Goal: Communication & Community: Answer question/provide support

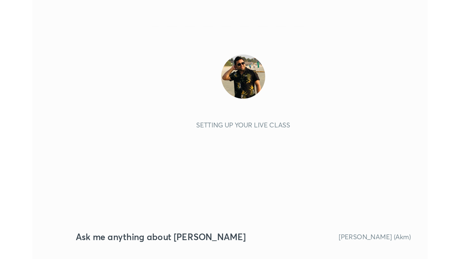
scroll to position [103, 191]
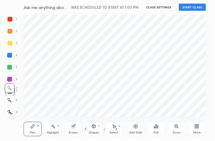
click at [199, 132] on div "More" at bounding box center [196, 132] width 7 height 3
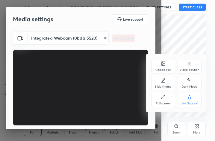
click at [167, 99] on div "Full screen F" at bounding box center [163, 100] width 24 height 14
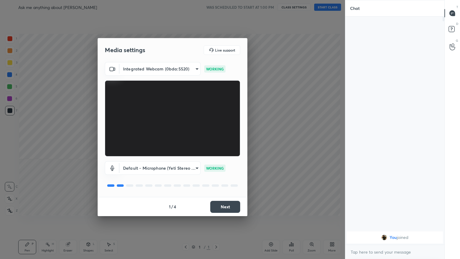
scroll to position [29758, 29658]
click at [215, 141] on button "Next" at bounding box center [225, 207] width 30 height 12
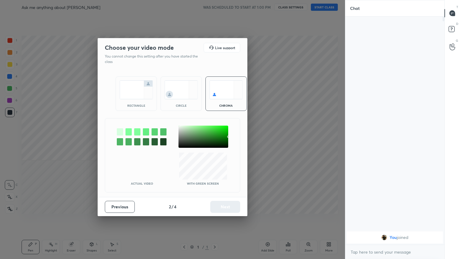
drag, startPoint x: 139, startPoint y: 105, endPoint x: 141, endPoint y: 109, distance: 4.7
click at [139, 106] on div "rectangle" at bounding box center [136, 105] width 24 height 3
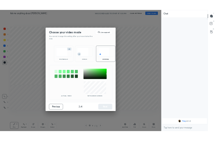
scroll to position [176, 97]
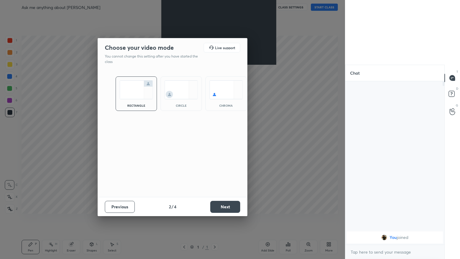
click at [215, 141] on button "Next" at bounding box center [225, 207] width 30 height 12
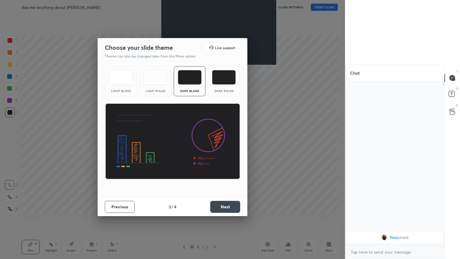
click at [215, 141] on button "Next" at bounding box center [225, 207] width 30 height 12
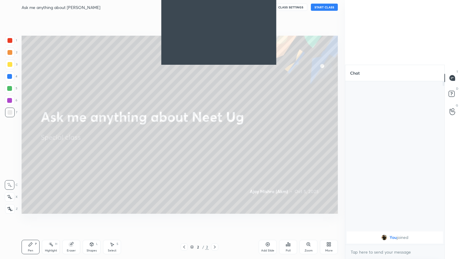
click at [215, 141] on div "More" at bounding box center [329, 247] width 18 height 14
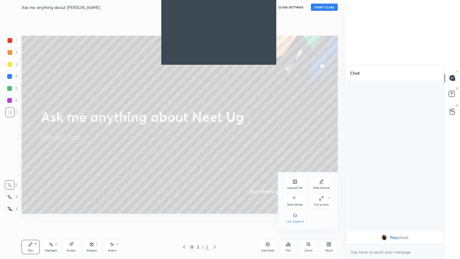
click at [215, 141] on div "Dark Mode" at bounding box center [295, 201] width 24 height 14
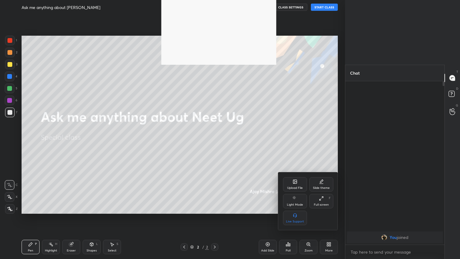
click at [215, 141] on div "Full screen" at bounding box center [321, 204] width 15 height 3
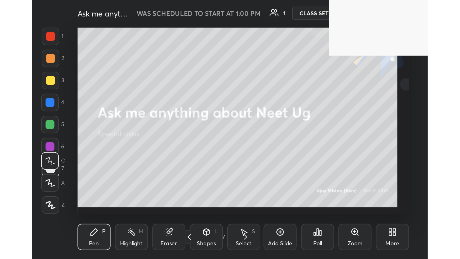
scroll to position [103, 191]
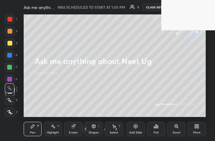
click at [200, 130] on div "More" at bounding box center [197, 129] width 18 height 14
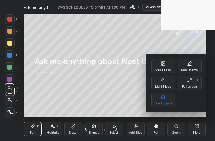
click at [186, 84] on div "Full screen F" at bounding box center [190, 83] width 24 height 14
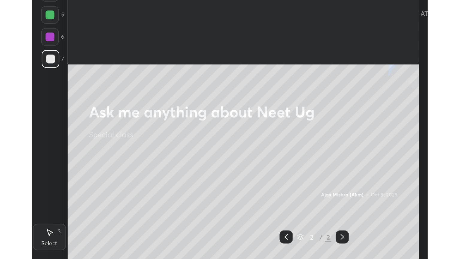
scroll to position [29758, 29549]
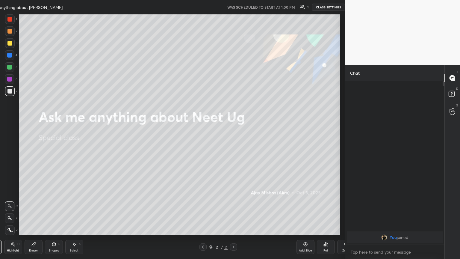
click at [164, 141] on div "Upload File Slide theme Light Mode Full screen F Live Support" at bounding box center [230, 129] width 460 height 259
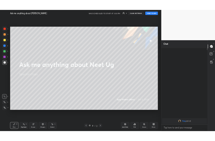
scroll to position [29758, 29658]
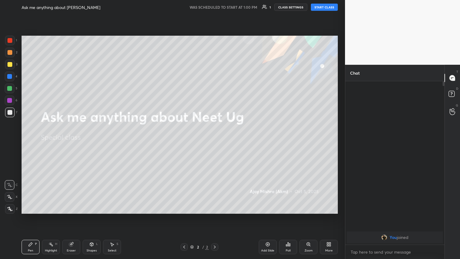
click at [215, 6] on button "START CLASS" at bounding box center [324, 7] width 27 height 7
drag, startPoint x: 332, startPoint y: 243, endPoint x: 329, endPoint y: 248, distance: 5.7
click at [215, 141] on div "Add Slide Poll Zoom More" at bounding box center [298, 247] width 79 height 34
click at [215, 141] on div "More" at bounding box center [329, 250] width 7 height 3
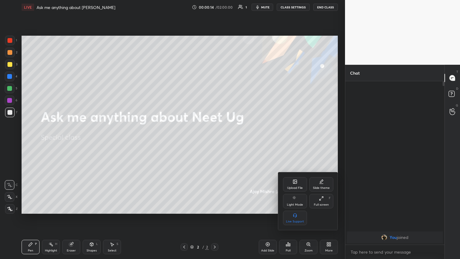
click at [215, 141] on icon at bounding box center [295, 181] width 5 height 5
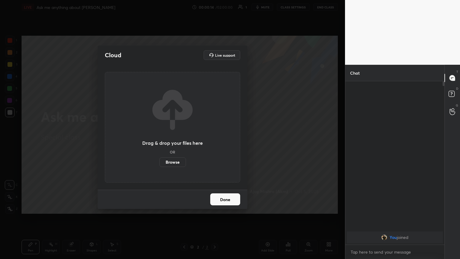
click at [177, 141] on label "Browse" at bounding box center [172, 162] width 27 height 10
click at [159, 141] on input "Browse" at bounding box center [159, 162] width 0 height 10
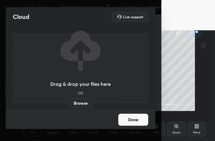
scroll to position [0, 0]
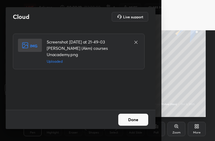
drag, startPoint x: 136, startPoint y: 120, endPoint x: 139, endPoint y: 121, distance: 3.1
click at [136, 120] on button "Done" at bounding box center [133, 120] width 30 height 12
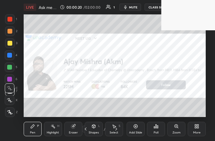
click at [196, 128] on icon at bounding box center [197, 126] width 5 height 5
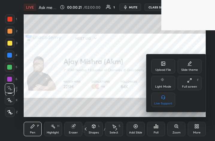
click at [165, 66] on div "Upload File" at bounding box center [163, 66] width 24 height 14
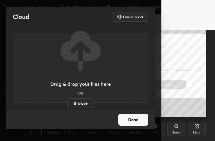
click at [81, 102] on label "Browse" at bounding box center [80, 103] width 27 height 10
click at [67, 102] on input "Browse" at bounding box center [67, 103] width 0 height 10
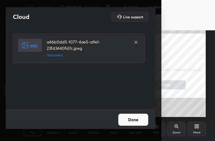
click at [133, 120] on button "Done" at bounding box center [133, 120] width 30 height 12
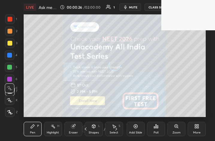
click at [198, 130] on div "More" at bounding box center [197, 129] width 18 height 14
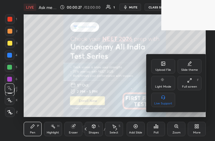
click at [162, 64] on icon at bounding box center [163, 63] width 5 height 5
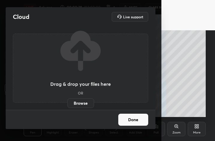
click at [84, 100] on label "Browse" at bounding box center [80, 103] width 27 height 10
click at [67, 100] on input "Browse" at bounding box center [67, 103] width 0 height 10
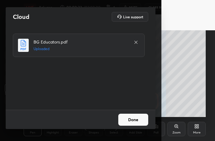
drag, startPoint x: 133, startPoint y: 121, endPoint x: 140, endPoint y: 121, distance: 7.2
click at [134, 121] on button "Done" at bounding box center [133, 120] width 30 height 12
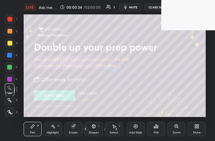
click at [198, 130] on div "More" at bounding box center [197, 129] width 18 height 14
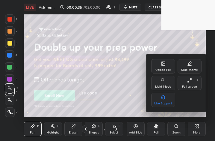
click at [186, 85] on div "Full screen F" at bounding box center [190, 83] width 24 height 14
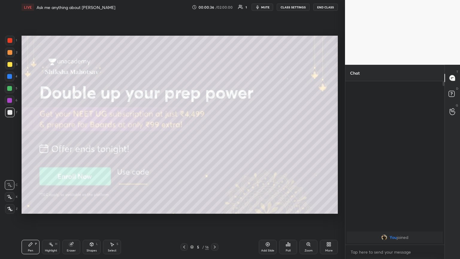
scroll to position [29758, 29658]
click at [215, 93] on rect at bounding box center [452, 94] width 6 height 6
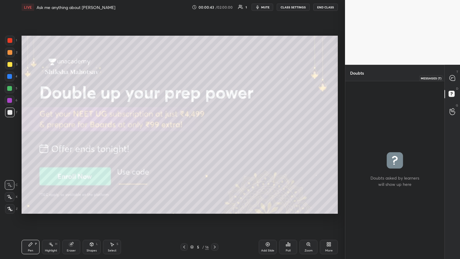
click at [215, 76] on icon at bounding box center [452, 77] width 5 height 5
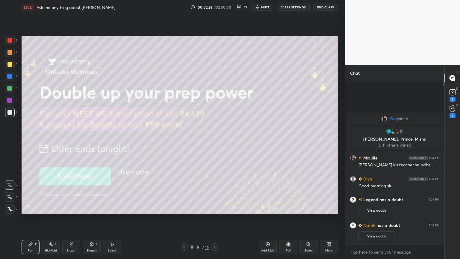
scroll to position [162, 97]
click at [213, 141] on icon at bounding box center [215, 247] width 5 height 5
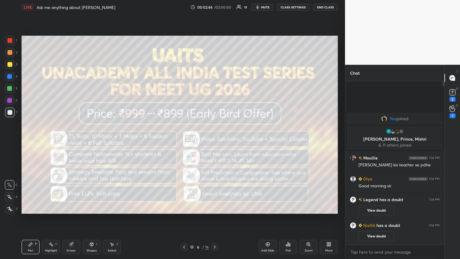
click at [214, 141] on icon at bounding box center [215, 247] width 5 height 5
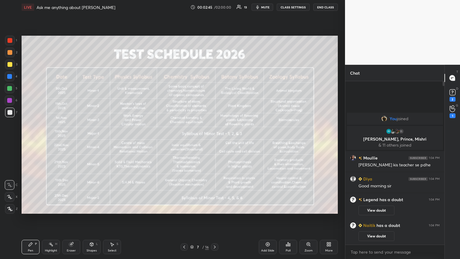
click at [214, 141] on icon at bounding box center [215, 247] width 5 height 5
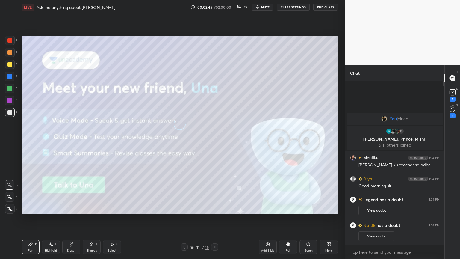
click at [215, 141] on icon at bounding box center [215, 247] width 2 height 3
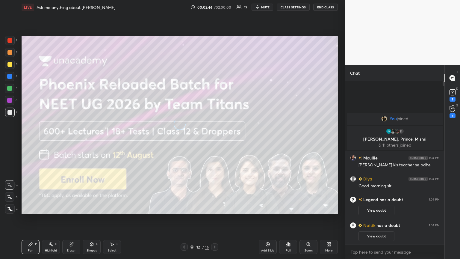
click at [215, 141] on icon at bounding box center [215, 247] width 5 height 5
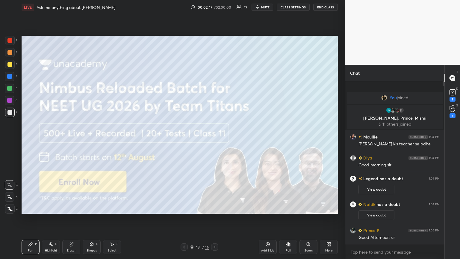
click at [215, 141] on icon at bounding box center [215, 247] width 5 height 5
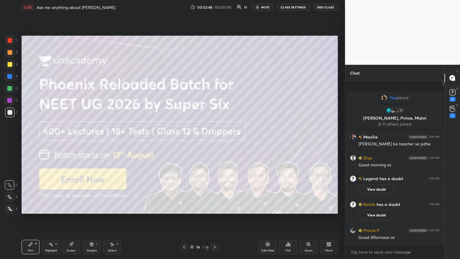
click at [214, 141] on icon at bounding box center [215, 247] width 5 height 5
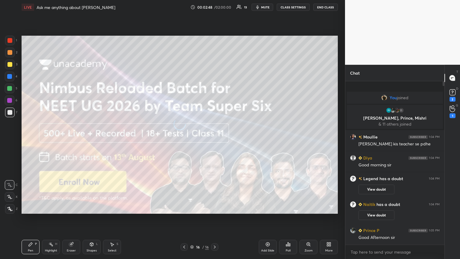
click at [214, 141] on icon at bounding box center [215, 247] width 5 height 5
click at [214, 141] on icon at bounding box center [215, 247] width 2 height 3
drag, startPoint x: 214, startPoint y: 247, endPoint x: 200, endPoint y: 246, distance: 13.8
click at [214, 141] on icon at bounding box center [215, 247] width 5 height 5
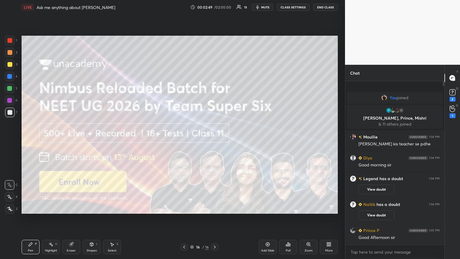
click at [186, 141] on icon at bounding box center [184, 247] width 5 height 5
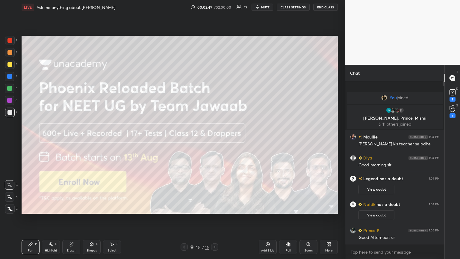
click at [185, 141] on icon at bounding box center [184, 247] width 5 height 5
click at [186, 141] on icon at bounding box center [184, 247] width 5 height 5
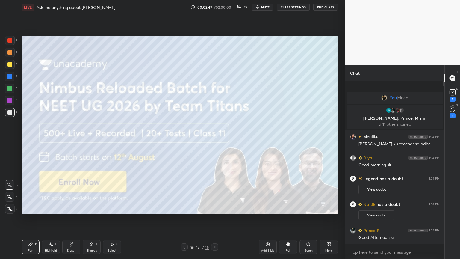
click at [185, 141] on icon at bounding box center [184, 247] width 5 height 5
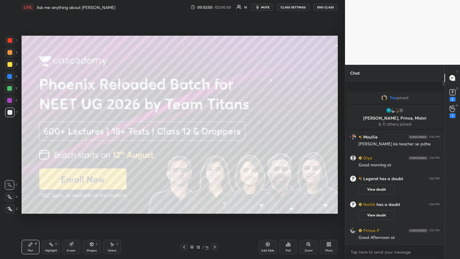
click at [185, 141] on icon at bounding box center [184, 247] width 2 height 3
click at [185, 141] on icon at bounding box center [184, 247] width 5 height 5
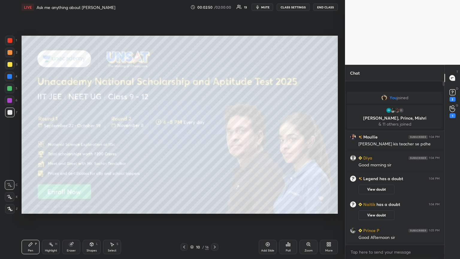
click at [185, 141] on icon at bounding box center [184, 247] width 5 height 5
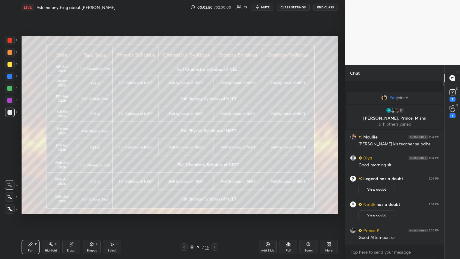
click at [185, 141] on icon at bounding box center [184, 247] width 5 height 5
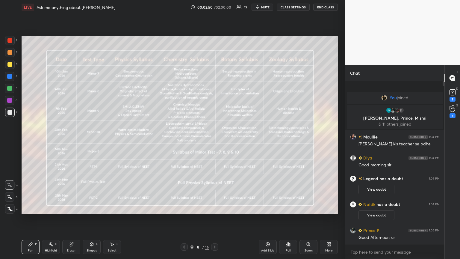
click at [186, 141] on icon at bounding box center [184, 247] width 5 height 5
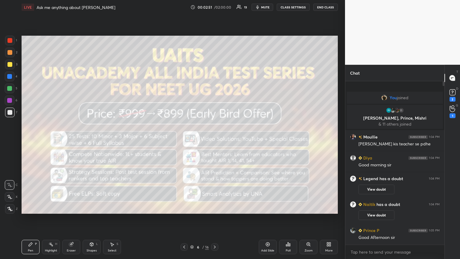
click at [186, 141] on icon at bounding box center [184, 247] width 5 height 5
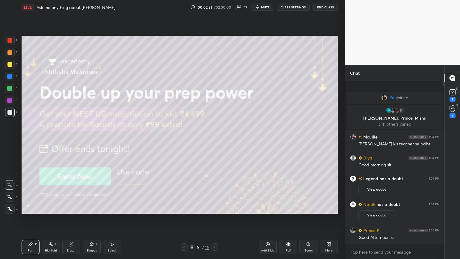
click at [186, 141] on icon at bounding box center [184, 247] width 5 height 5
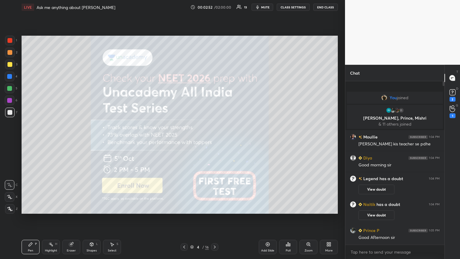
click at [186, 141] on icon at bounding box center [184, 247] width 5 height 5
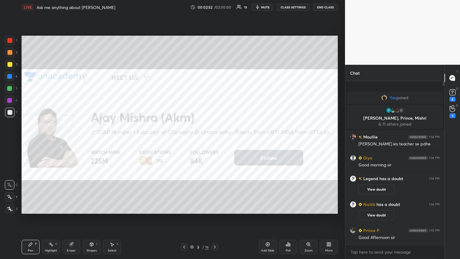
click at [186, 141] on icon at bounding box center [184, 247] width 5 height 5
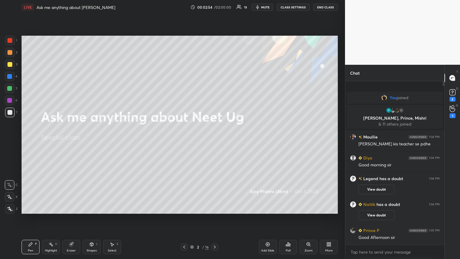
drag, startPoint x: 215, startPoint y: 247, endPoint x: 221, endPoint y: 246, distance: 6.3
click at [214, 141] on icon at bounding box center [215, 247] width 5 height 5
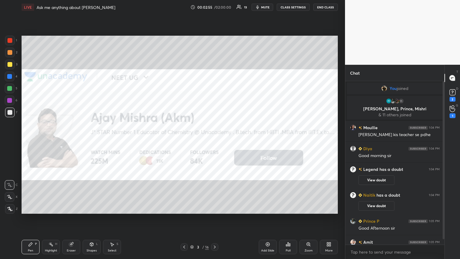
click at [215, 141] on div "More" at bounding box center [329, 247] width 18 height 14
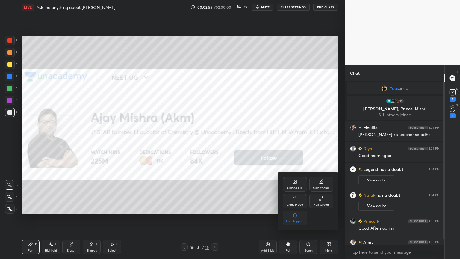
click at [215, 141] on div "Upload File" at bounding box center [295, 184] width 24 height 14
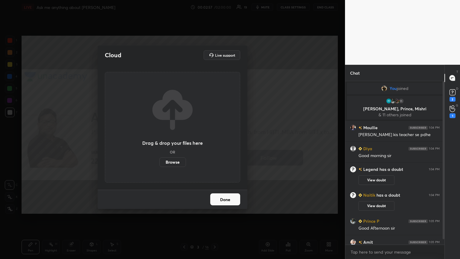
drag, startPoint x: 271, startPoint y: 205, endPoint x: 266, endPoint y: 205, distance: 4.8
click at [215, 141] on div "Cloud Live support Drag & drop your files here OR Browse Done" at bounding box center [172, 129] width 345 height 259
drag, startPoint x: 221, startPoint y: 198, endPoint x: 224, endPoint y: 205, distance: 7.3
click at [215, 141] on button "Done" at bounding box center [225, 199] width 30 height 12
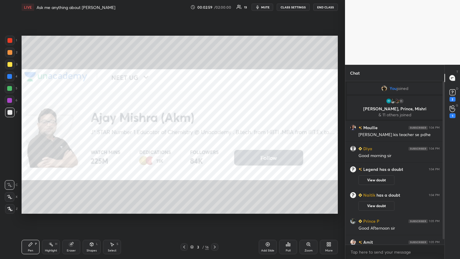
click at [215, 141] on icon at bounding box center [215, 247] width 5 height 5
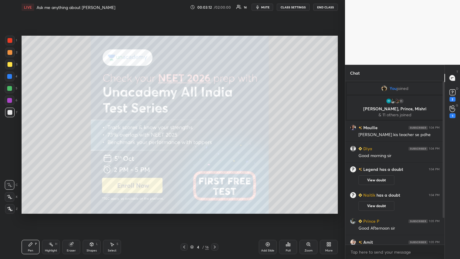
drag, startPoint x: 11, startPoint y: 207, endPoint x: 17, endPoint y: 207, distance: 6.6
click at [13, 141] on div at bounding box center [10, 209] width 10 height 10
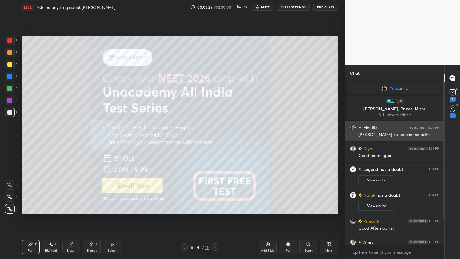
click at [215, 128] on img "grid" at bounding box center [353, 128] width 6 height 6
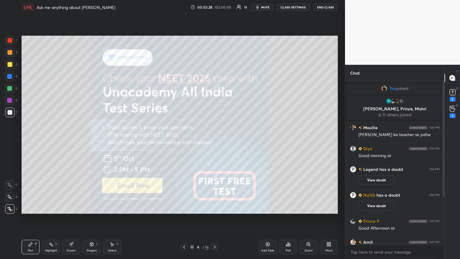
drag, startPoint x: 445, startPoint y: 108, endPoint x: 444, endPoint y: 124, distance: 16.2
click at [215, 115] on div "Chat You joined 11 [PERSON_NAME], Prince, [PERSON_NAME] & 11 others joined Moul…" at bounding box center [402, 162] width 115 height 194
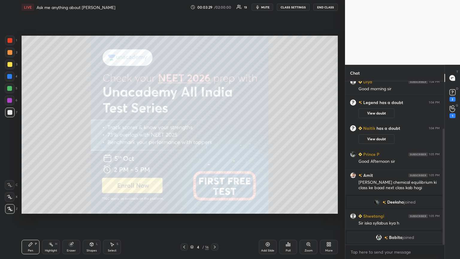
drag, startPoint x: 444, startPoint y: 130, endPoint x: 441, endPoint y: 149, distance: 18.5
click at [215, 141] on div at bounding box center [443, 162] width 4 height 163
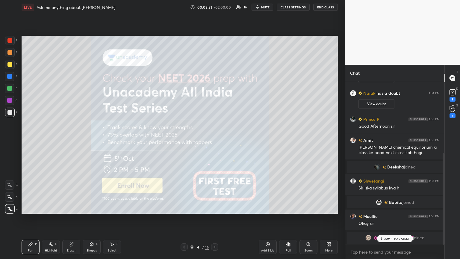
scroll to position [128, 0]
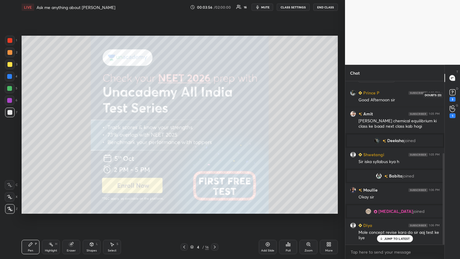
drag, startPoint x: 453, startPoint y: 98, endPoint x: 445, endPoint y: 106, distance: 10.6
click at [215, 98] on div "3" at bounding box center [453, 99] width 6 height 5
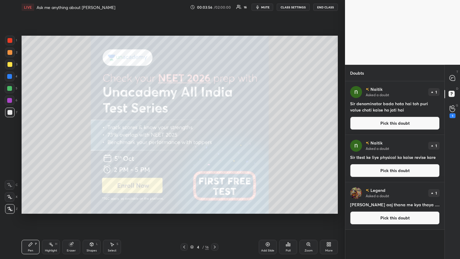
click at [215, 124] on button "Pick this doubt" at bounding box center [395, 123] width 90 height 13
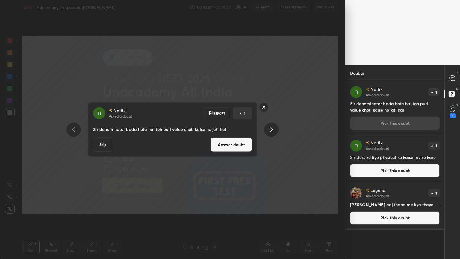
click at [215, 141] on button "Answer doubt" at bounding box center [231, 145] width 41 height 14
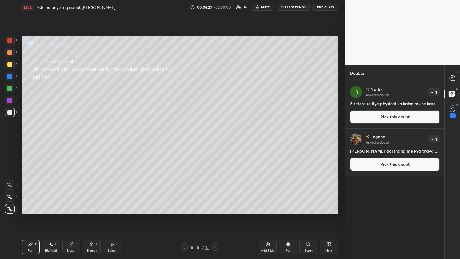
drag, startPoint x: 410, startPoint y: 120, endPoint x: 389, endPoint y: 120, distance: 21.3
click at [215, 120] on button "Pick this doubt" at bounding box center [395, 116] width 90 height 13
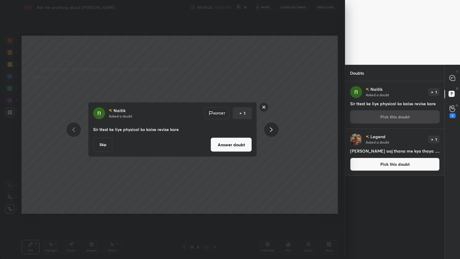
click at [215, 141] on button "Answer doubt" at bounding box center [231, 145] width 41 height 14
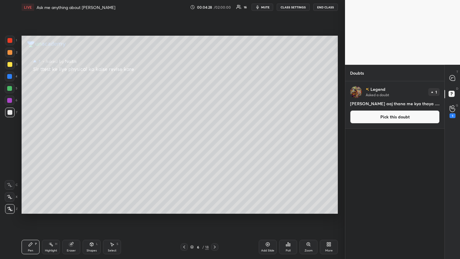
drag, startPoint x: 392, startPoint y: 118, endPoint x: 389, endPoint y: 119, distance: 3.2
click at [215, 119] on button "Pick this doubt" at bounding box center [395, 116] width 90 height 13
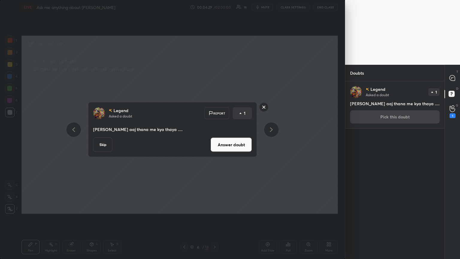
click at [102, 141] on button "Skip" at bounding box center [102, 145] width 19 height 14
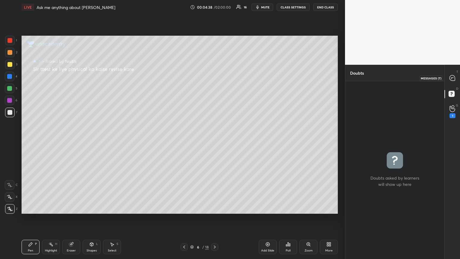
click at [215, 79] on icon at bounding box center [453, 78] width 6 height 6
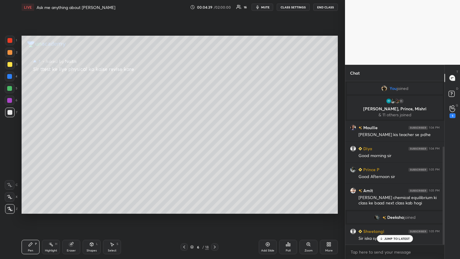
scroll to position [162, 97]
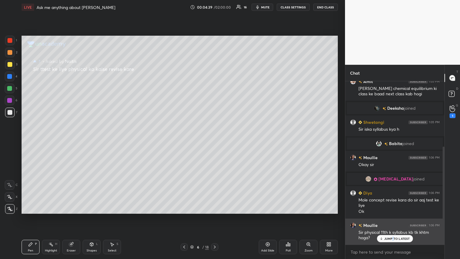
click at [215, 141] on p "JUMP TO LATEST" at bounding box center [398, 239] width 26 height 4
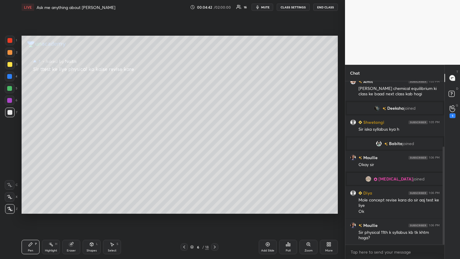
scroll to position [130, 0]
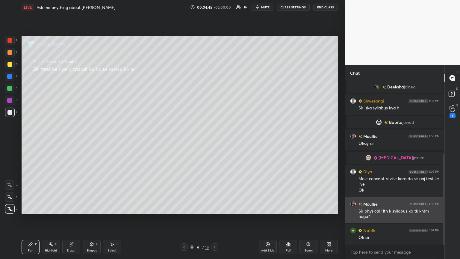
click at [215, 141] on img "grid" at bounding box center [353, 204] width 6 height 6
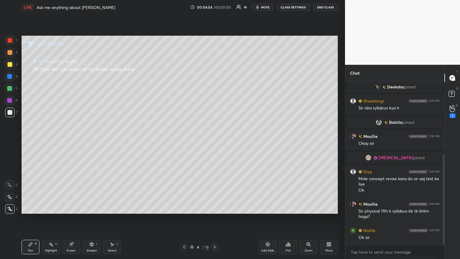
click at [215, 141] on div "Setting up your live class Poll for secs No correct answer Start poll" at bounding box center [179, 124] width 321 height 221
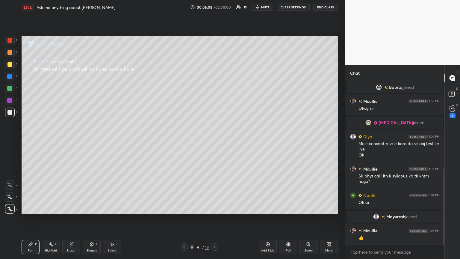
scroll to position [187, 0]
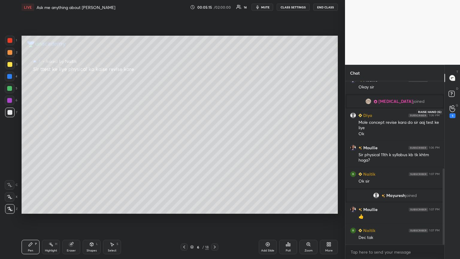
click at [215, 112] on div "1" at bounding box center [453, 111] width 12 height 11
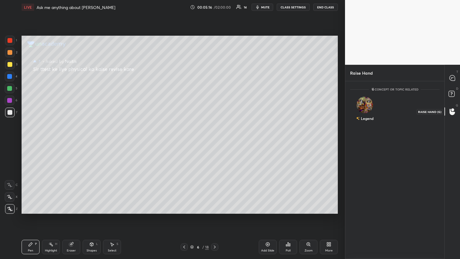
scroll to position [2, 2]
click at [215, 94] on rect at bounding box center [452, 94] width 6 height 6
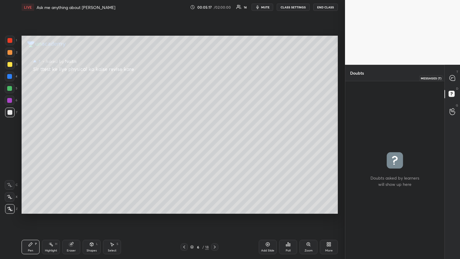
click at [215, 78] on icon at bounding box center [453, 78] width 6 height 6
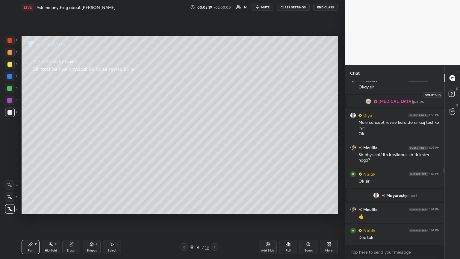
click at [215, 92] on icon at bounding box center [453, 94] width 11 height 11
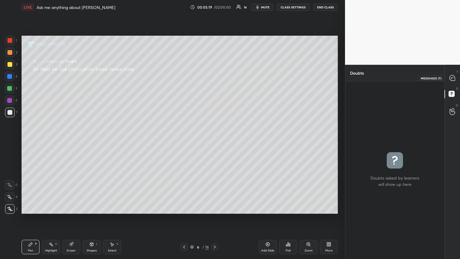
drag, startPoint x: 453, startPoint y: 76, endPoint x: 457, endPoint y: 83, distance: 8.4
click at [215, 77] on icon at bounding box center [452, 77] width 5 height 5
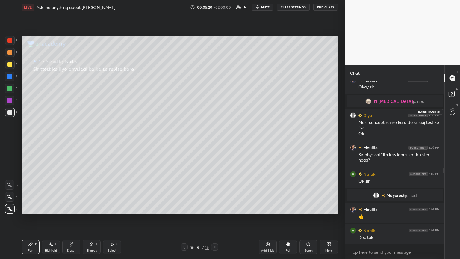
drag, startPoint x: 449, startPoint y: 114, endPoint x: 429, endPoint y: 110, distance: 20.7
click at [215, 113] on div at bounding box center [453, 111] width 12 height 11
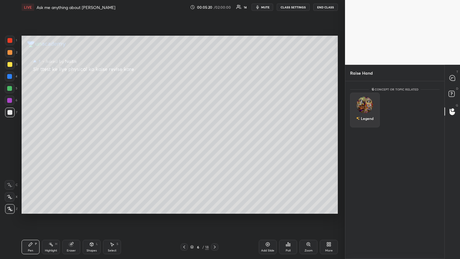
click at [215, 108] on div "Legend" at bounding box center [365, 110] width 30 height 35
click at [215, 90] on icon at bounding box center [453, 94] width 11 height 11
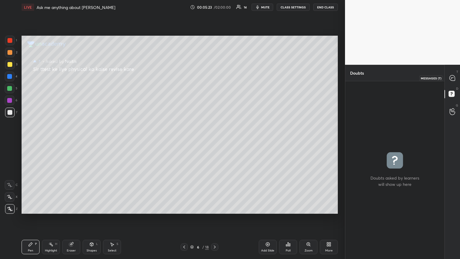
click at [215, 75] on icon at bounding box center [452, 77] width 5 height 5
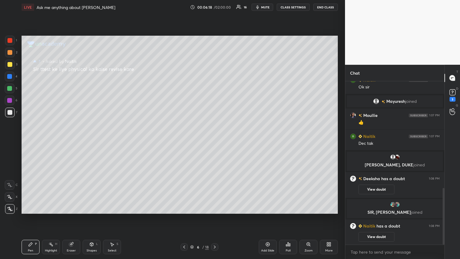
scroll to position [308, 0]
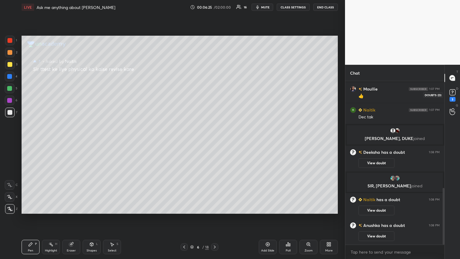
click at [215, 95] on icon at bounding box center [452, 92] width 9 height 9
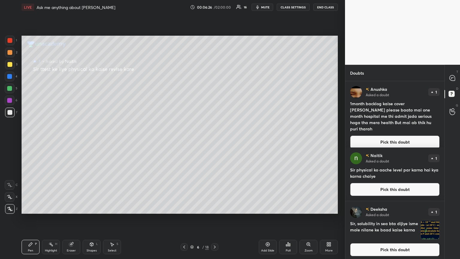
drag, startPoint x: 384, startPoint y: 136, endPoint x: 380, endPoint y: 137, distance: 4.2
click at [215, 137] on button "Pick this doubt" at bounding box center [395, 142] width 90 height 13
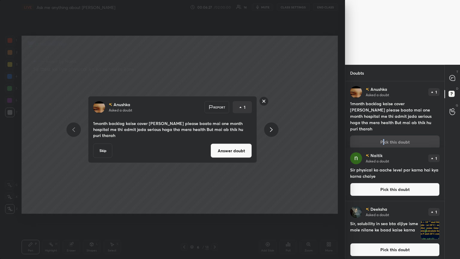
drag, startPoint x: 235, startPoint y: 147, endPoint x: 256, endPoint y: 138, distance: 23.5
click at [215, 141] on button "Answer doubt" at bounding box center [231, 151] width 41 height 14
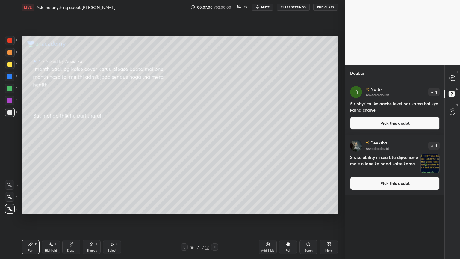
drag, startPoint x: 407, startPoint y: 122, endPoint x: 395, endPoint y: 125, distance: 11.9
click at [215, 124] on button "Pick this doubt" at bounding box center [395, 123] width 90 height 13
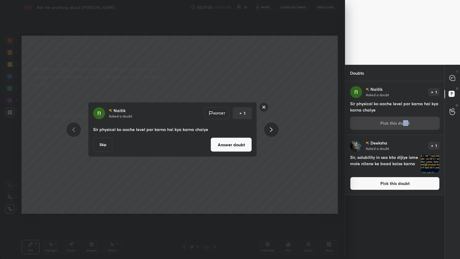
click at [215, 141] on button "Answer doubt" at bounding box center [231, 145] width 41 height 14
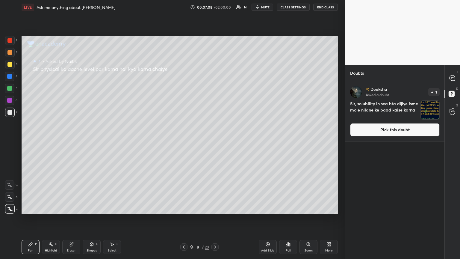
click at [215, 133] on button "Pick this doubt" at bounding box center [395, 129] width 90 height 13
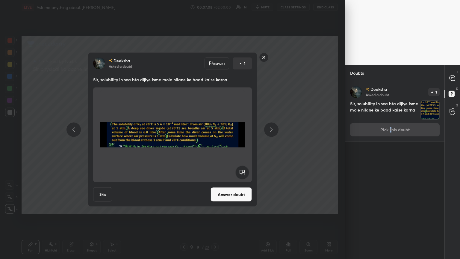
click at [215, 141] on button "Answer doubt" at bounding box center [231, 194] width 41 height 14
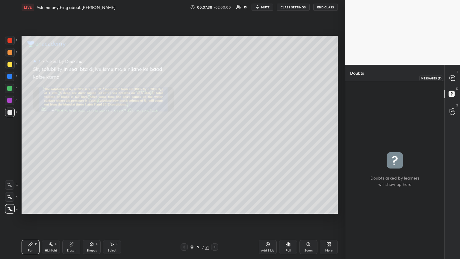
click at [215, 78] on icon at bounding box center [452, 78] width 2 height 0
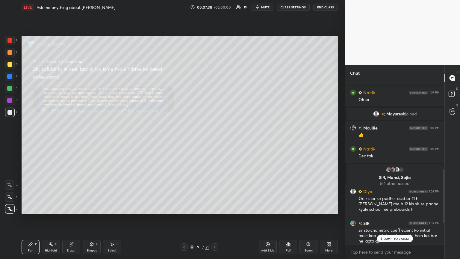
scroll to position [162, 97]
click at [215, 141] on p "JUMP TO LATEST" at bounding box center [398, 239] width 26 height 4
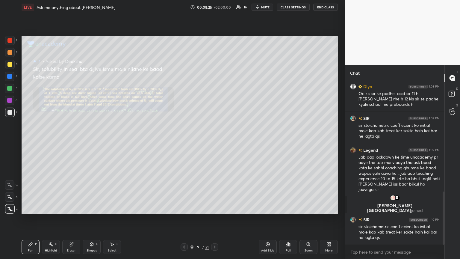
scroll to position [353, 0]
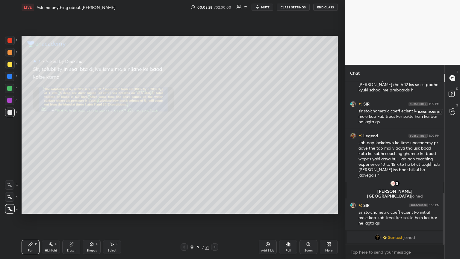
click at [215, 115] on div at bounding box center [453, 111] width 12 height 11
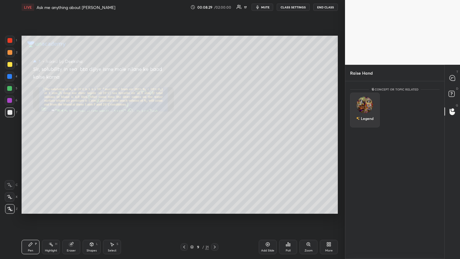
click at [215, 106] on img "grid" at bounding box center [365, 105] width 17 height 17
click at [215, 122] on button "INVITE" at bounding box center [365, 123] width 24 height 8
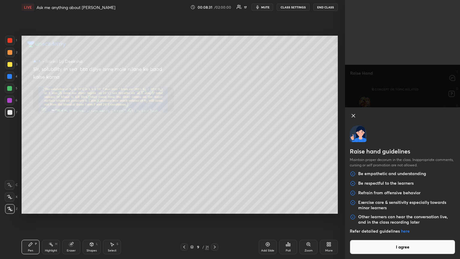
drag, startPoint x: 409, startPoint y: 248, endPoint x: 408, endPoint y: 240, distance: 8.1
click at [215, 141] on button "I agree" at bounding box center [403, 247] width 106 height 14
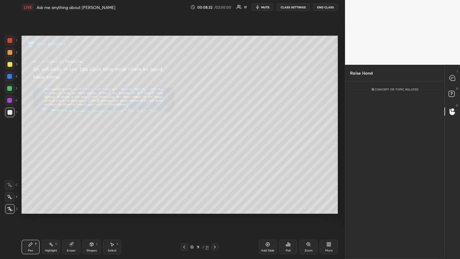
scroll to position [152, 97]
click at [215, 82] on div at bounding box center [453, 78] width 12 height 11
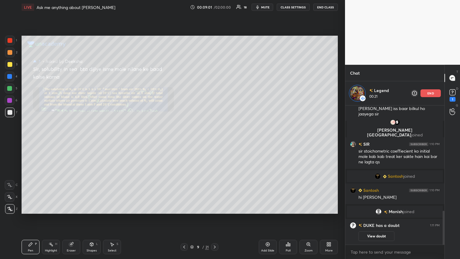
scroll to position [434, 0]
click at [215, 95] on icon at bounding box center [452, 92] width 9 height 9
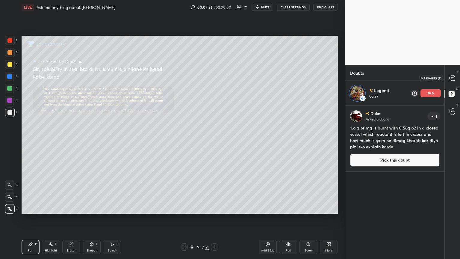
click at [215, 79] on icon at bounding box center [452, 77] width 5 height 5
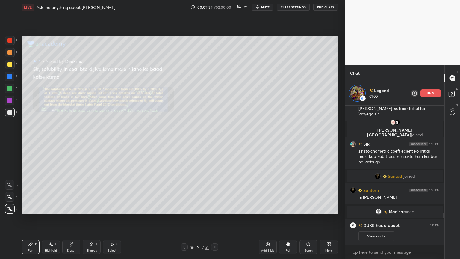
scroll to position [504, 0]
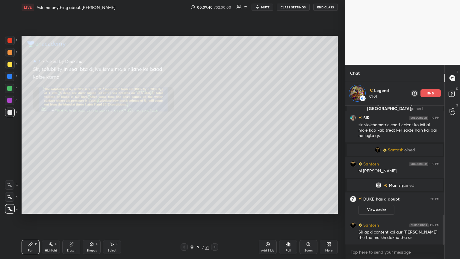
click at [215, 93] on div "end" at bounding box center [431, 93] width 20 height 8
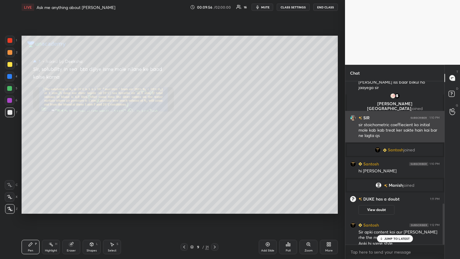
scroll to position [486, 0]
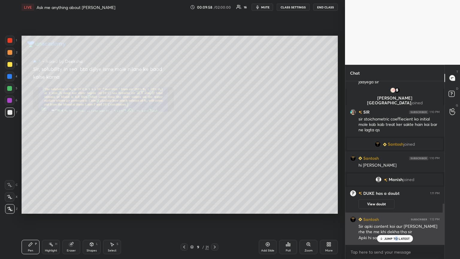
click at [215, 141] on p "JUMP TO LATEST" at bounding box center [398, 239] width 26 height 4
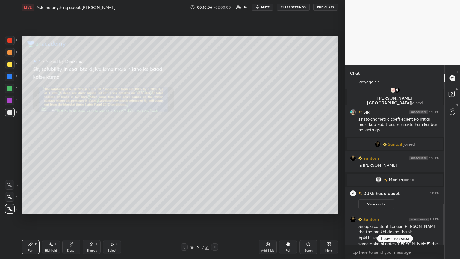
scroll to position [492, 0]
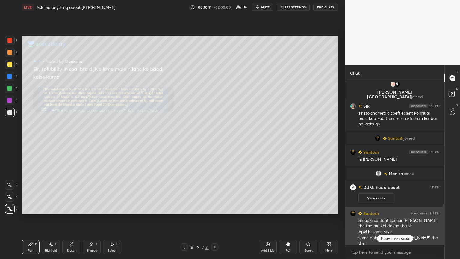
click at [215, 141] on p "JUMP TO LATEST" at bounding box center [398, 239] width 26 height 4
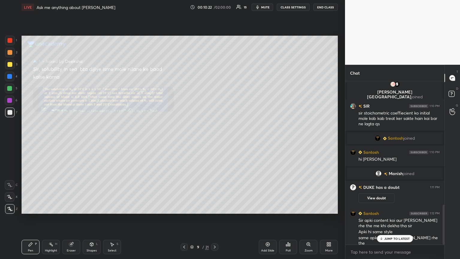
scroll to position [506, 0]
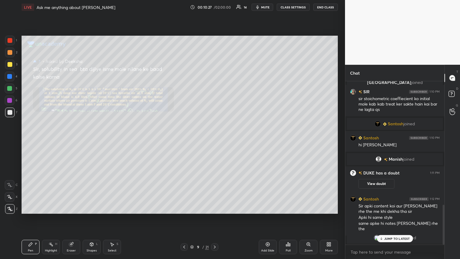
click at [215, 141] on div "JUMP TO LATEST" at bounding box center [395, 238] width 36 height 7
click at [215, 110] on icon at bounding box center [453, 111] width 6 height 7
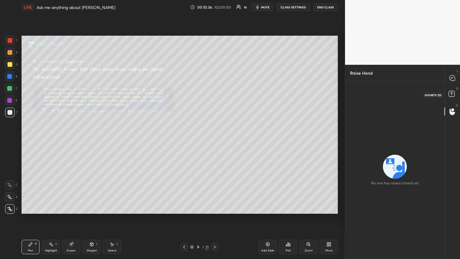
click at [215, 94] on icon at bounding box center [452, 93] width 2 height 2
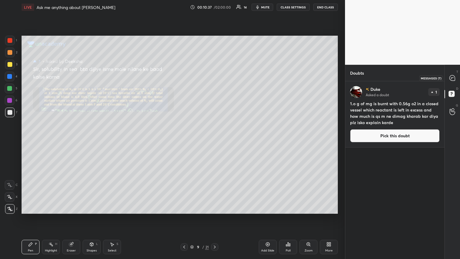
drag, startPoint x: 453, startPoint y: 77, endPoint x: 449, endPoint y: 87, distance: 10.7
click at [215, 78] on icon at bounding box center [453, 78] width 6 height 6
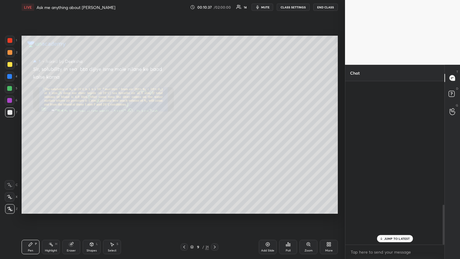
scroll to position [162, 97]
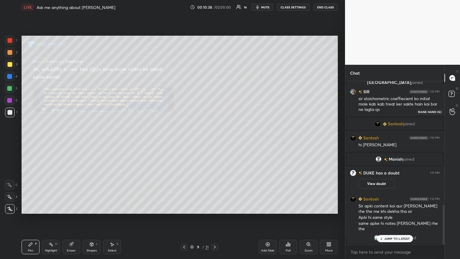
click at [215, 111] on icon at bounding box center [453, 111] width 6 height 7
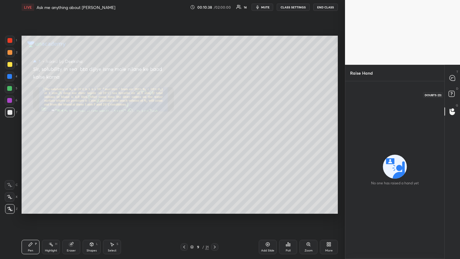
click at [215, 94] on icon at bounding box center [453, 94] width 11 height 11
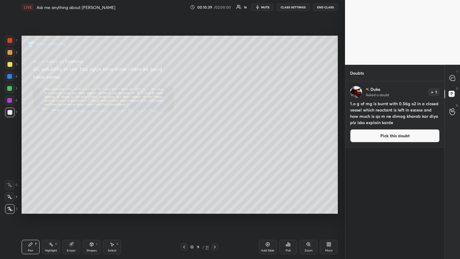
drag, startPoint x: 389, startPoint y: 139, endPoint x: 385, endPoint y: 135, distance: 5.5
click at [215, 137] on button "Pick this doubt" at bounding box center [395, 135] width 90 height 13
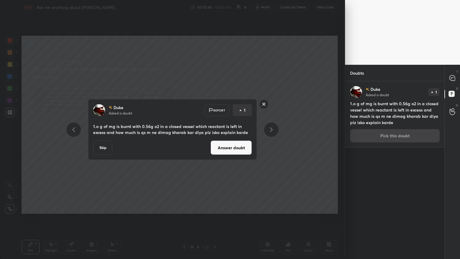
drag, startPoint x: 230, startPoint y: 151, endPoint x: 227, endPoint y: 149, distance: 3.8
click at [215, 141] on button "Answer doubt" at bounding box center [231, 148] width 41 height 14
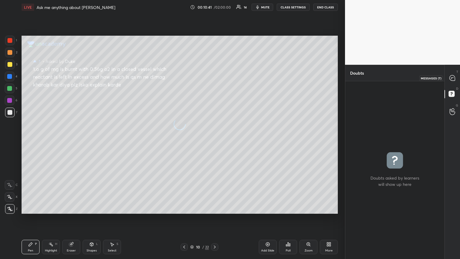
click at [215, 77] on icon at bounding box center [452, 77] width 5 height 5
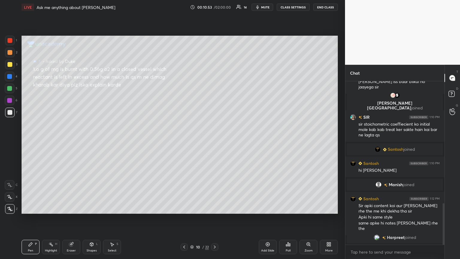
click at [74, 141] on div "Eraser" at bounding box center [71, 247] width 18 height 14
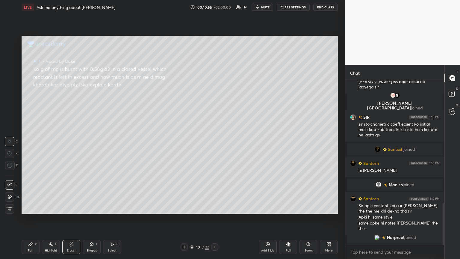
click at [29, 141] on div "Pen P" at bounding box center [31, 247] width 18 height 14
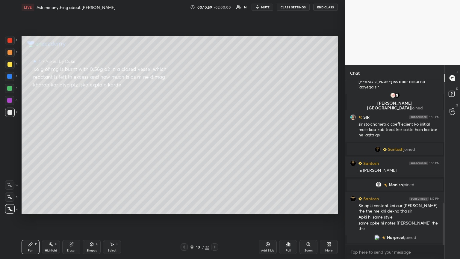
click at [12, 77] on div at bounding box center [9, 76] width 5 height 5
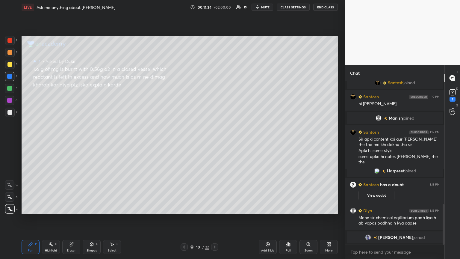
scroll to position [505, 0]
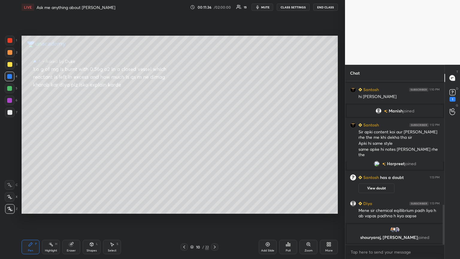
click at [10, 114] on div at bounding box center [9, 112] width 5 height 5
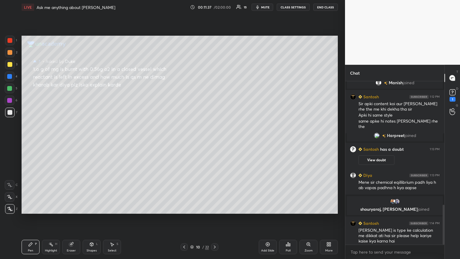
scroll to position [508, 0]
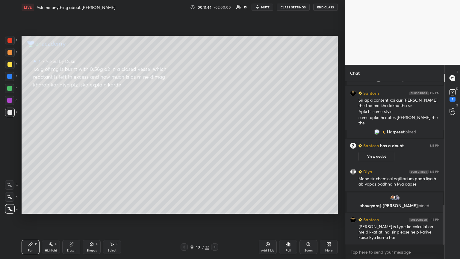
drag, startPoint x: 69, startPoint y: 248, endPoint x: 81, endPoint y: 234, distance: 18.5
click at [72, 141] on div "Eraser" at bounding box center [71, 247] width 18 height 14
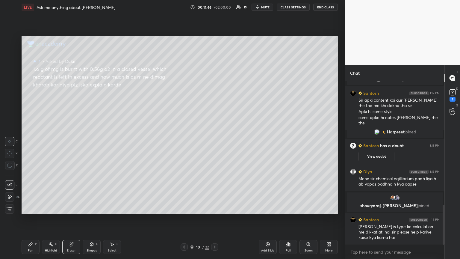
drag, startPoint x: 36, startPoint y: 249, endPoint x: 85, endPoint y: 217, distance: 59.3
click at [37, 141] on div "Pen P" at bounding box center [31, 247] width 18 height 14
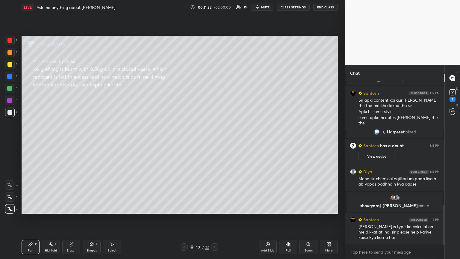
scroll to position [535, 0]
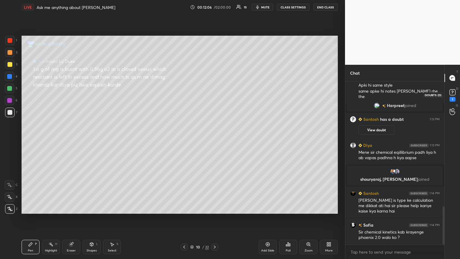
click at [215, 98] on div "1" at bounding box center [453, 94] width 12 height 11
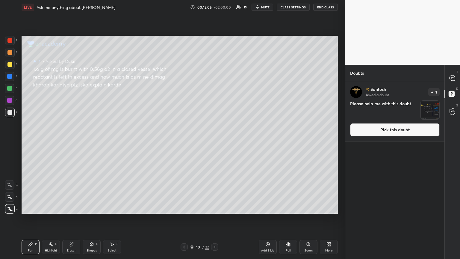
click at [215, 137] on div "[PERSON_NAME] Asked a doubt 1 Please help me with this doubt Pick this doubt" at bounding box center [395, 111] width 99 height 60
drag, startPoint x: 389, startPoint y: 130, endPoint x: 377, endPoint y: 130, distance: 12.0
click at [215, 130] on button "Pick this doubt" at bounding box center [395, 129] width 90 height 13
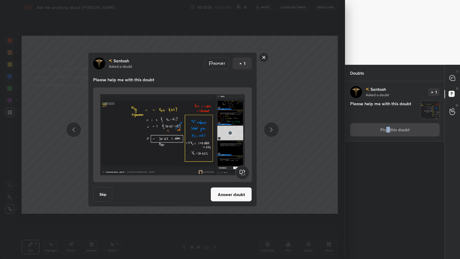
drag, startPoint x: 239, startPoint y: 191, endPoint x: 257, endPoint y: 176, distance: 23.2
click at [215, 141] on button "Answer doubt" at bounding box center [231, 194] width 41 height 14
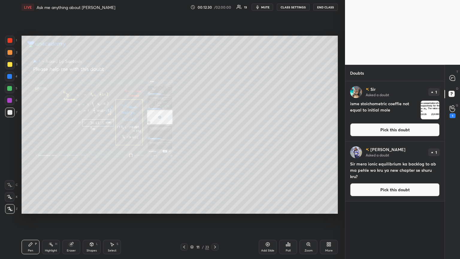
drag, startPoint x: 403, startPoint y: 131, endPoint x: 397, endPoint y: 131, distance: 6.0
click at [215, 132] on button "Pick this doubt" at bounding box center [395, 129] width 90 height 13
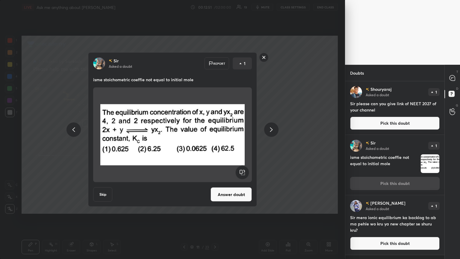
click at [215, 128] on icon at bounding box center [271, 129] width 7 height 7
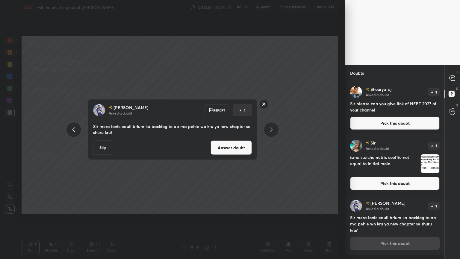
click at [215, 129] on icon at bounding box center [271, 129] width 7 height 7
click at [215, 141] on button "Answer doubt" at bounding box center [231, 148] width 41 height 14
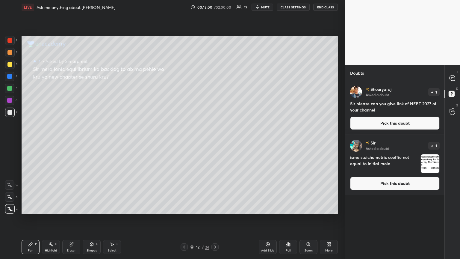
click at [215, 121] on button "Pick this doubt" at bounding box center [395, 123] width 90 height 13
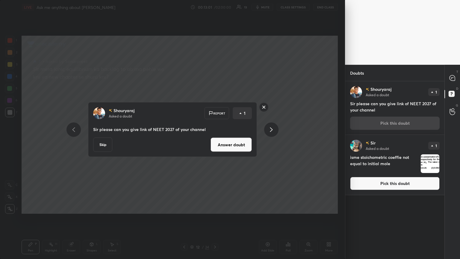
click at [215, 141] on button "Answer doubt" at bounding box center [231, 145] width 41 height 14
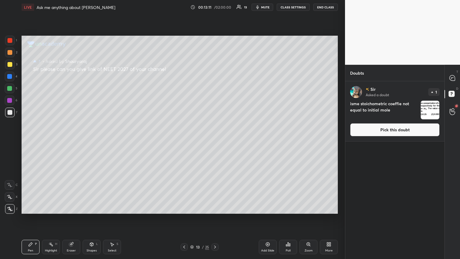
click at [215, 132] on button "Pick this doubt" at bounding box center [395, 129] width 90 height 13
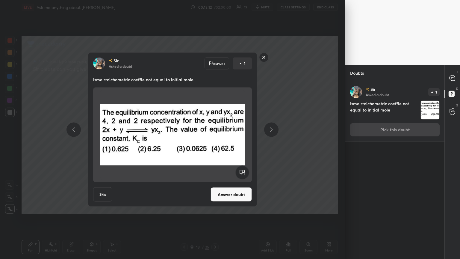
click at [215, 141] on button "Answer doubt" at bounding box center [231, 194] width 41 height 14
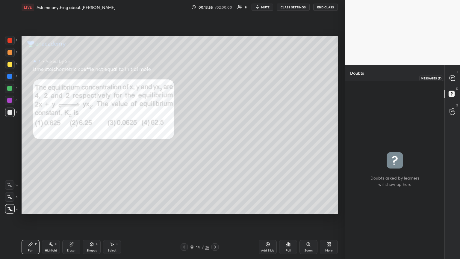
click at [215, 83] on div at bounding box center [453, 78] width 12 height 11
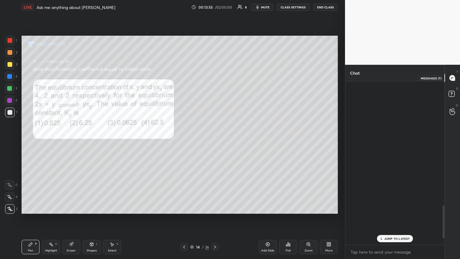
scroll to position [162, 97]
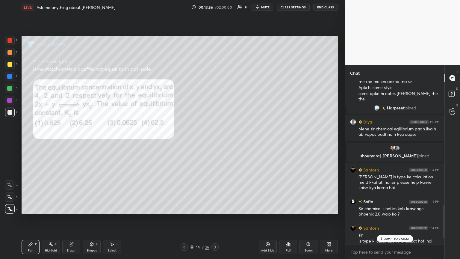
click at [215, 141] on p "JUMP TO LATEST" at bounding box center [398, 239] width 26 height 4
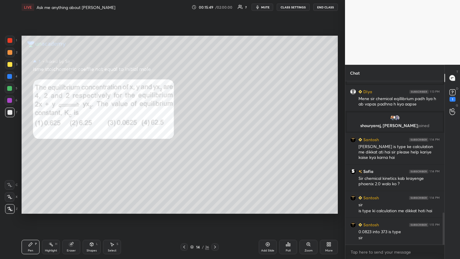
scroll to position [666, 0]
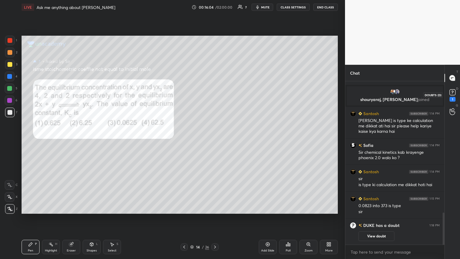
click at [215, 96] on icon at bounding box center [452, 92] width 9 height 9
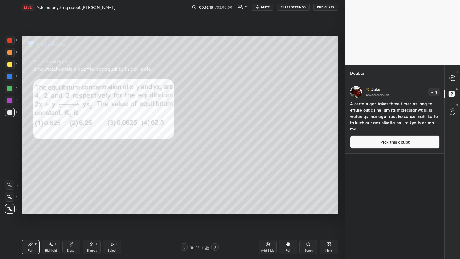
click at [215, 141] on button "Pick this doubt" at bounding box center [395, 142] width 90 height 13
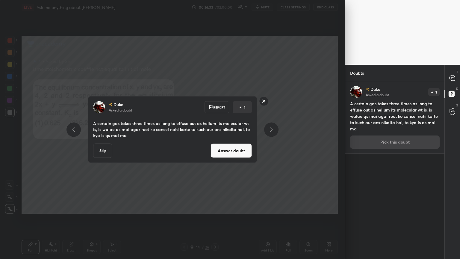
drag, startPoint x: 237, startPoint y: 149, endPoint x: 243, endPoint y: 145, distance: 7.0
click at [215, 141] on button "Answer doubt" at bounding box center [231, 151] width 41 height 14
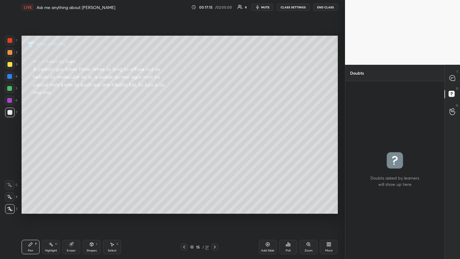
drag, startPoint x: 13, startPoint y: 64, endPoint x: 20, endPoint y: 62, distance: 7.2
click at [13, 65] on div at bounding box center [10, 65] width 10 height 10
click at [12, 88] on div at bounding box center [9, 88] width 5 height 5
drag, startPoint x: 452, startPoint y: 78, endPoint x: 447, endPoint y: 79, distance: 5.5
click at [215, 78] on icon at bounding box center [453, 78] width 6 height 6
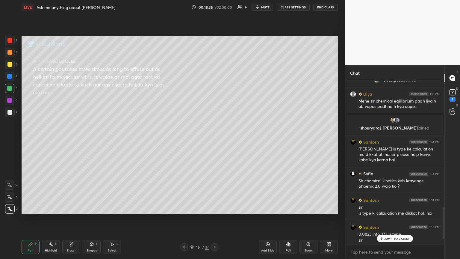
scroll to position [608, 0]
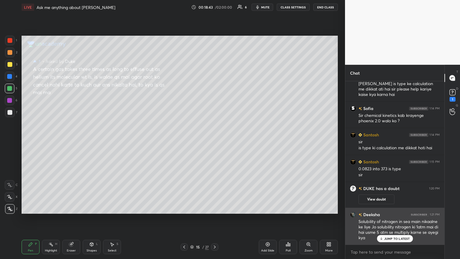
click at [215, 141] on div "JUMP TO LATEST" at bounding box center [395, 238] width 36 height 7
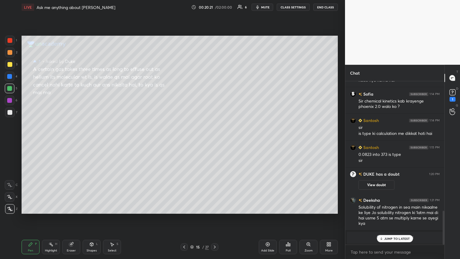
scroll to position [578, 0]
click at [215, 96] on div "2" at bounding box center [452, 95] width 9 height 14
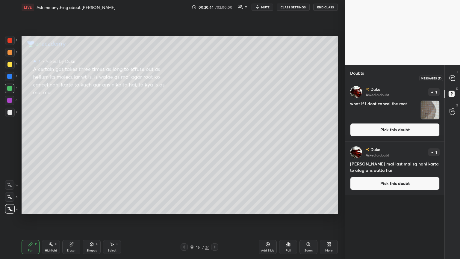
click at [215, 76] on icon at bounding box center [452, 77] width 5 height 5
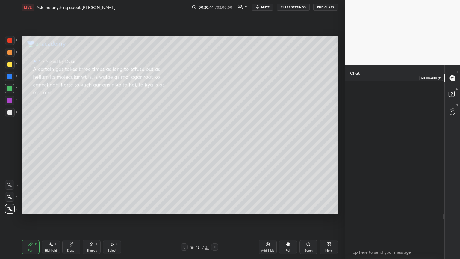
scroll to position [162, 97]
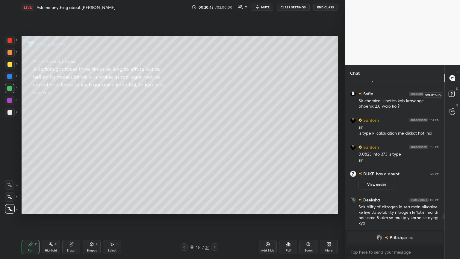
drag, startPoint x: 449, startPoint y: 97, endPoint x: 421, endPoint y: 102, distance: 28.6
click at [215, 97] on icon at bounding box center [453, 94] width 11 height 11
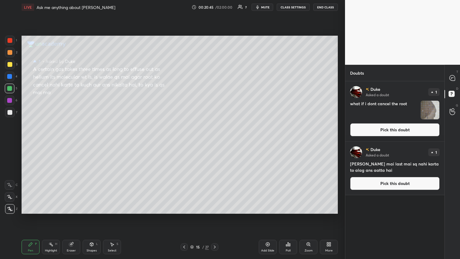
click at [215, 127] on button "Pick this doubt" at bounding box center [395, 129] width 90 height 13
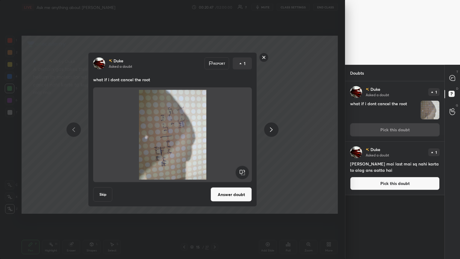
click at [215, 141] on rect at bounding box center [242, 172] width 13 height 13
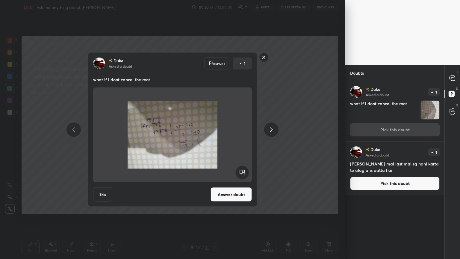
click at [215, 141] on rect at bounding box center [242, 172] width 13 height 13
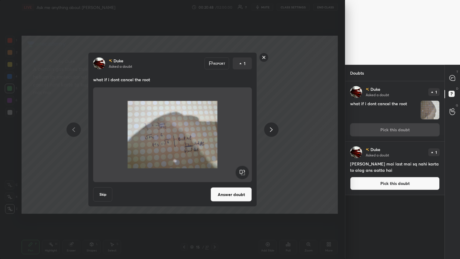
click at [215, 141] on button "Answer doubt" at bounding box center [231, 194] width 41 height 14
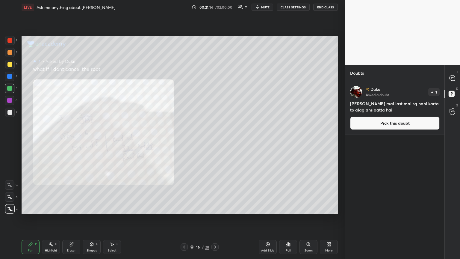
drag, startPoint x: 34, startPoint y: 248, endPoint x: 64, endPoint y: 221, distance: 40.6
click at [36, 141] on div "Pen P" at bounding box center [31, 247] width 18 height 14
click at [186, 141] on div "16 / 28" at bounding box center [200, 246] width 38 height 7
click at [183, 141] on div at bounding box center [184, 246] width 7 height 7
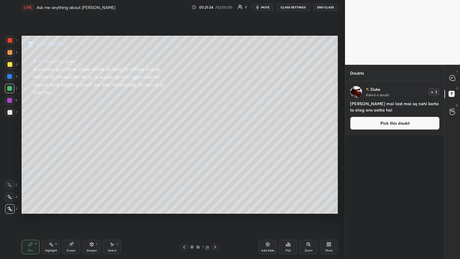
click at [215, 141] on icon at bounding box center [215, 247] width 5 height 5
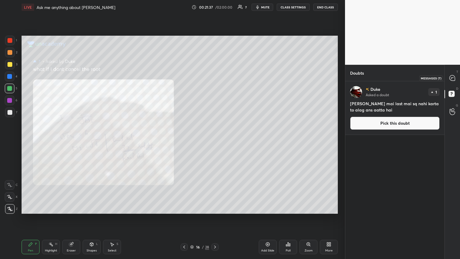
drag, startPoint x: 451, startPoint y: 81, endPoint x: 424, endPoint y: 76, distance: 28.0
click at [215, 80] on div at bounding box center [453, 78] width 12 height 11
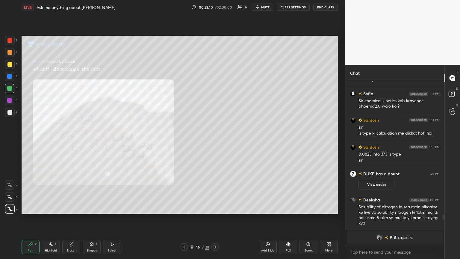
drag, startPoint x: 459, startPoint y: 91, endPoint x: 447, endPoint y: 93, distance: 11.9
click at [215, 91] on div "D Doubts (D)" at bounding box center [452, 94] width 15 height 17
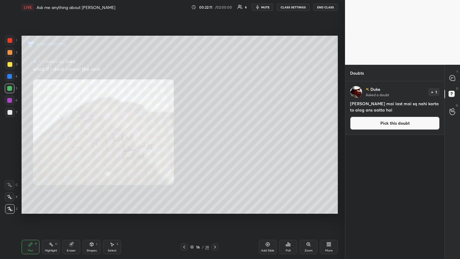
click at [215, 124] on button "Pick this doubt" at bounding box center [395, 123] width 90 height 13
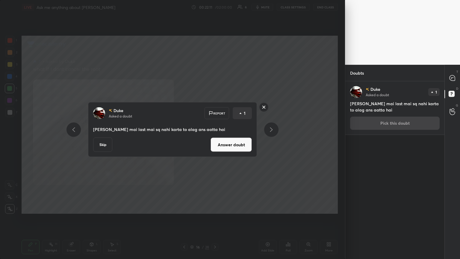
click at [215, 139] on button "Answer doubt" at bounding box center [231, 145] width 41 height 14
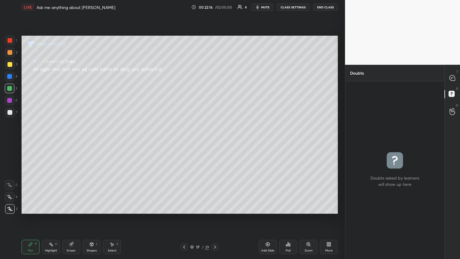
click at [183, 141] on icon at bounding box center [184, 247] width 5 height 5
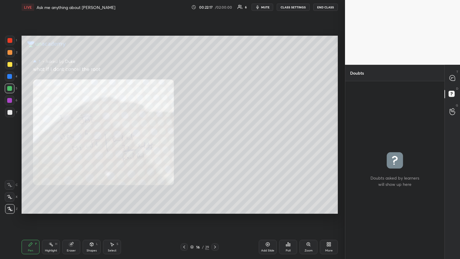
click at [183, 141] on icon at bounding box center [184, 247] width 5 height 5
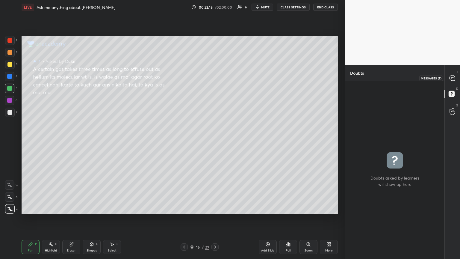
click at [215, 78] on icon at bounding box center [453, 78] width 6 height 6
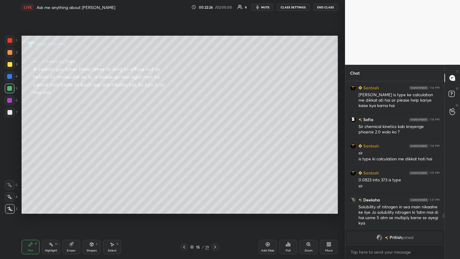
click at [183, 141] on icon at bounding box center [184, 247] width 5 height 5
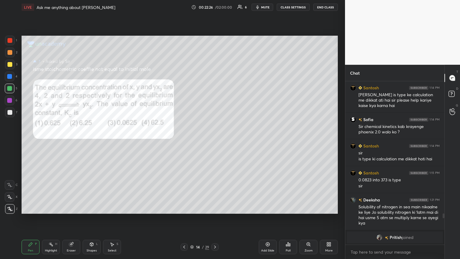
click at [183, 141] on icon at bounding box center [184, 247] width 5 height 5
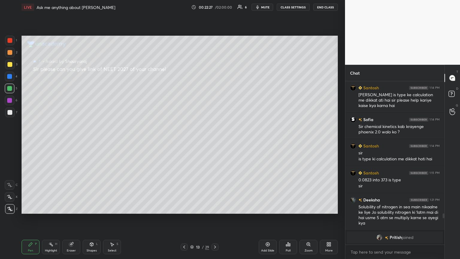
click at [183, 141] on icon at bounding box center [184, 247] width 5 height 5
click at [184, 141] on icon at bounding box center [184, 247] width 2 height 3
click at [184, 141] on icon at bounding box center [184, 247] width 5 height 5
click at [9, 52] on div at bounding box center [9, 52] width 5 height 5
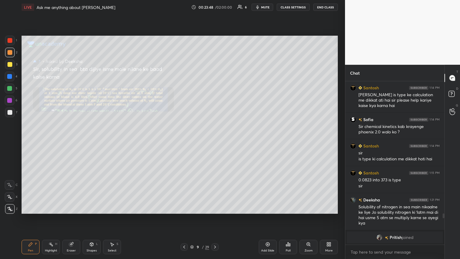
drag, startPoint x: 74, startPoint y: 246, endPoint x: 72, endPoint y: 231, distance: 16.0
click at [72, 141] on div "Eraser" at bounding box center [71, 247] width 18 height 14
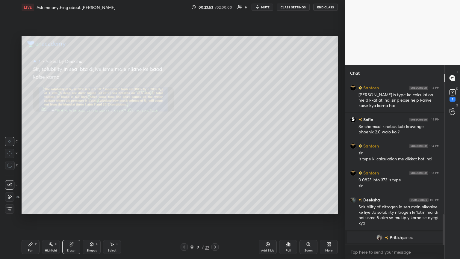
scroll to position [718, 0]
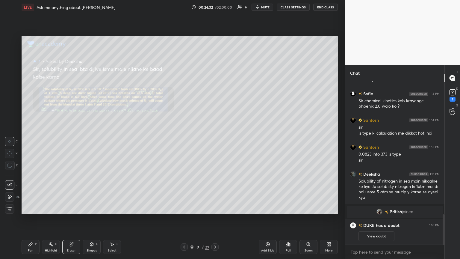
click at [68, 141] on div "Eraser" at bounding box center [71, 250] width 9 height 3
drag, startPoint x: 31, startPoint y: 249, endPoint x: 31, endPoint y: 243, distance: 5.1
click at [31, 141] on div "Pen P" at bounding box center [31, 247] width 18 height 14
click at [8, 67] on div at bounding box center [10, 65] width 10 height 10
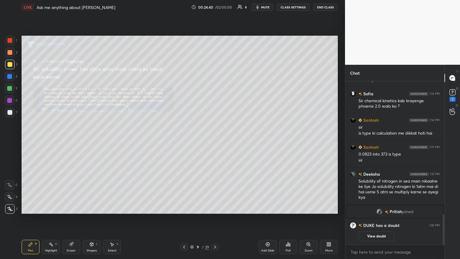
click at [10, 90] on div at bounding box center [9, 88] width 5 height 5
drag, startPoint x: 60, startPoint y: 247, endPoint x: 61, endPoint y: 244, distance: 3.2
click at [61, 141] on div "Pen P Highlight H Eraser Shapes L Select S" at bounding box center [81, 247] width 119 height 14
click at [72, 141] on icon at bounding box center [71, 245] width 4 height 4
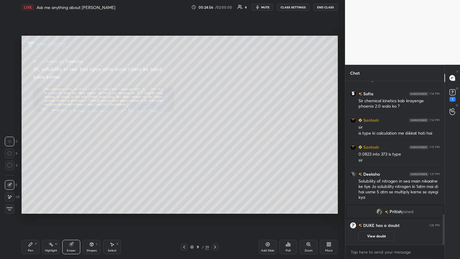
drag, startPoint x: 27, startPoint y: 249, endPoint x: 28, endPoint y: 236, distance: 12.9
click at [28, 141] on div "Pen P" at bounding box center [31, 247] width 18 height 14
click at [70, 141] on div "Eraser" at bounding box center [71, 250] width 9 height 3
drag, startPoint x: 36, startPoint y: 248, endPoint x: 33, endPoint y: 224, distance: 23.6
click at [36, 141] on div "Pen P" at bounding box center [31, 247] width 18 height 14
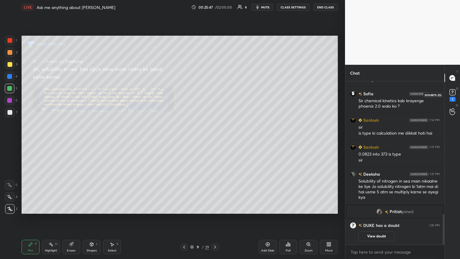
click at [215, 99] on div "1" at bounding box center [452, 95] width 9 height 14
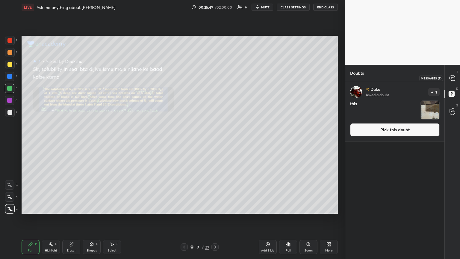
click at [215, 78] on icon at bounding box center [453, 78] width 6 height 6
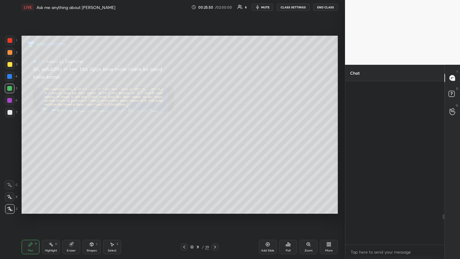
scroll to position [162, 97]
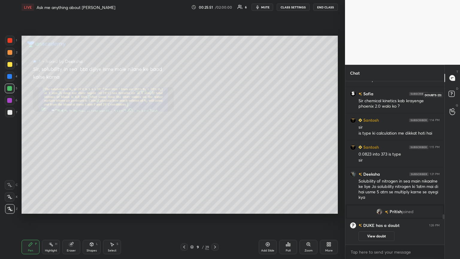
click at [215, 92] on rect at bounding box center [452, 94] width 6 height 6
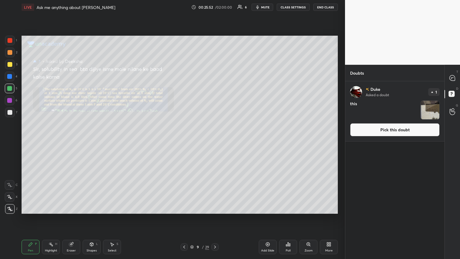
click at [215, 127] on button "Pick this doubt" at bounding box center [395, 129] width 90 height 13
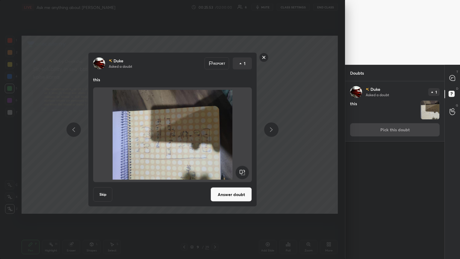
click at [215, 141] on rect at bounding box center [242, 172] width 13 height 13
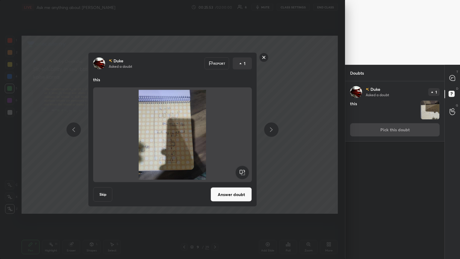
click at [215, 141] on rect at bounding box center [242, 172] width 13 height 13
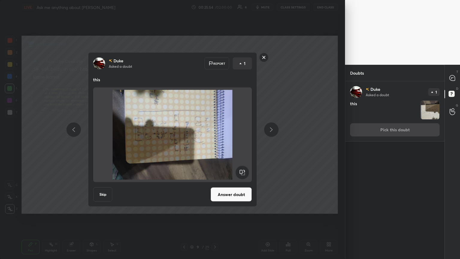
drag, startPoint x: 240, startPoint y: 175, endPoint x: 244, endPoint y: 171, distance: 5.6
click at [215, 141] on rect at bounding box center [242, 172] width 13 height 13
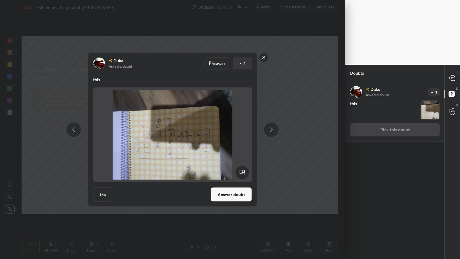
click at [215, 141] on rect at bounding box center [242, 172] width 13 height 13
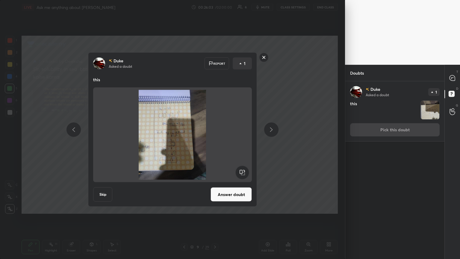
click at [215, 141] on button "Answer doubt" at bounding box center [231, 194] width 41 height 14
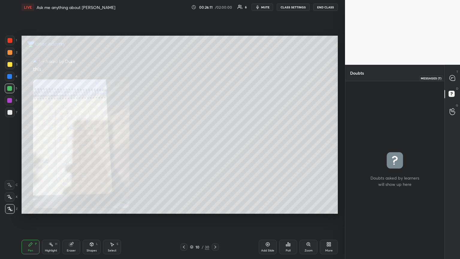
click at [215, 79] on div at bounding box center [453, 78] width 12 height 11
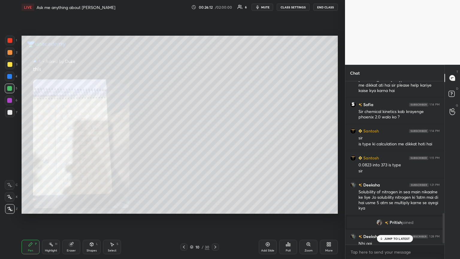
drag, startPoint x: 401, startPoint y: 238, endPoint x: 392, endPoint y: 234, distance: 10.2
click at [215, 141] on p "JUMP TO LATEST" at bounding box center [398, 239] width 26 height 4
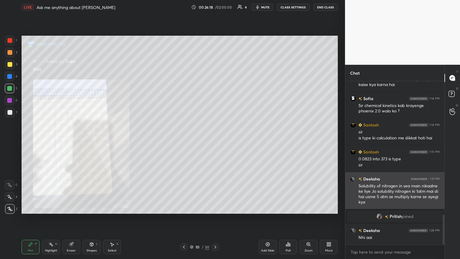
scroll to position [728, 0]
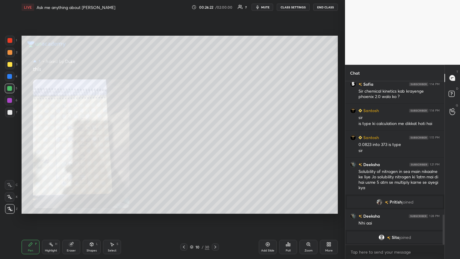
click at [184, 141] on icon at bounding box center [184, 247] width 2 height 3
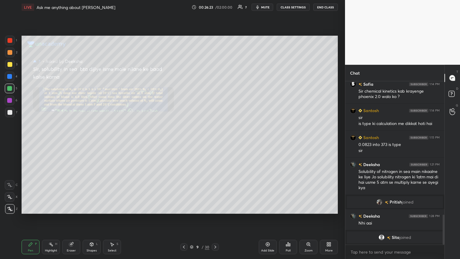
drag, startPoint x: 54, startPoint y: 246, endPoint x: 61, endPoint y: 225, distance: 21.1
click at [53, 141] on div "Highlight H" at bounding box center [51, 247] width 18 height 14
click at [211, 141] on div "9 / 30" at bounding box center [199, 246] width 39 height 7
click at [213, 141] on icon at bounding box center [215, 247] width 5 height 5
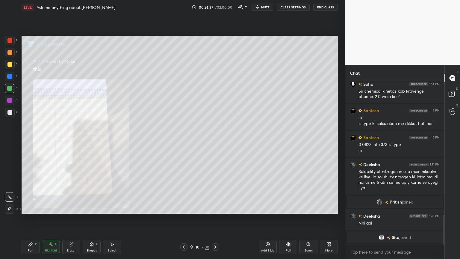
click at [26, 141] on div "Pen P" at bounding box center [31, 247] width 18 height 14
click at [180, 141] on div at bounding box center [183, 246] width 7 height 7
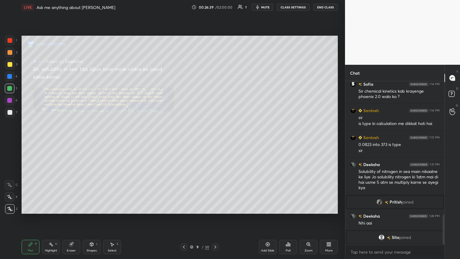
drag, startPoint x: 52, startPoint y: 247, endPoint x: 51, endPoint y: 220, distance: 27.0
click at [51, 141] on div "Highlight H" at bounding box center [51, 247] width 18 height 14
click at [9, 67] on div at bounding box center [10, 65] width 10 height 10
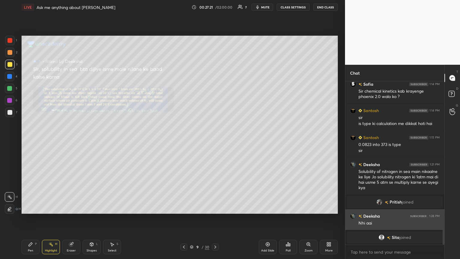
drag, startPoint x: 445, startPoint y: 223, endPoint x: 440, endPoint y: 230, distance: 8.2
click at [215, 141] on div at bounding box center [444, 230] width 2 height 30
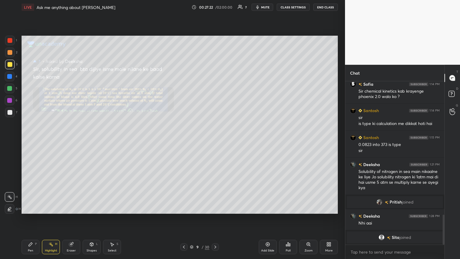
click at [186, 141] on div at bounding box center [183, 246] width 7 height 7
click at [184, 141] on icon at bounding box center [184, 247] width 5 height 5
click at [215, 141] on icon at bounding box center [215, 247] width 5 height 5
click at [214, 141] on icon at bounding box center [215, 247] width 5 height 5
click at [52, 141] on div "Highlight H" at bounding box center [51, 247] width 18 height 14
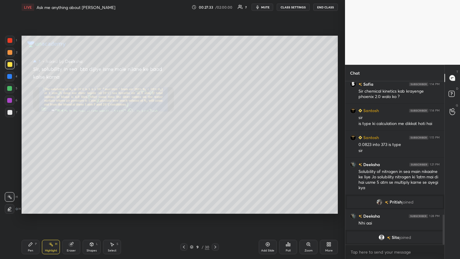
drag, startPoint x: 214, startPoint y: 248, endPoint x: 226, endPoint y: 241, distance: 13.7
click at [215, 141] on icon at bounding box center [215, 247] width 5 height 5
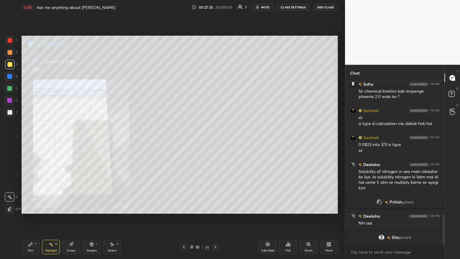
click at [215, 141] on icon at bounding box center [215, 247] width 5 height 5
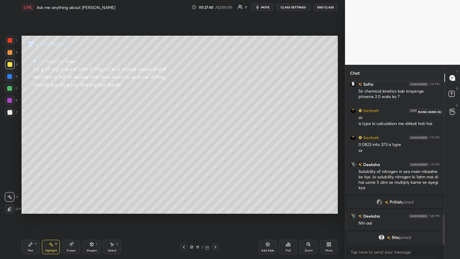
click at [215, 113] on icon at bounding box center [453, 111] width 6 height 7
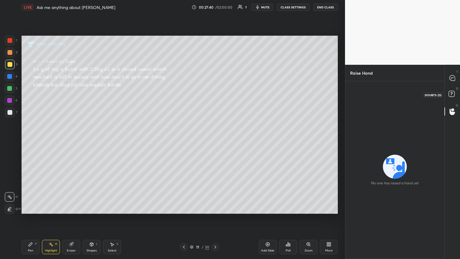
click at [215, 92] on rect at bounding box center [452, 94] width 6 height 6
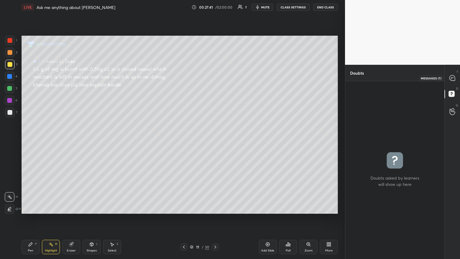
drag, startPoint x: 451, startPoint y: 76, endPoint x: 454, endPoint y: 80, distance: 5.5
click at [215, 76] on icon at bounding box center [452, 77] width 5 height 5
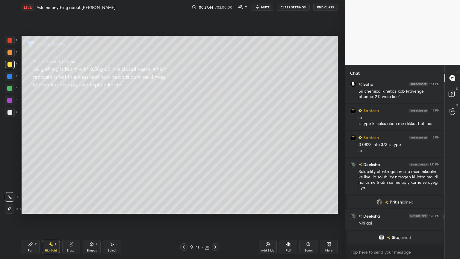
scroll to position [759, 0]
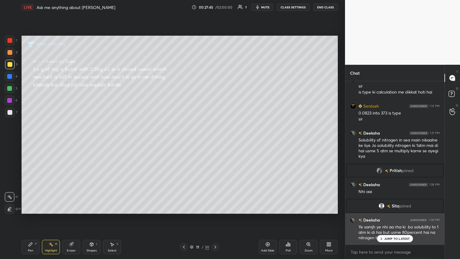
drag, startPoint x: 395, startPoint y: 238, endPoint x: 369, endPoint y: 233, distance: 25.7
click at [215, 141] on p "JUMP TO LATEST" at bounding box center [398, 239] width 26 height 4
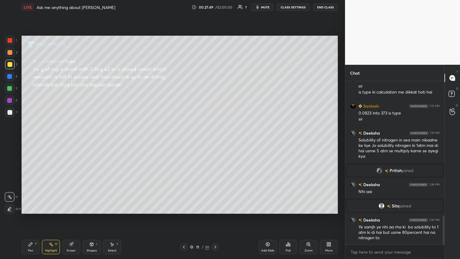
click at [186, 141] on div at bounding box center [183, 246] width 7 height 7
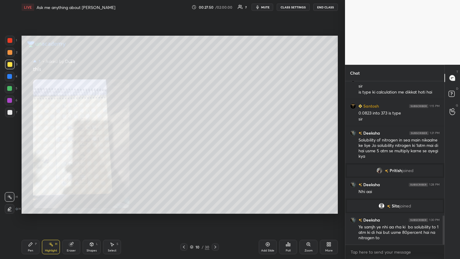
click at [185, 141] on div at bounding box center [183, 246] width 7 height 7
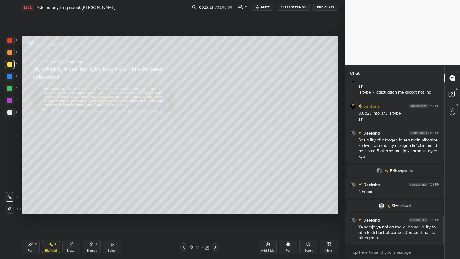
click at [215, 141] on div "Zoom" at bounding box center [309, 247] width 18 height 14
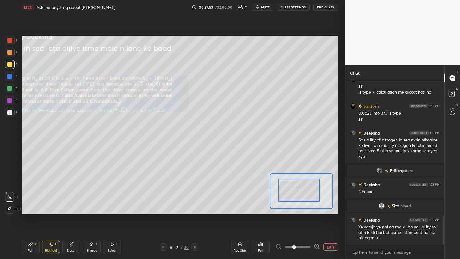
drag, startPoint x: 303, startPoint y: 194, endPoint x: 285, endPoint y: 189, distance: 19.1
drag, startPoint x: 73, startPoint y: 247, endPoint x: 74, endPoint y: 219, distance: 27.6
click at [71, 141] on div "Eraser" at bounding box center [71, 247] width 18 height 14
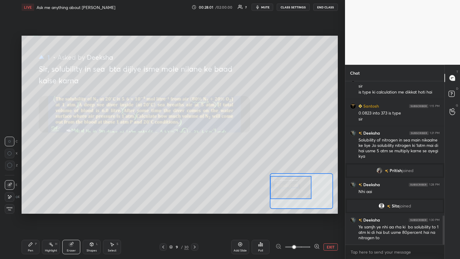
drag, startPoint x: 293, startPoint y: 193, endPoint x: 277, endPoint y: 190, distance: 16.5
click at [215, 141] on div at bounding box center [290, 187] width 41 height 23
drag, startPoint x: 34, startPoint y: 246, endPoint x: 29, endPoint y: 230, distance: 16.3
click at [33, 141] on div "Pen P" at bounding box center [31, 247] width 18 height 14
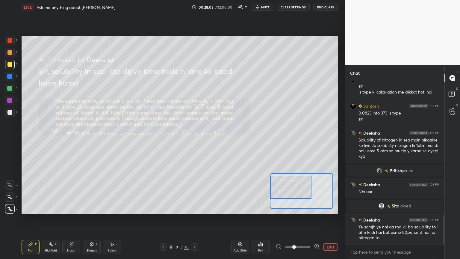
click at [14, 65] on div at bounding box center [10, 65] width 10 height 10
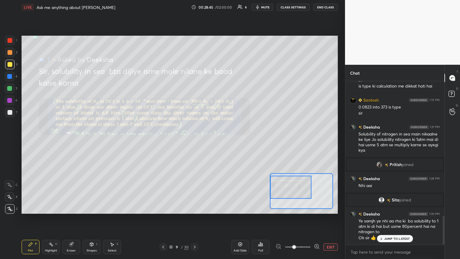
drag, startPoint x: 9, startPoint y: 88, endPoint x: 7, endPoint y: 93, distance: 6.2
click at [10, 89] on div at bounding box center [9, 88] width 5 height 5
click at [215, 141] on button "EXIT" at bounding box center [331, 246] width 14 height 7
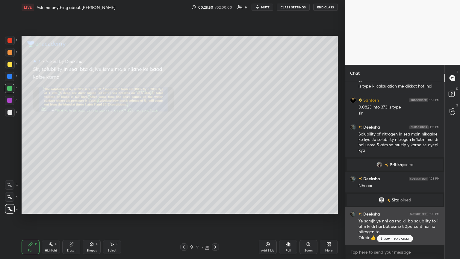
drag, startPoint x: 398, startPoint y: 239, endPoint x: 394, endPoint y: 238, distance: 4.2
click at [215, 141] on p "JUMP TO LATEST" at bounding box center [398, 239] width 26 height 4
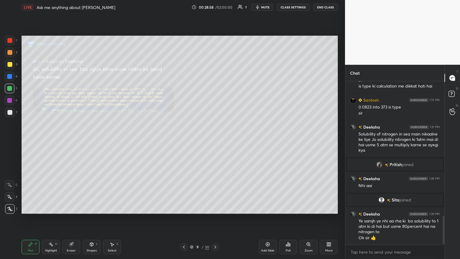
scroll to position [779, 0]
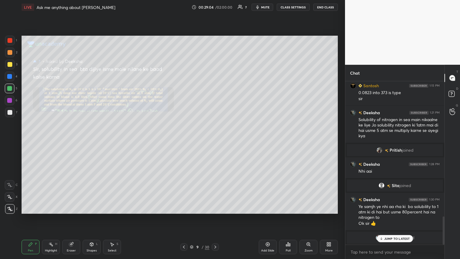
drag, startPoint x: 51, startPoint y: 252, endPoint x: 54, endPoint y: 217, distance: 34.6
click at [51, 141] on div "Highlight" at bounding box center [51, 250] width 12 height 3
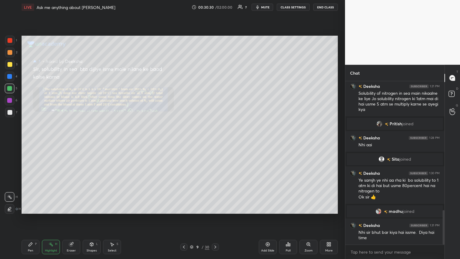
scroll to position [630, 0]
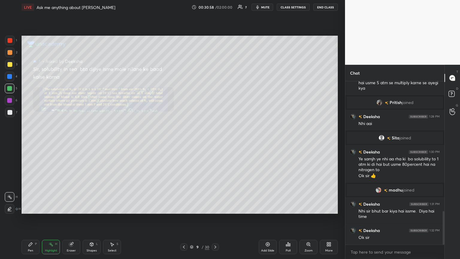
drag, startPoint x: 264, startPoint y: 10, endPoint x: 261, endPoint y: 25, distance: 16.1
click at [215, 10] on button "mute" at bounding box center [263, 7] width 22 height 7
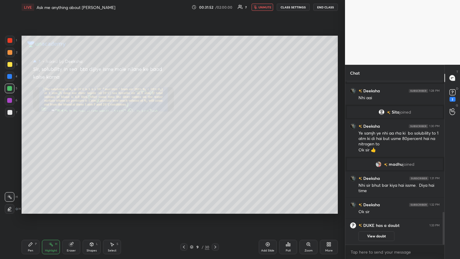
scroll to position [691, 0]
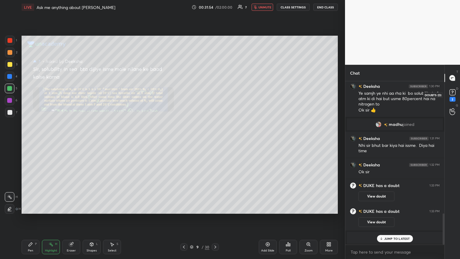
click at [215, 98] on div "2" at bounding box center [453, 99] width 6 height 5
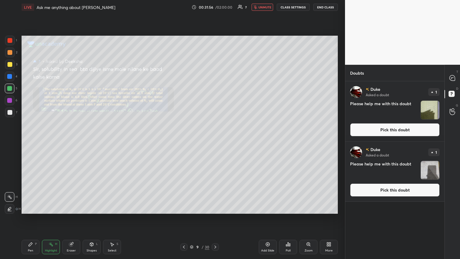
drag, startPoint x: 402, startPoint y: 126, endPoint x: 376, endPoint y: 129, distance: 26.8
click at [215, 126] on button "Pick this doubt" at bounding box center [395, 129] width 90 height 13
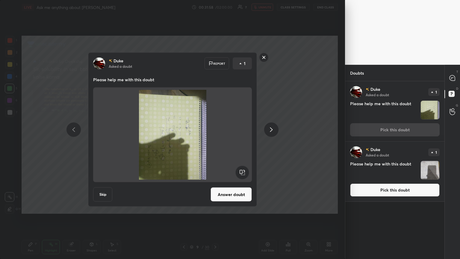
click at [215, 141] on rect at bounding box center [242, 172] width 13 height 13
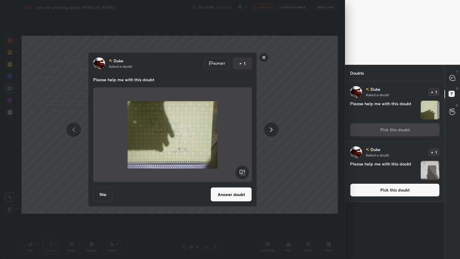
click at [215, 141] on rect at bounding box center [242, 172] width 13 height 13
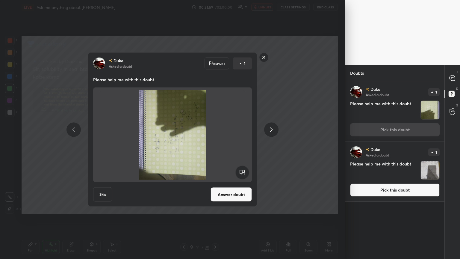
click at [215, 141] on rect at bounding box center [242, 172] width 13 height 13
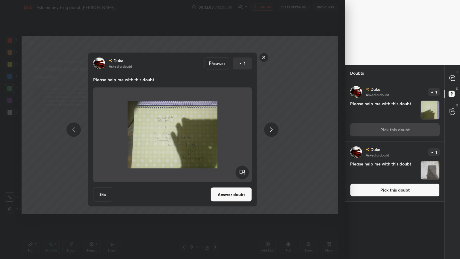
drag, startPoint x: 234, startPoint y: 195, endPoint x: 237, endPoint y: 192, distance: 4.3
click at [215, 141] on button "Answer doubt" at bounding box center [231, 194] width 41 height 14
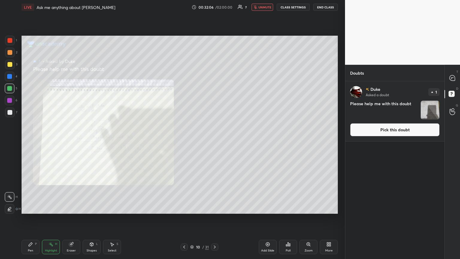
click at [215, 8] on span "unmute" at bounding box center [265, 7] width 13 height 4
click at [215, 141] on div "Poll" at bounding box center [288, 247] width 18 height 14
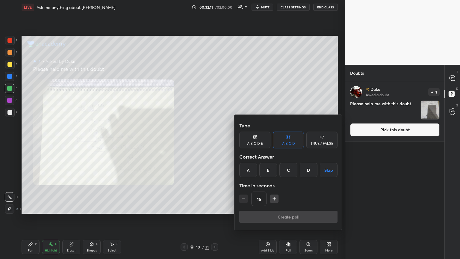
click at [206, 141] on div at bounding box center [230, 129] width 460 height 259
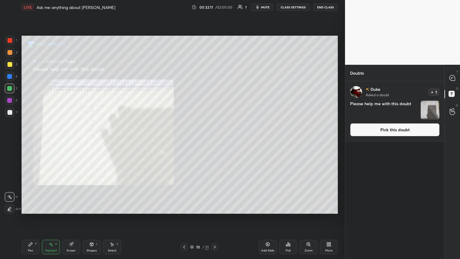
click at [215, 141] on div "Zoom" at bounding box center [309, 247] width 18 height 14
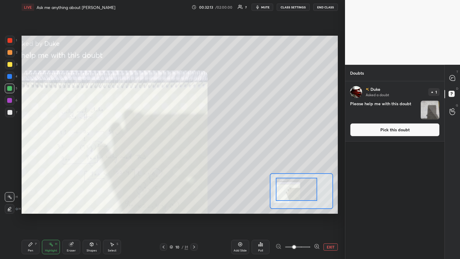
drag, startPoint x: 288, startPoint y: 185, endPoint x: 273, endPoint y: 183, distance: 15.4
click at [215, 141] on div at bounding box center [296, 189] width 41 height 23
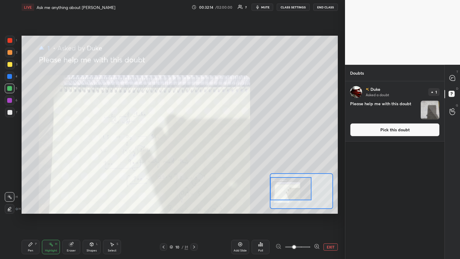
drag, startPoint x: 299, startPoint y: 192, endPoint x: 293, endPoint y: 190, distance: 5.4
click at [215, 141] on div at bounding box center [290, 188] width 41 height 23
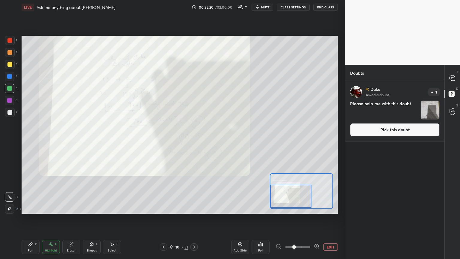
drag, startPoint x: 410, startPoint y: 130, endPoint x: 403, endPoint y: 127, distance: 7.0
click at [215, 130] on button "Pick this doubt" at bounding box center [395, 129] width 90 height 13
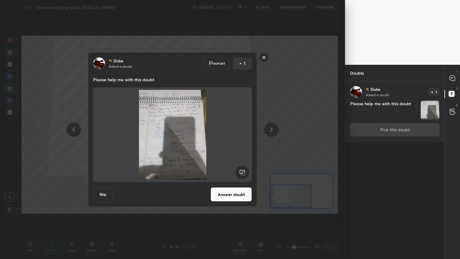
click at [215, 141] on button "Answer doubt" at bounding box center [231, 194] width 41 height 14
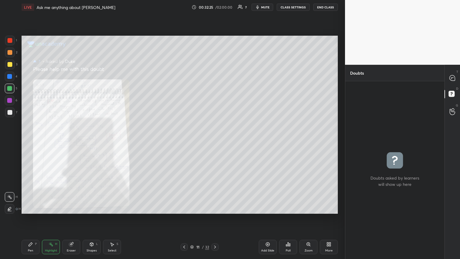
click at [215, 141] on div "Zoom" at bounding box center [309, 247] width 18 height 14
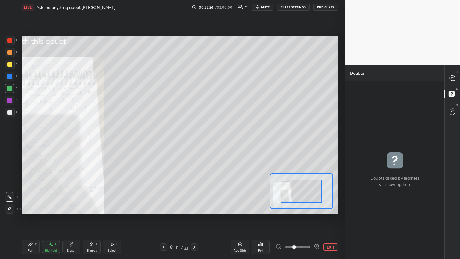
click at [215, 141] on div at bounding box center [301, 191] width 41 height 23
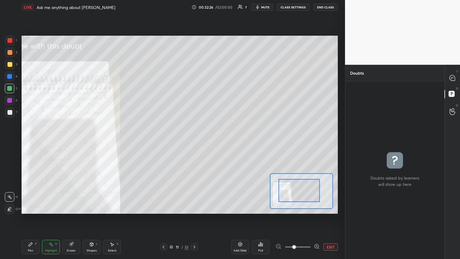
drag, startPoint x: 297, startPoint y: 199, endPoint x: 279, endPoint y: 200, distance: 18.3
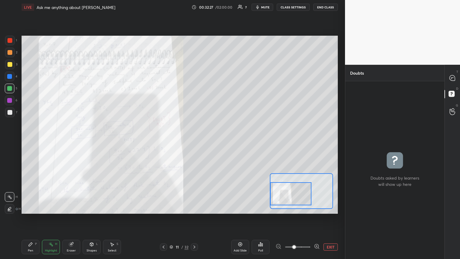
drag, startPoint x: 285, startPoint y: 199, endPoint x: 280, endPoint y: 196, distance: 5.8
click at [215, 141] on div at bounding box center [290, 193] width 41 height 23
drag, startPoint x: 31, startPoint y: 244, endPoint x: 49, endPoint y: 241, distance: 17.9
click at [32, 141] on icon at bounding box center [30, 244] width 5 height 5
drag, startPoint x: 55, startPoint y: 247, endPoint x: 55, endPoint y: 237, distance: 9.3
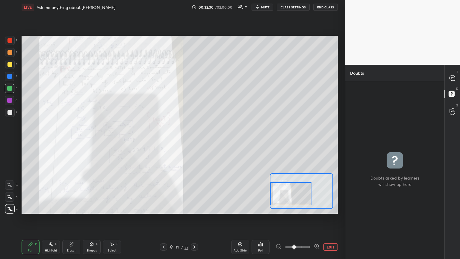
click at [55, 141] on div "Highlight H" at bounding box center [51, 247] width 18 height 14
drag, startPoint x: 453, startPoint y: 77, endPoint x: 446, endPoint y: 79, distance: 7.1
click at [215, 77] on icon at bounding box center [453, 78] width 6 height 6
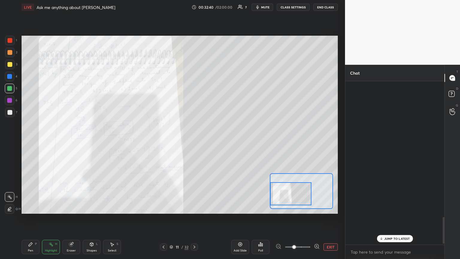
scroll to position [162, 97]
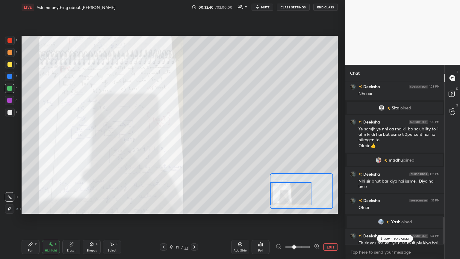
click at [215, 141] on p "JUMP TO LATEST" at bounding box center [398, 239] width 26 height 4
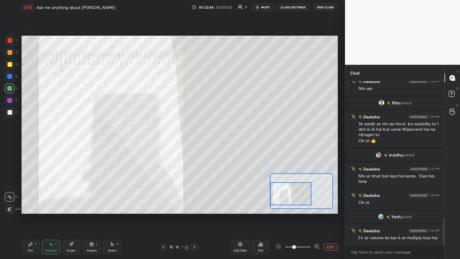
click at [29, 141] on div "Pen P" at bounding box center [31, 247] width 18 height 14
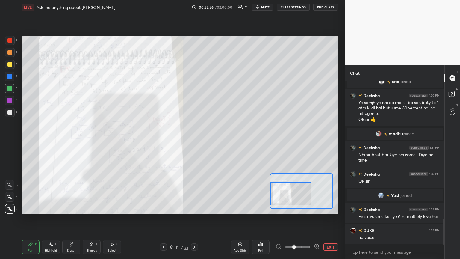
scroll to position [875, 0]
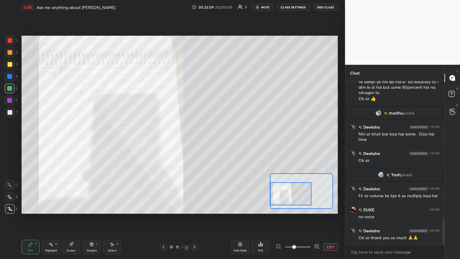
click at [215, 141] on div "Setting up your live class Poll for secs No correct answer Start poll" at bounding box center [180, 125] width 317 height 178
click at [215, 97] on div at bounding box center [453, 94] width 12 height 11
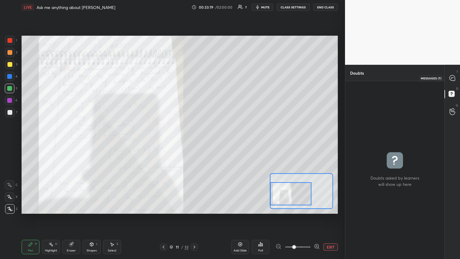
drag, startPoint x: 451, startPoint y: 74, endPoint x: 445, endPoint y: 96, distance: 22.5
click at [215, 75] on icon at bounding box center [453, 78] width 6 height 6
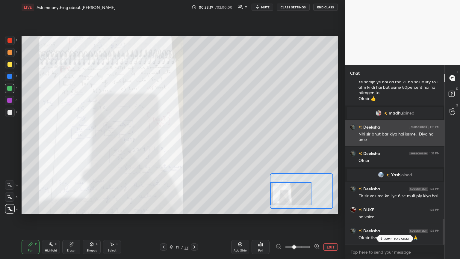
scroll to position [162, 97]
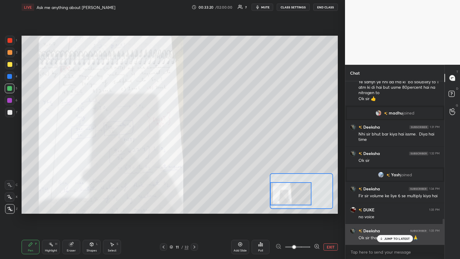
drag, startPoint x: 396, startPoint y: 238, endPoint x: 383, endPoint y: 236, distance: 13.4
click at [215, 141] on p "JUMP TO LATEST" at bounding box center [398, 239] width 26 height 4
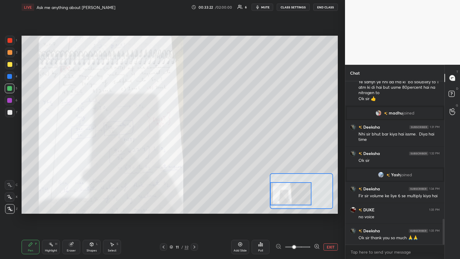
drag, startPoint x: 330, startPoint y: 250, endPoint x: 329, endPoint y: 239, distance: 11.8
click at [215, 141] on button "EXIT" at bounding box center [331, 246] width 14 height 7
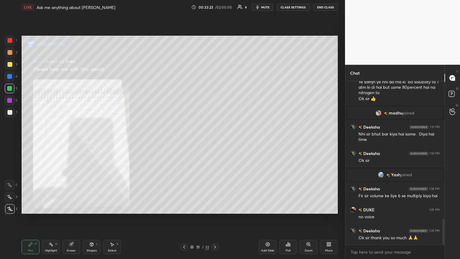
click at [215, 9] on button "mute" at bounding box center [263, 7] width 22 height 7
click at [215, 42] on div "Setting up your live class Poll for secs No correct answer Start poll" at bounding box center [179, 124] width 321 height 221
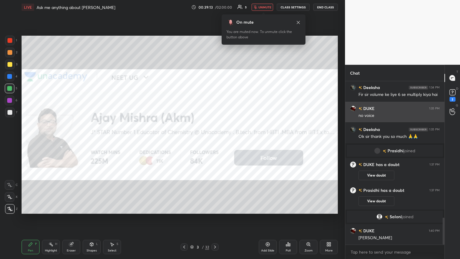
scroll to position [825, 0]
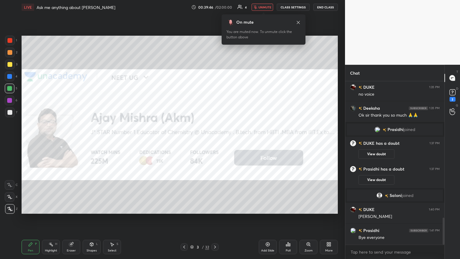
click at [215, 97] on div "2" at bounding box center [453, 99] width 6 height 5
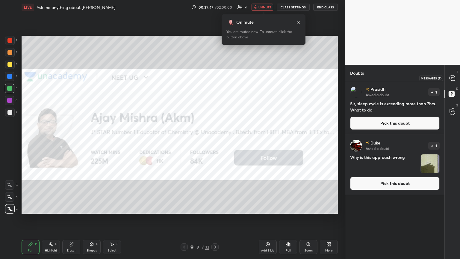
drag, startPoint x: 453, startPoint y: 77, endPoint x: 448, endPoint y: 82, distance: 6.6
click at [215, 78] on icon at bounding box center [452, 77] width 5 height 5
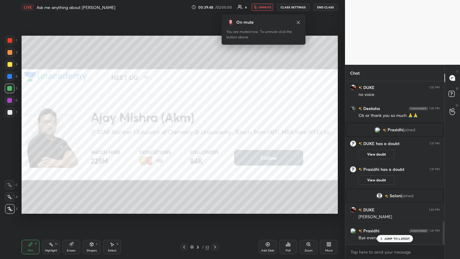
scroll to position [162, 97]
drag, startPoint x: 392, startPoint y: 239, endPoint x: 407, endPoint y: 199, distance: 42.3
click at [215, 141] on p "JUMP TO LATEST" at bounding box center [398, 239] width 26 height 4
click at [215, 92] on icon at bounding box center [453, 94] width 11 height 11
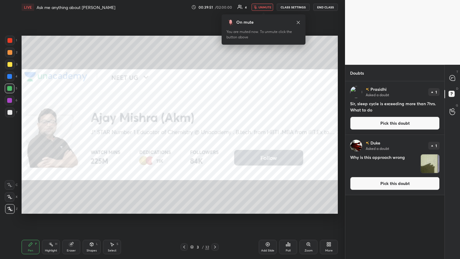
click at [215, 128] on button "Pick this doubt" at bounding box center [395, 123] width 90 height 13
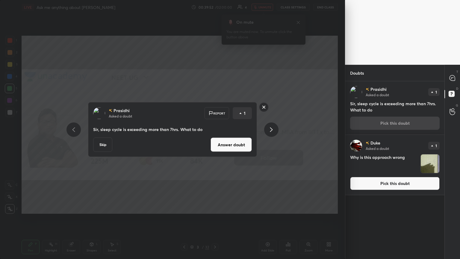
drag, startPoint x: 229, startPoint y: 141, endPoint x: 231, endPoint y: 139, distance: 3.6
click at [215, 141] on button "Answer doubt" at bounding box center [231, 145] width 41 height 14
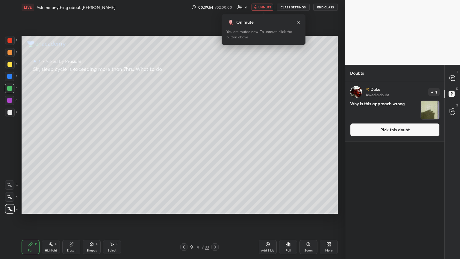
drag, startPoint x: 269, startPoint y: 5, endPoint x: 266, endPoint y: 16, distance: 10.6
click at [215, 7] on span "unmute" at bounding box center [265, 7] width 13 height 4
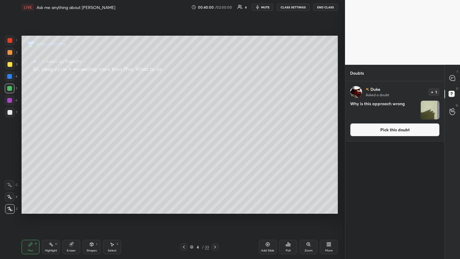
drag, startPoint x: 394, startPoint y: 131, endPoint x: 380, endPoint y: 127, distance: 15.4
click at [215, 131] on button "Pick this doubt" at bounding box center [395, 129] width 90 height 13
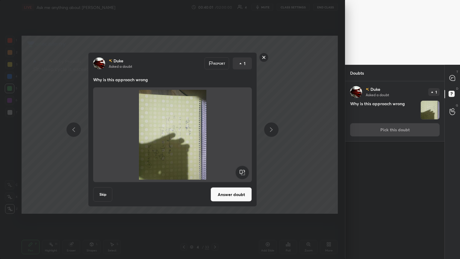
click at [215, 141] on rect at bounding box center [242, 172] width 13 height 13
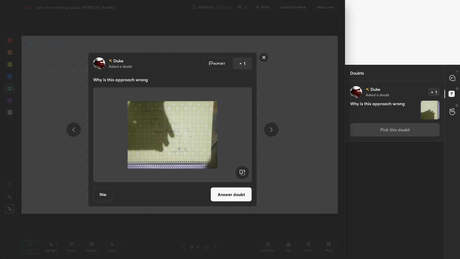
click at [215, 141] on rect at bounding box center [242, 172] width 13 height 13
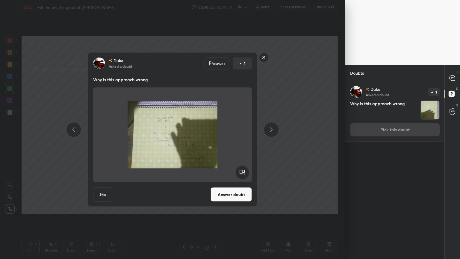
click at [215, 141] on rect at bounding box center [242, 172] width 13 height 13
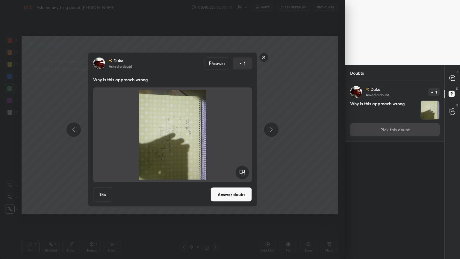
click at [215, 141] on rect at bounding box center [242, 172] width 13 height 13
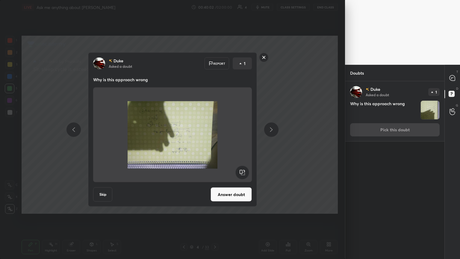
click at [215, 141] on rect at bounding box center [242, 172] width 13 height 13
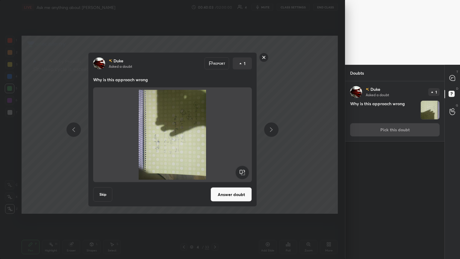
click at [215, 141] on rect at bounding box center [242, 172] width 13 height 13
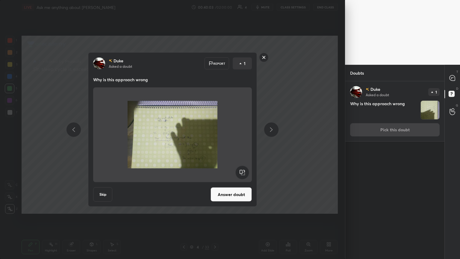
click at [215, 141] on button "Answer doubt" at bounding box center [231, 194] width 41 height 14
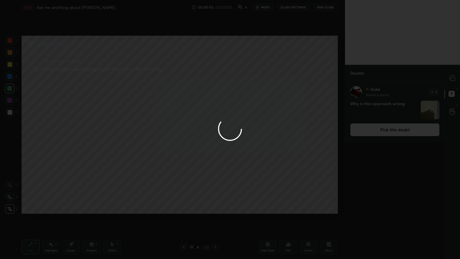
click at [215, 80] on div at bounding box center [230, 129] width 460 height 259
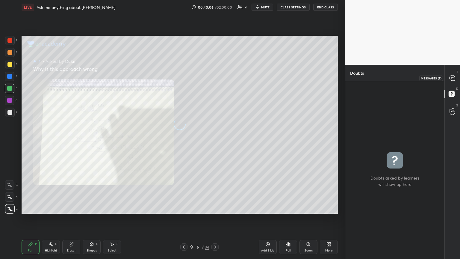
click at [215, 79] on icon at bounding box center [451, 79] width 1 height 0
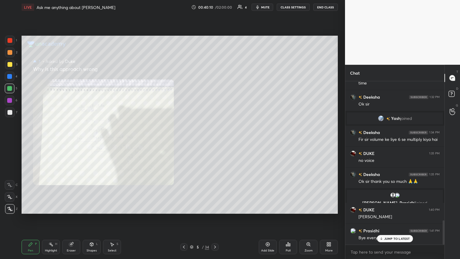
click at [215, 141] on div "Zoom" at bounding box center [309, 247] width 18 height 14
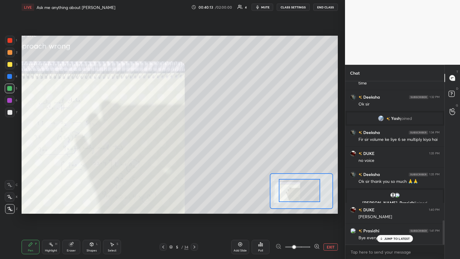
drag, startPoint x: 294, startPoint y: 193, endPoint x: 285, endPoint y: 194, distance: 9.6
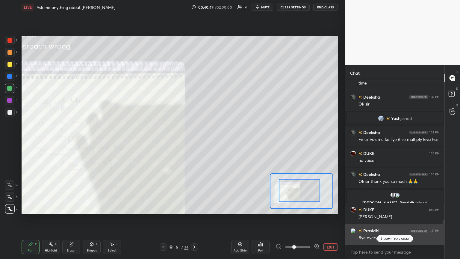
drag, startPoint x: 395, startPoint y: 240, endPoint x: 366, endPoint y: 237, distance: 29.5
click at [215, 141] on p "JUMP TO LATEST" at bounding box center [398, 239] width 26 height 4
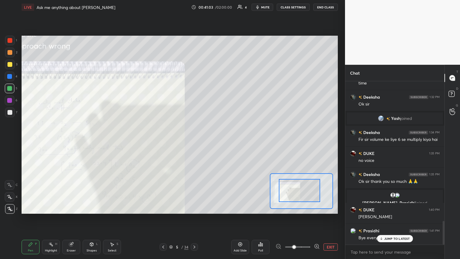
scroll to position [958, 0]
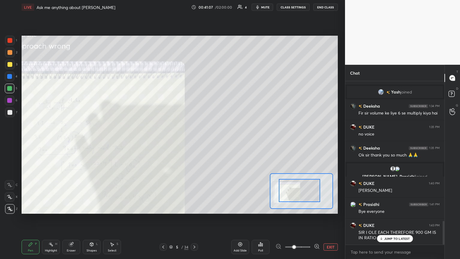
click at [19, 141] on div "Setting up your live class Poll for secs No correct answer Start poll" at bounding box center [179, 124] width 321 height 221
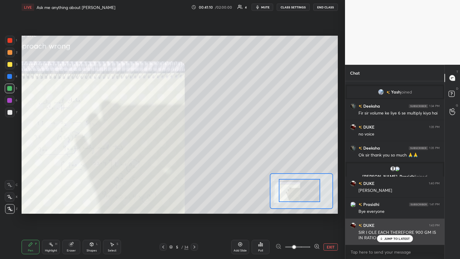
drag, startPoint x: 393, startPoint y: 237, endPoint x: 367, endPoint y: 234, distance: 26.8
click at [215, 141] on div "JUMP TO LATEST" at bounding box center [395, 238] width 36 height 7
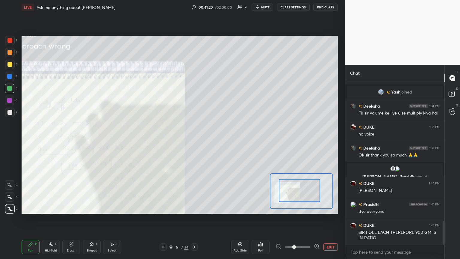
click at [215, 141] on button "EXIT" at bounding box center [331, 246] width 14 height 7
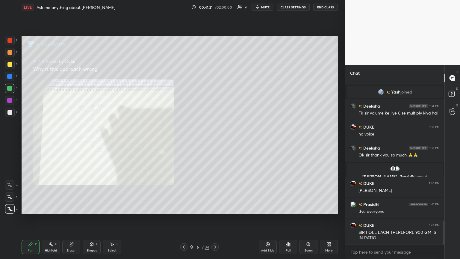
click at [184, 141] on icon at bounding box center [184, 247] width 5 height 5
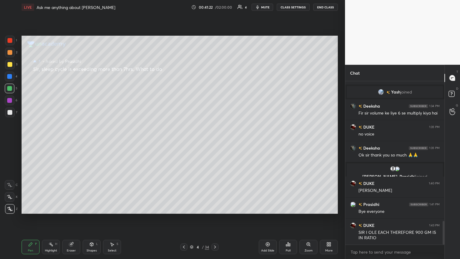
click at [215, 141] on icon at bounding box center [215, 247] width 5 height 5
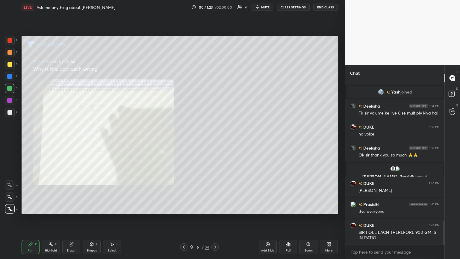
click at [215, 141] on icon at bounding box center [215, 247] width 5 height 5
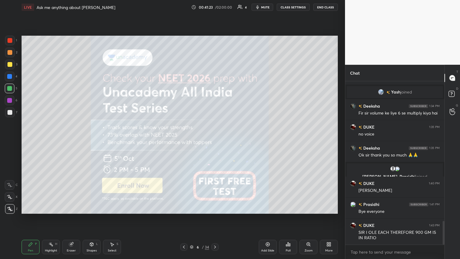
click at [215, 141] on icon at bounding box center [215, 247] width 5 height 5
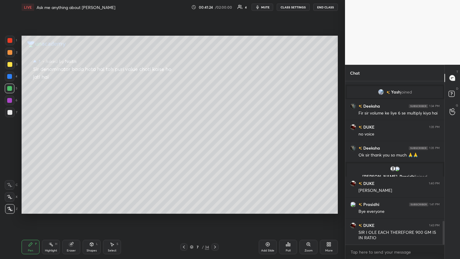
click at [215, 141] on icon at bounding box center [215, 247] width 2 height 3
click at [215, 141] on icon at bounding box center [215, 247] width 5 height 5
click at [215, 141] on icon at bounding box center [215, 247] width 2 height 3
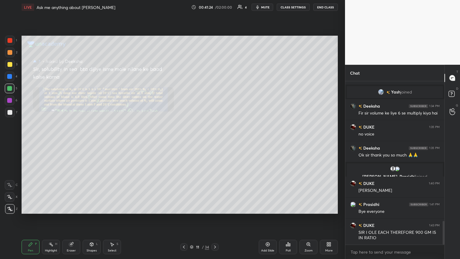
click at [215, 141] on icon at bounding box center [215, 247] width 5 height 5
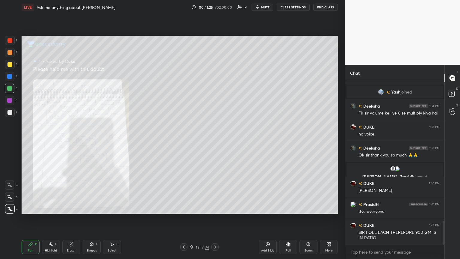
click at [215, 141] on icon at bounding box center [215, 247] width 5 height 5
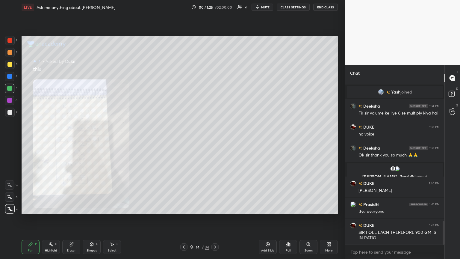
click at [215, 141] on icon at bounding box center [215, 247] width 5 height 5
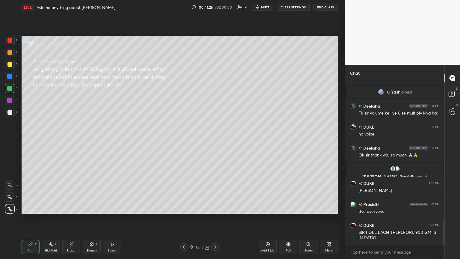
click at [215, 141] on icon at bounding box center [215, 247] width 5 height 5
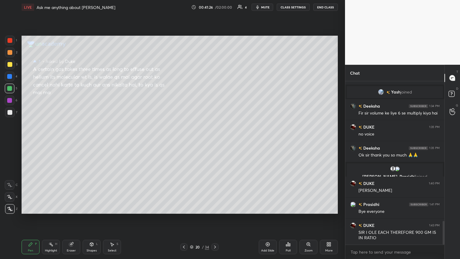
click at [215, 141] on icon at bounding box center [215, 247] width 5 height 5
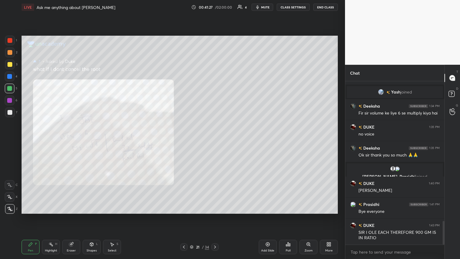
click at [215, 141] on icon at bounding box center [215, 247] width 5 height 5
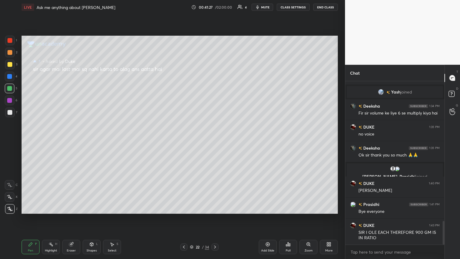
click at [215, 141] on icon at bounding box center [215, 247] width 5 height 5
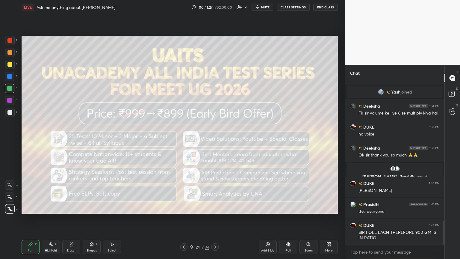
click at [215, 141] on icon at bounding box center [215, 247] width 5 height 5
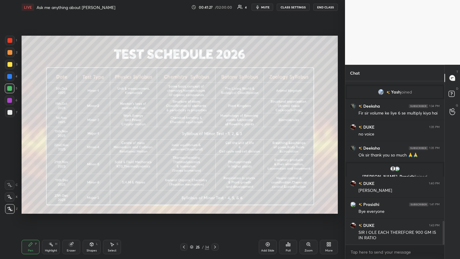
click at [215, 141] on icon at bounding box center [215, 247] width 5 height 5
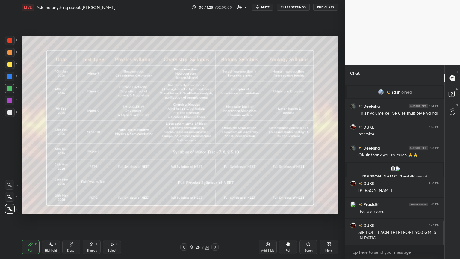
click at [215, 141] on icon at bounding box center [215, 247] width 5 height 5
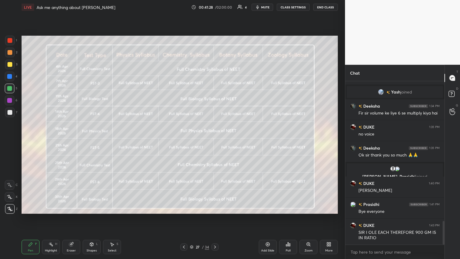
click at [184, 141] on icon at bounding box center [184, 247] width 2 height 3
click at [185, 141] on icon at bounding box center [184, 247] width 5 height 5
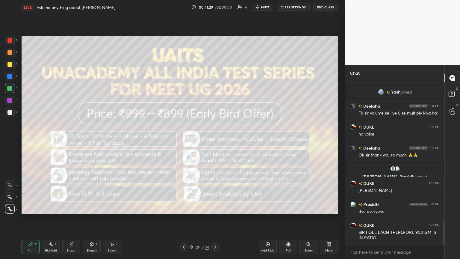
click at [186, 141] on icon at bounding box center [184, 247] width 5 height 5
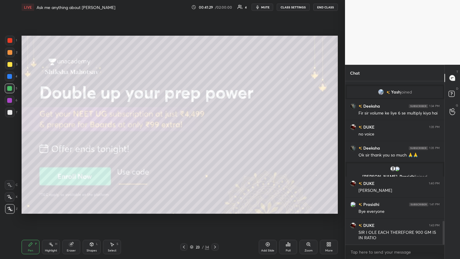
click at [186, 141] on icon at bounding box center [184, 247] width 5 height 5
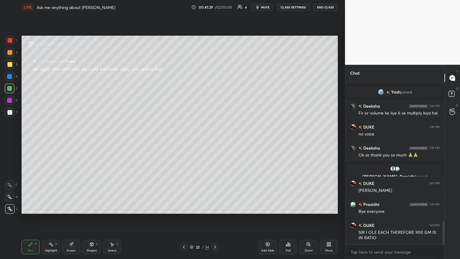
click at [187, 141] on div at bounding box center [183, 246] width 7 height 7
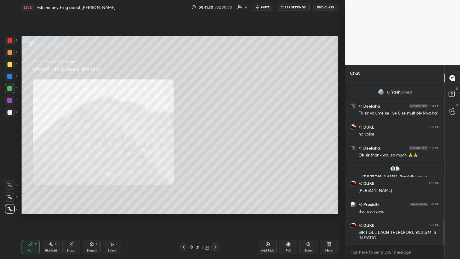
click at [186, 141] on div at bounding box center [183, 246] width 7 height 7
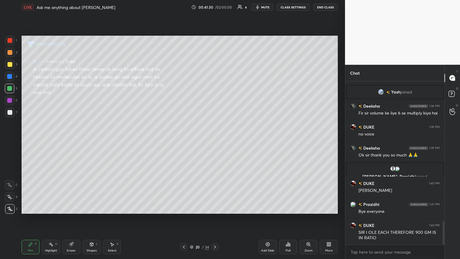
click at [187, 141] on div at bounding box center [183, 246] width 7 height 7
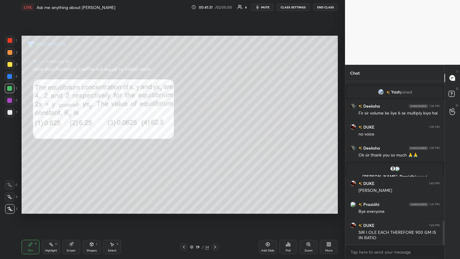
click at [187, 141] on div at bounding box center [183, 246] width 7 height 7
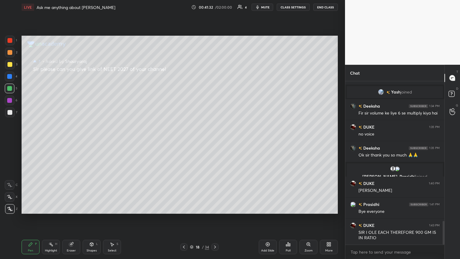
click at [187, 141] on div at bounding box center [183, 246] width 7 height 7
click at [188, 141] on div "16 / 34" at bounding box center [199, 246] width 38 height 7
click at [184, 141] on icon at bounding box center [184, 247] width 5 height 5
click at [185, 141] on icon at bounding box center [184, 247] width 5 height 5
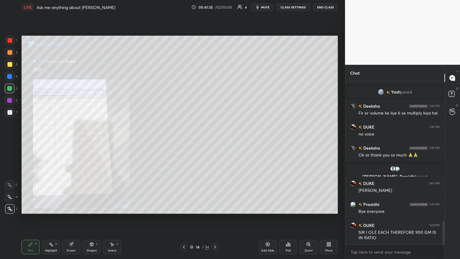
click at [184, 141] on icon at bounding box center [184, 247] width 5 height 5
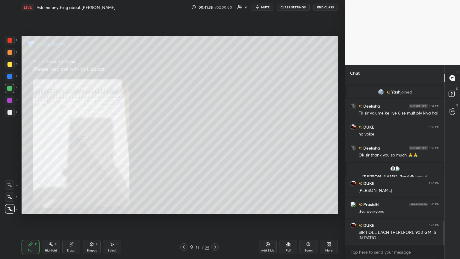
click at [185, 141] on icon at bounding box center [184, 247] width 5 height 5
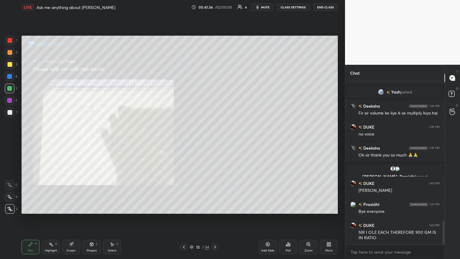
scroll to position [991, 0]
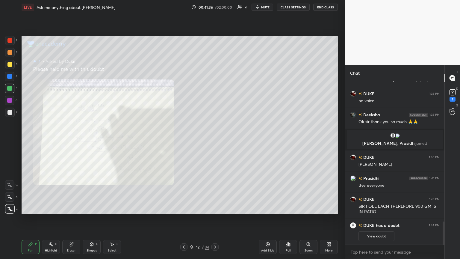
click at [215, 141] on icon at bounding box center [215, 247] width 5 height 5
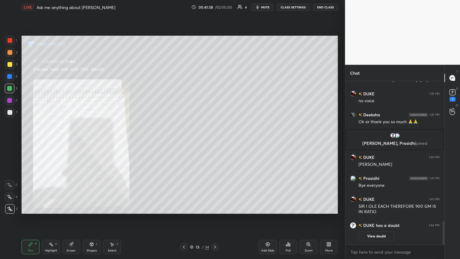
click at [215, 141] on div "Zoom" at bounding box center [309, 247] width 18 height 14
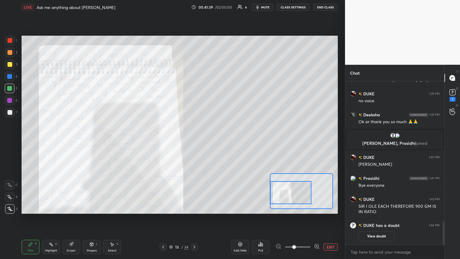
drag, startPoint x: 299, startPoint y: 195, endPoint x: 285, endPoint y: 198, distance: 14.2
click at [215, 141] on div at bounding box center [290, 192] width 41 height 23
click at [215, 141] on button "View doubt" at bounding box center [377, 236] width 36 height 10
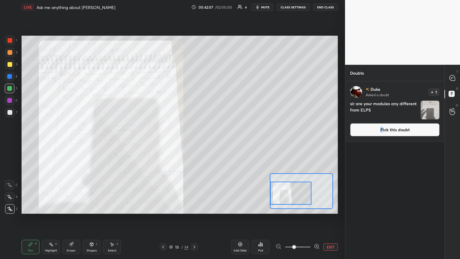
click at [215, 132] on button "Pick this doubt" at bounding box center [395, 129] width 90 height 13
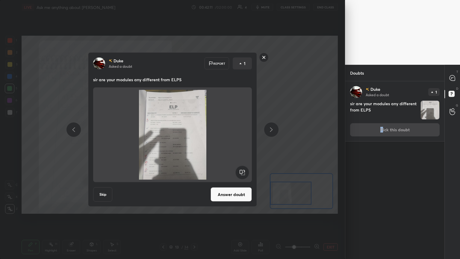
click at [215, 141] on button "Answer doubt" at bounding box center [231, 194] width 41 height 14
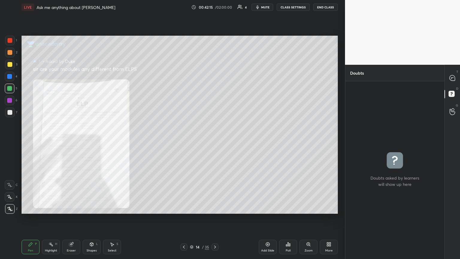
click at [184, 141] on icon at bounding box center [184, 247] width 5 height 5
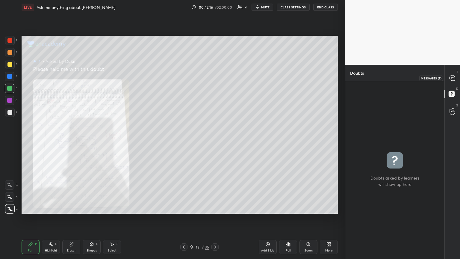
click at [215, 76] on icon at bounding box center [452, 77] width 5 height 5
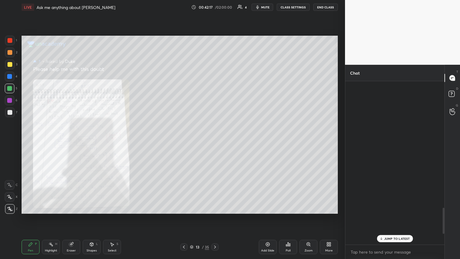
scroll to position [162, 97]
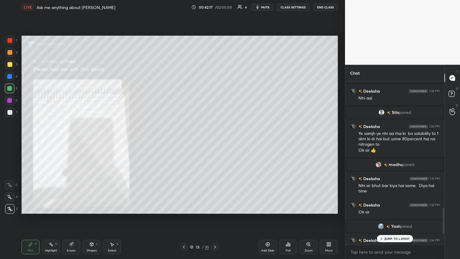
click at [215, 141] on div "JUMP TO LATEST" at bounding box center [395, 238] width 36 height 7
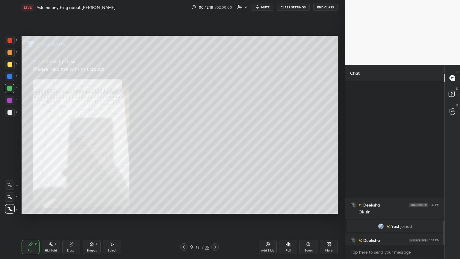
scroll to position [965, 0]
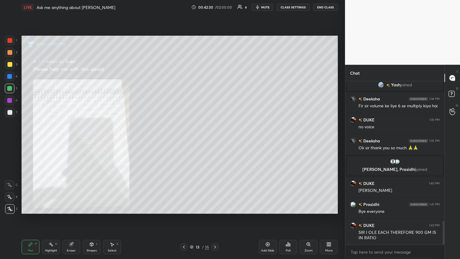
click at [215, 9] on button "mute" at bounding box center [263, 7] width 22 height 7
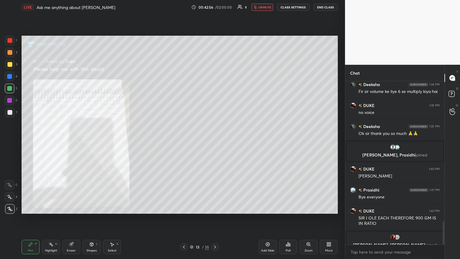
scroll to position [758, 0]
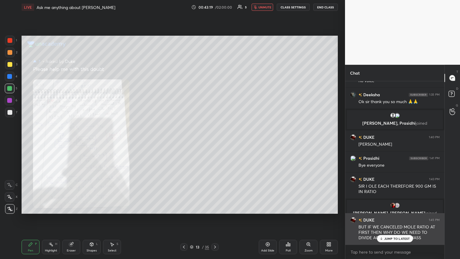
click at [215, 141] on p "JUMP TO LATEST" at bounding box center [398, 239] width 26 height 4
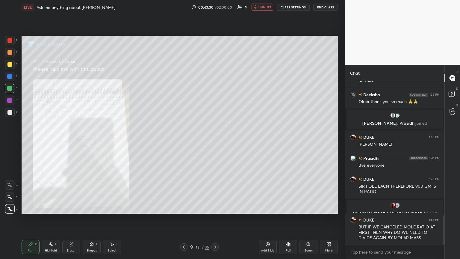
click at [215, 5] on button "unmute" at bounding box center [263, 7] width 22 height 7
click at [215, 141] on div "Poll" at bounding box center [288, 247] width 18 height 14
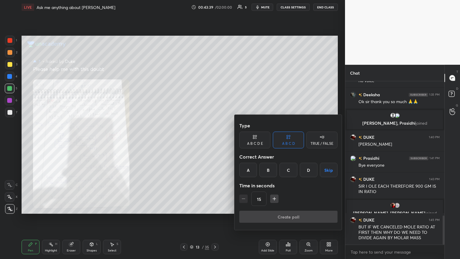
drag, startPoint x: 210, startPoint y: 182, endPoint x: 219, endPoint y: 203, distance: 23.3
click at [207, 141] on div at bounding box center [230, 129] width 460 height 259
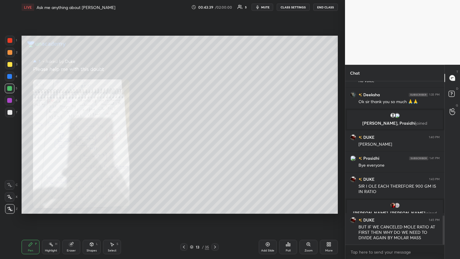
click at [215, 141] on div "Add Slide" at bounding box center [267, 250] width 13 height 3
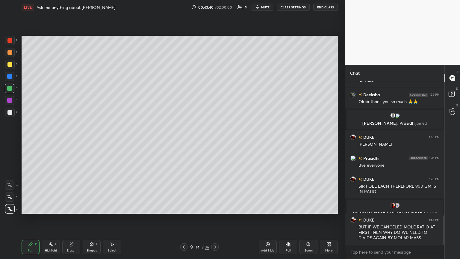
click at [40, 141] on div "Pen P Highlight H Eraser Shapes L Select S" at bounding box center [81, 247] width 119 height 14
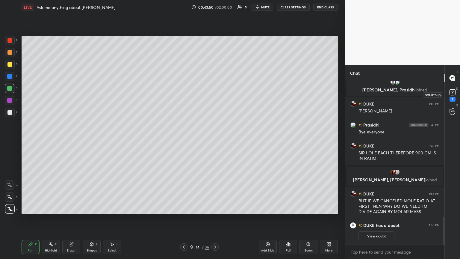
click at [215, 95] on icon at bounding box center [452, 92] width 9 height 9
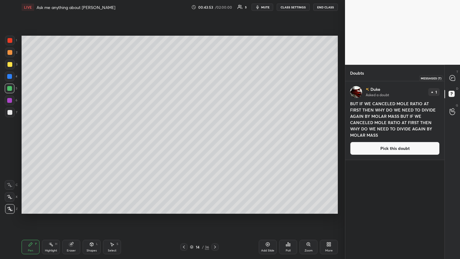
click at [215, 78] on icon at bounding box center [452, 77] width 5 height 5
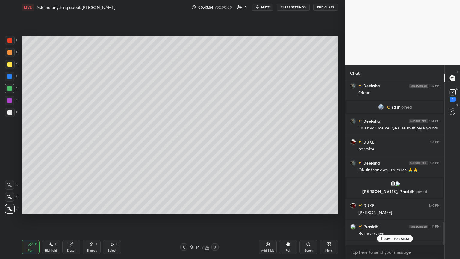
scroll to position [1013, 0]
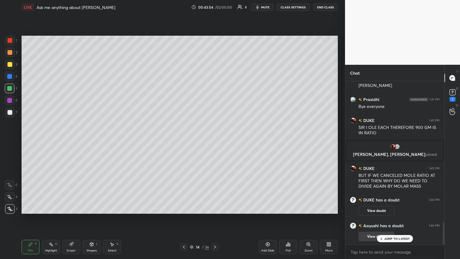
click at [215, 141] on p "JUMP TO LATEST" at bounding box center [398, 239] width 26 height 4
drag, startPoint x: 11, startPoint y: 112, endPoint x: 17, endPoint y: 111, distance: 6.6
click at [11, 112] on div at bounding box center [9, 112] width 5 height 5
click at [215, 93] on rect at bounding box center [453, 93] width 6 height 6
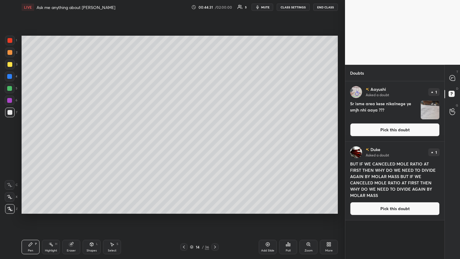
click at [215, 141] on button "Pick this doubt" at bounding box center [395, 208] width 90 height 13
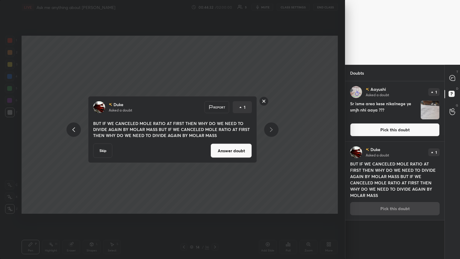
click at [215, 141] on button "Answer doubt" at bounding box center [231, 151] width 41 height 14
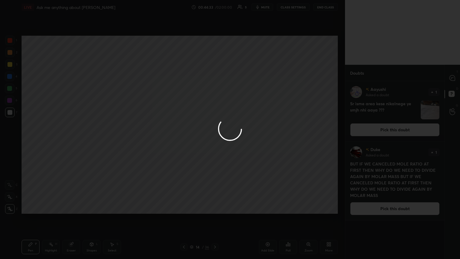
drag, startPoint x: 160, startPoint y: 76, endPoint x: 140, endPoint y: 96, distance: 28.2
click at [123, 119] on div at bounding box center [230, 129] width 460 height 259
drag, startPoint x: 177, startPoint y: 98, endPoint x: 136, endPoint y: 122, distance: 47.3
click at [151, 127] on div at bounding box center [230, 129] width 460 height 259
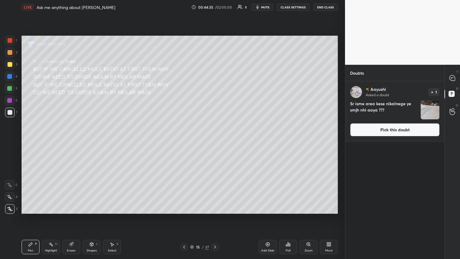
drag, startPoint x: 185, startPoint y: 246, endPoint x: 179, endPoint y: 234, distance: 13.5
click at [184, 141] on icon at bounding box center [184, 247] width 5 height 5
click at [186, 141] on div at bounding box center [184, 246] width 7 height 7
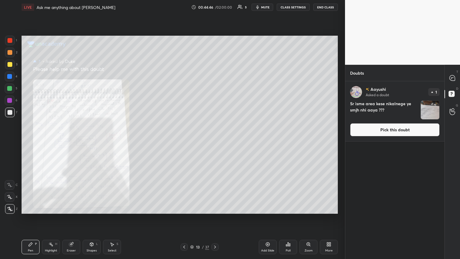
click at [212, 141] on div at bounding box center [215, 246] width 7 height 7
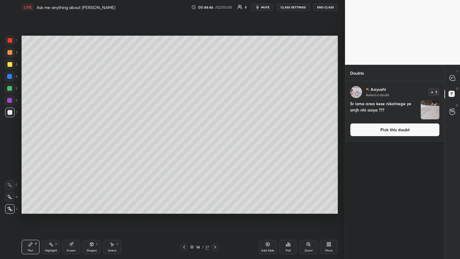
click at [210, 141] on div "14 / 37" at bounding box center [200, 246] width 38 height 7
click at [215, 141] on icon at bounding box center [215, 247] width 5 height 5
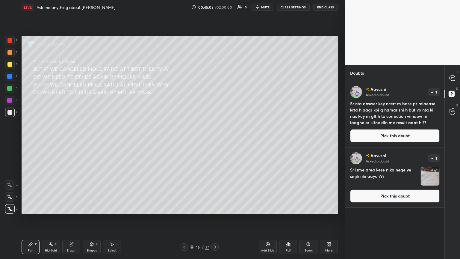
click at [215, 137] on button "Pick this doubt" at bounding box center [395, 135] width 90 height 13
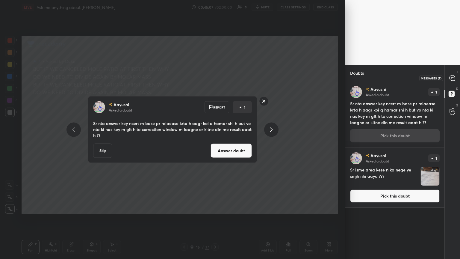
click at [215, 79] on div at bounding box center [453, 78] width 12 height 11
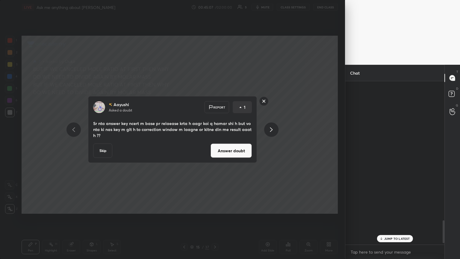
scroll to position [162, 97]
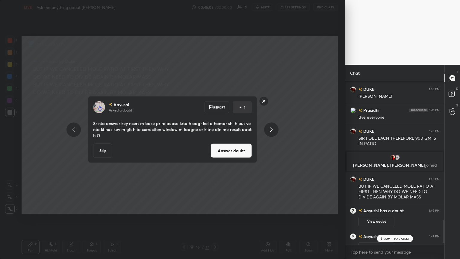
drag, startPoint x: 401, startPoint y: 240, endPoint x: 377, endPoint y: 229, distance: 26.0
click at [215, 141] on p "JUMP TO LATEST" at bounding box center [398, 239] width 26 height 4
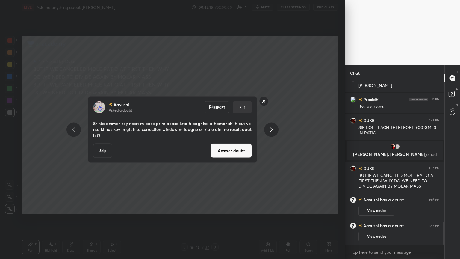
click at [215, 141] on button "Answer doubt" at bounding box center [231, 151] width 41 height 14
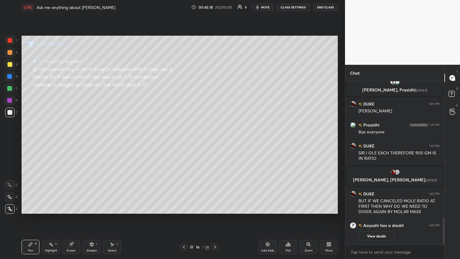
scroll to position [869, 0]
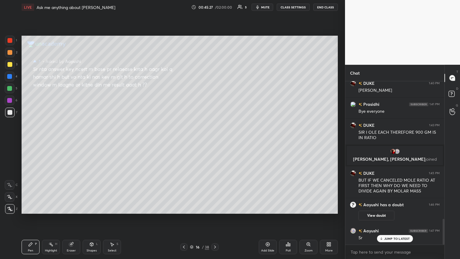
drag, startPoint x: 397, startPoint y: 237, endPoint x: 377, endPoint y: 223, distance: 24.7
click at [215, 141] on div "JUMP TO LATEST" at bounding box center [395, 238] width 36 height 7
click at [215, 141] on button "View doubt" at bounding box center [377, 216] width 36 height 10
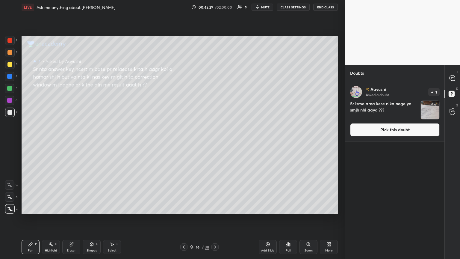
click at [215, 135] on button "Pick this doubt" at bounding box center [395, 129] width 90 height 13
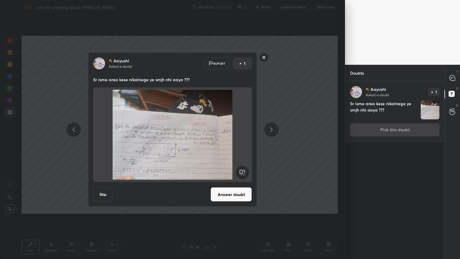
drag, startPoint x: 233, startPoint y: 199, endPoint x: 247, endPoint y: 183, distance: 21.4
click at [215, 141] on button "Answer doubt" at bounding box center [231, 194] width 41 height 14
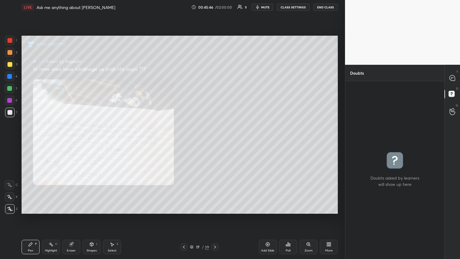
click at [215, 8] on span "mute" at bounding box center [265, 7] width 8 height 4
drag, startPoint x: 448, startPoint y: 112, endPoint x: 451, endPoint y: 108, distance: 4.3
click at [215, 111] on div at bounding box center [453, 111] width 12 height 11
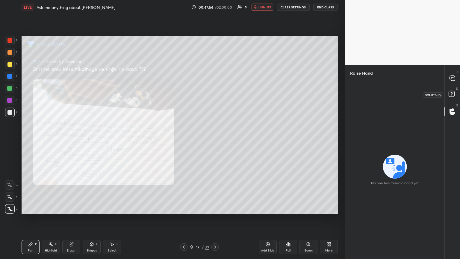
drag, startPoint x: 451, startPoint y: 94, endPoint x: 455, endPoint y: 82, distance: 11.9
click at [215, 93] on icon at bounding box center [453, 94] width 11 height 11
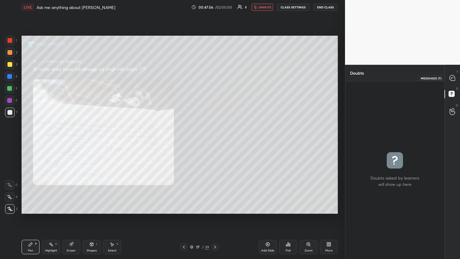
click at [215, 74] on div at bounding box center [453, 78] width 12 height 11
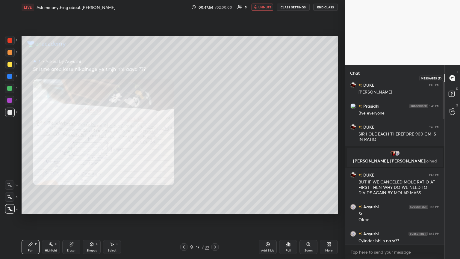
scroll to position [162, 97]
click at [215, 141] on p "JUMP TO LATEST" at bounding box center [398, 239] width 26 height 4
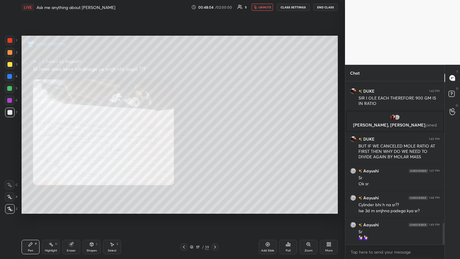
drag, startPoint x: 264, startPoint y: 7, endPoint x: 264, endPoint y: 22, distance: 14.1
click at [215, 7] on span "unmute" at bounding box center [265, 7] width 13 height 4
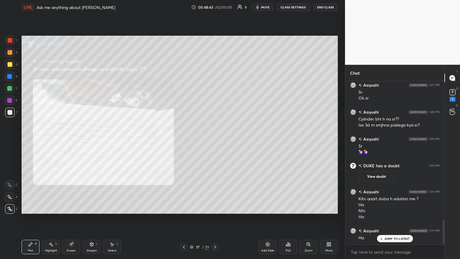
scroll to position [898, 0]
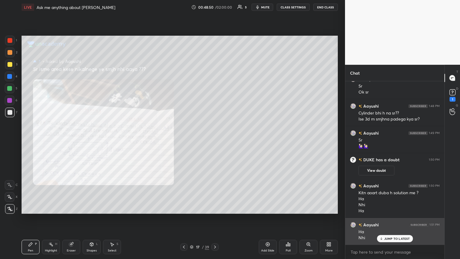
drag, startPoint x: 391, startPoint y: 239, endPoint x: 377, endPoint y: 229, distance: 16.6
click at [215, 141] on p "JUMP TO LATEST" at bounding box center [398, 239] width 26 height 4
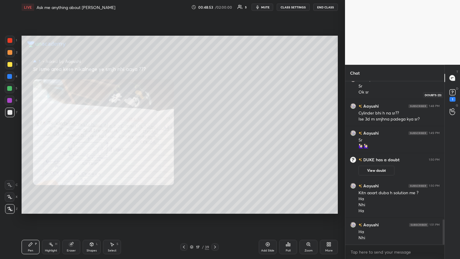
click at [215, 98] on div "1" at bounding box center [453, 99] width 6 height 5
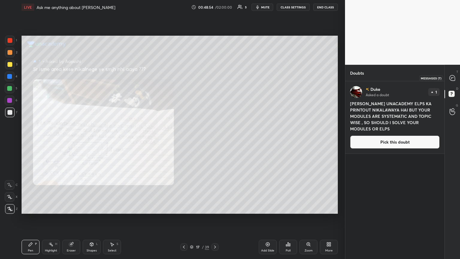
click at [215, 76] on div at bounding box center [453, 78] width 12 height 11
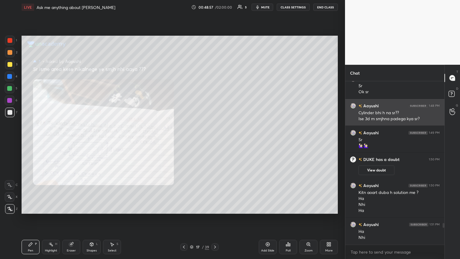
scroll to position [1078, 0]
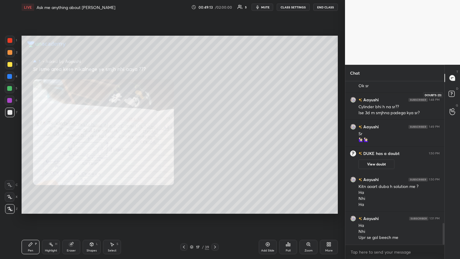
drag, startPoint x: 454, startPoint y: 91, endPoint x: 431, endPoint y: 103, distance: 26.0
click at [215, 92] on icon at bounding box center [453, 94] width 11 height 11
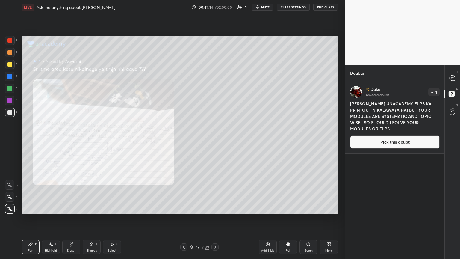
click at [215, 141] on button "Pick this doubt" at bounding box center [395, 142] width 90 height 13
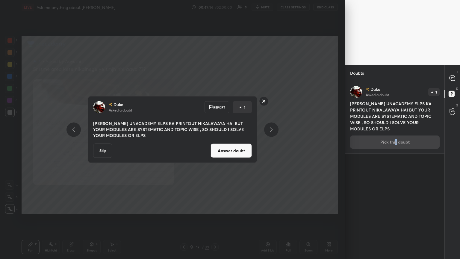
click at [215, 141] on button "Answer doubt" at bounding box center [231, 151] width 41 height 14
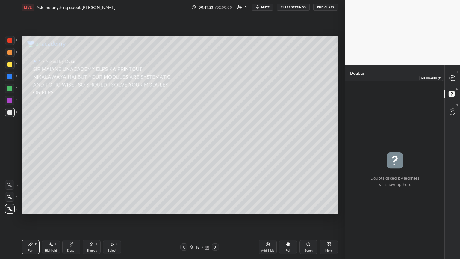
drag, startPoint x: 451, startPoint y: 77, endPoint x: 447, endPoint y: 91, distance: 14.3
click at [215, 79] on icon at bounding box center [453, 78] width 6 height 6
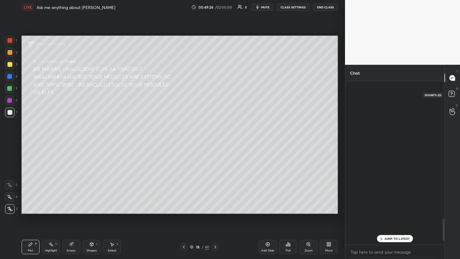
scroll to position [162, 97]
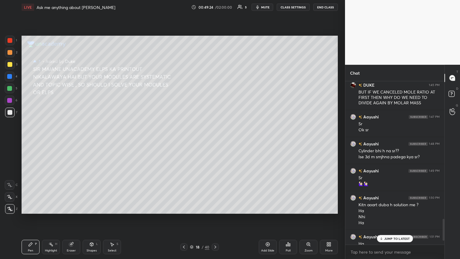
drag, startPoint x: 407, startPoint y: 240, endPoint x: 365, endPoint y: 228, distance: 43.7
click at [215, 141] on div "JUMP TO LATEST" at bounding box center [395, 238] width 36 height 7
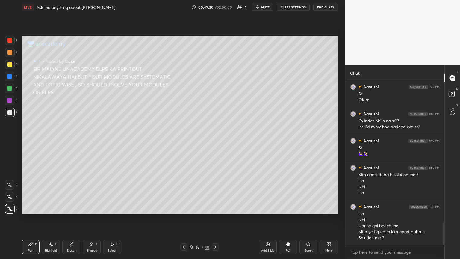
click at [181, 141] on div at bounding box center [183, 246] width 7 height 7
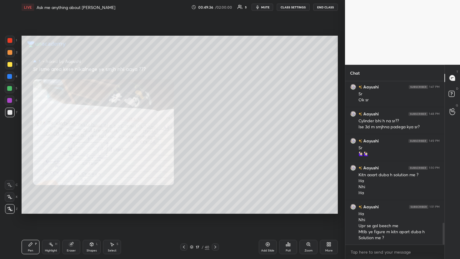
click at [38, 141] on div "Pen P" at bounding box center [31, 247] width 18 height 14
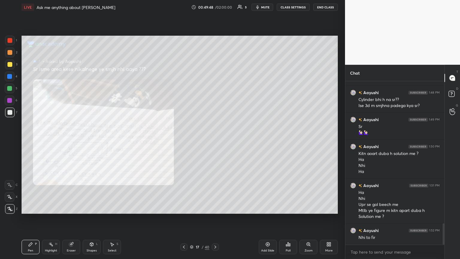
scroll to position [1091, 0]
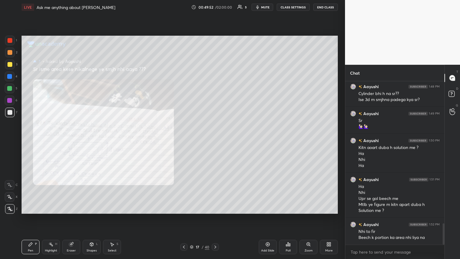
drag, startPoint x: 70, startPoint y: 245, endPoint x: 67, endPoint y: 240, distance: 6.4
click at [70, 141] on div "Eraser" at bounding box center [71, 247] width 18 height 14
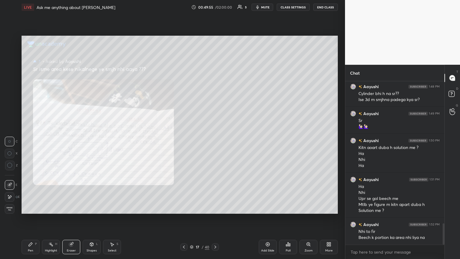
click at [31, 141] on div "Pen" at bounding box center [30, 250] width 5 height 3
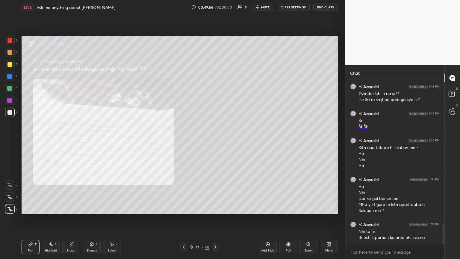
click at [10, 88] on div at bounding box center [9, 88] width 5 height 5
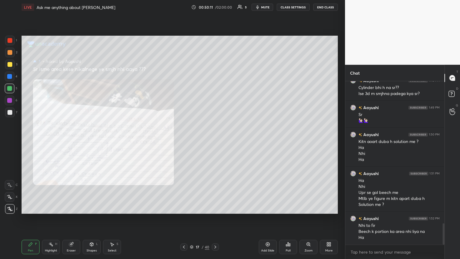
scroll to position [1103, 0]
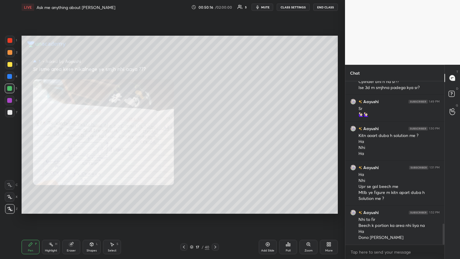
drag, startPoint x: 10, startPoint y: 110, endPoint x: 10, endPoint y: 114, distance: 4.2
click at [10, 113] on div at bounding box center [9, 112] width 5 height 5
click at [74, 141] on div "Pen P Highlight H Eraser Shapes L Select S 17 / 40 Add Slide Poll Zoom More" at bounding box center [180, 247] width 317 height 24
drag, startPoint x: 73, startPoint y: 249, endPoint x: 73, endPoint y: 226, distance: 22.2
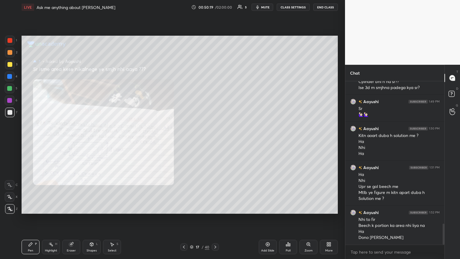
click at [73, 141] on div "Eraser" at bounding box center [71, 247] width 18 height 14
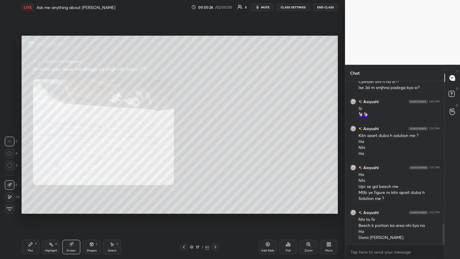
click at [32, 141] on div "Pen P" at bounding box center [31, 247] width 18 height 14
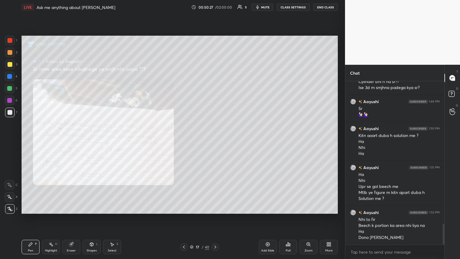
click at [10, 40] on div at bounding box center [9, 40] width 5 height 5
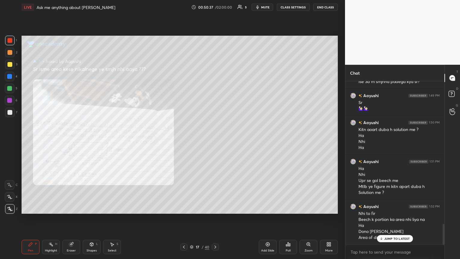
scroll to position [1130, 0]
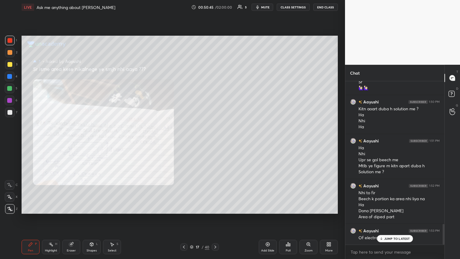
click at [215, 10] on button "mute" at bounding box center [263, 7] width 22 height 7
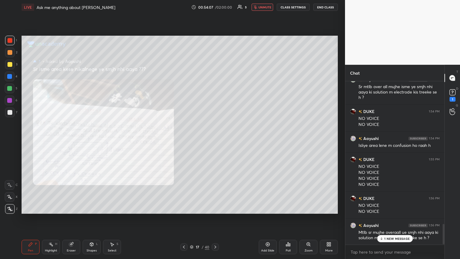
scroll to position [1154, 0]
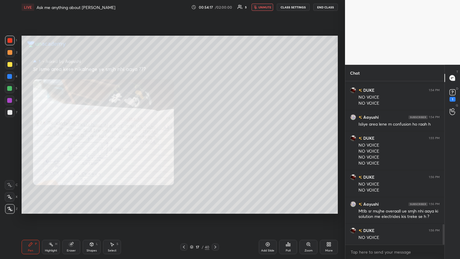
click at [215, 6] on span "unmute" at bounding box center [265, 7] width 13 height 4
drag, startPoint x: 76, startPoint y: 247, endPoint x: 70, endPoint y: 216, distance: 31.3
click at [74, 141] on div "Eraser" at bounding box center [71, 247] width 18 height 14
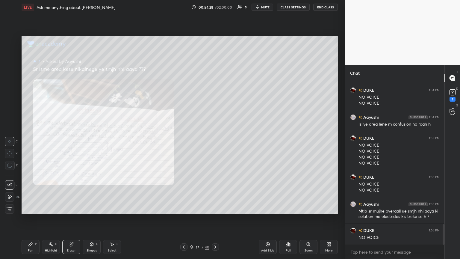
click at [11, 141] on span "Erase all" at bounding box center [9, 209] width 9 height 4
click at [50, 141] on div "Highlight H" at bounding box center [51, 247] width 18 height 14
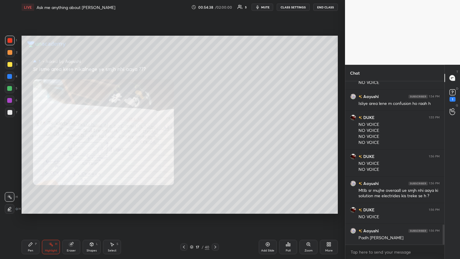
click at [28, 141] on div "Pen P" at bounding box center [31, 247] width 18 height 14
drag, startPoint x: 10, startPoint y: 112, endPoint x: 12, endPoint y: 98, distance: 13.3
click at [10, 110] on div at bounding box center [9, 112] width 5 height 5
click at [11, 96] on div at bounding box center [10, 101] width 10 height 10
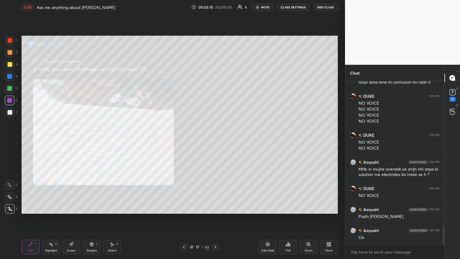
scroll to position [1202, 0]
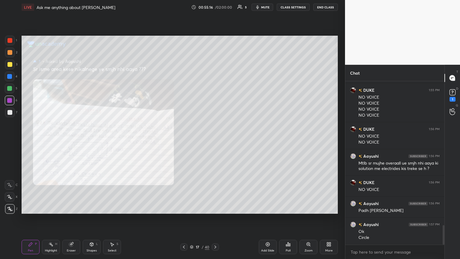
click at [12, 64] on div at bounding box center [10, 65] width 10 height 10
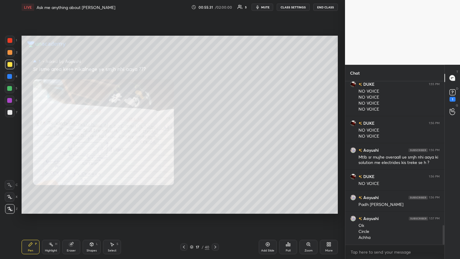
drag, startPoint x: 12, startPoint y: 73, endPoint x: 19, endPoint y: 78, distance: 8.8
click at [15, 77] on div "4" at bounding box center [11, 77] width 13 height 10
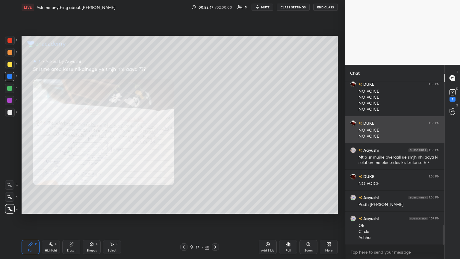
scroll to position [1229, 0]
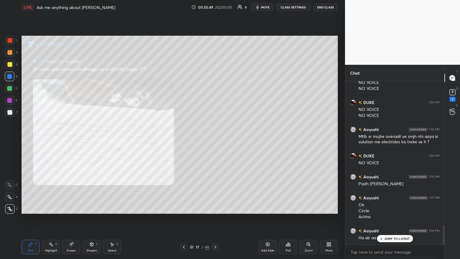
click at [215, 141] on div "[PERSON_NAME] 1:50 PM Kitn aoart duba h solution me ? Ha Nhi [PERSON_NAME] 1:51…" at bounding box center [395, 162] width 99 height 163
click at [215, 141] on div "JUMP TO LATEST" at bounding box center [395, 238] width 36 height 7
click at [215, 97] on div "1" at bounding box center [452, 95] width 9 height 14
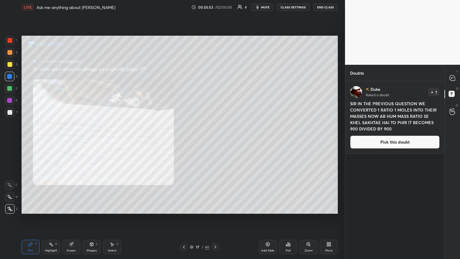
click at [215, 141] on button "Pick this doubt" at bounding box center [395, 142] width 90 height 13
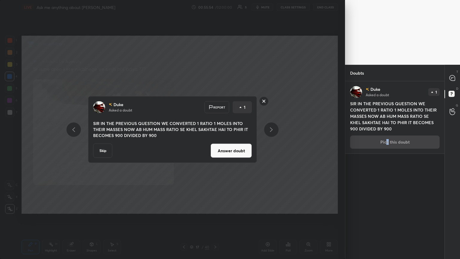
drag, startPoint x: 233, startPoint y: 149, endPoint x: 249, endPoint y: 150, distance: 16.8
click at [215, 141] on button "Answer doubt" at bounding box center [231, 151] width 41 height 14
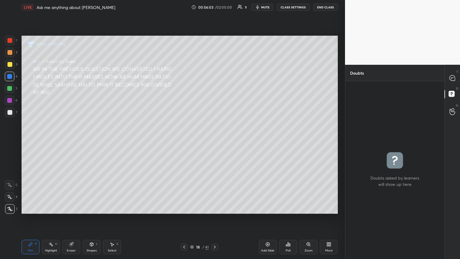
drag, startPoint x: 75, startPoint y: 248, endPoint x: 65, endPoint y: 220, distance: 29.3
click at [70, 141] on div "Pen P Highlight H Eraser Shapes L Select S 18 / 41 Add Slide Poll Zoom More" at bounding box center [180, 247] width 317 height 24
click at [75, 141] on div "Eraser" at bounding box center [71, 247] width 18 height 14
click at [31, 141] on icon at bounding box center [30, 244] width 5 height 5
drag, startPoint x: 453, startPoint y: 78, endPoint x: 449, endPoint y: 120, distance: 42.5
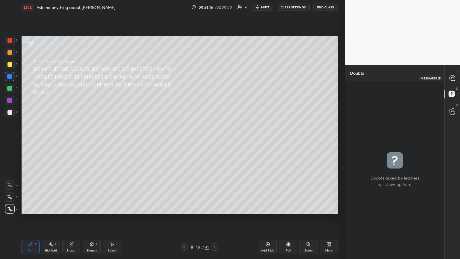
click at [215, 77] on icon at bounding box center [453, 78] width 6 height 6
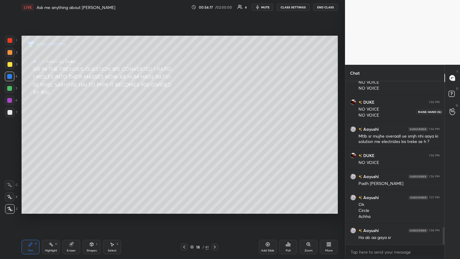
click at [215, 116] on div at bounding box center [453, 111] width 12 height 11
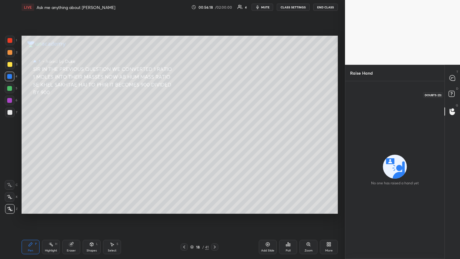
click at [215, 98] on icon at bounding box center [453, 94] width 11 height 11
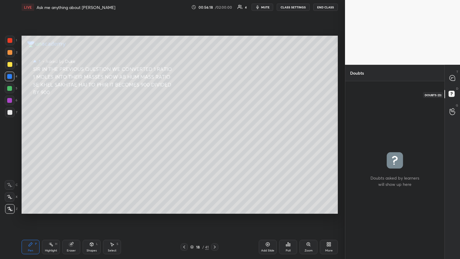
click at [215, 76] on icon at bounding box center [452, 77] width 5 height 5
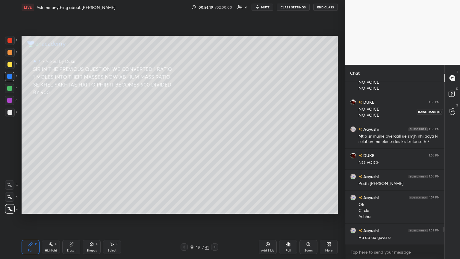
click at [215, 114] on div at bounding box center [453, 111] width 12 height 11
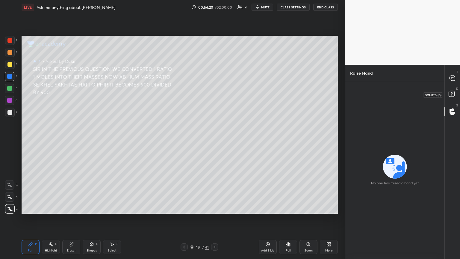
click at [215, 97] on rect at bounding box center [452, 94] width 6 height 6
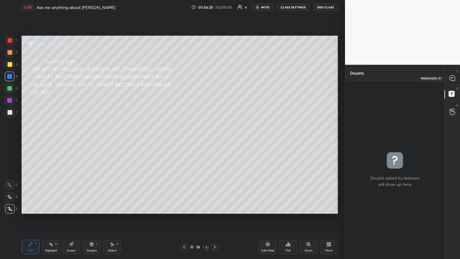
click at [215, 76] on icon at bounding box center [452, 77] width 5 height 5
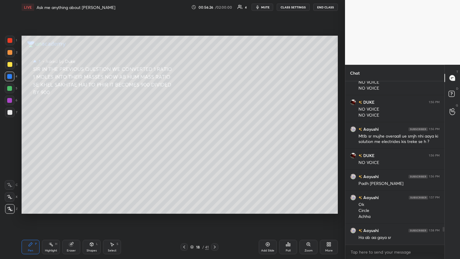
click at [74, 141] on div "Eraser" at bounding box center [71, 247] width 18 height 14
click at [10, 141] on span "Erase all" at bounding box center [9, 209] width 9 height 4
click at [215, 113] on icon at bounding box center [453, 111] width 6 height 7
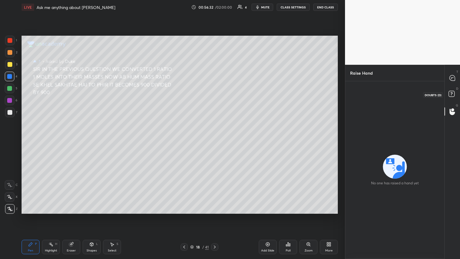
click at [215, 94] on icon at bounding box center [453, 94] width 11 height 11
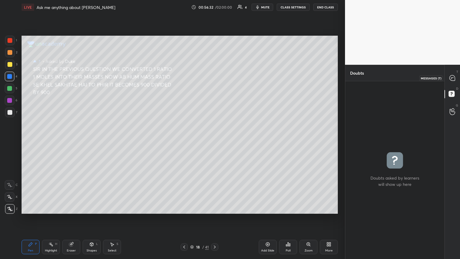
click at [215, 78] on div at bounding box center [453, 78] width 12 height 11
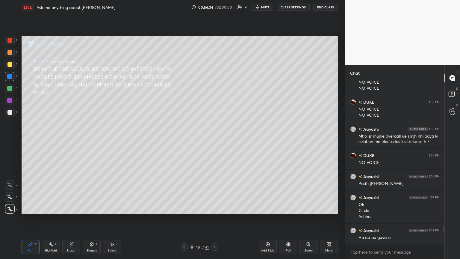
click at [185, 141] on icon at bounding box center [184, 247] width 5 height 5
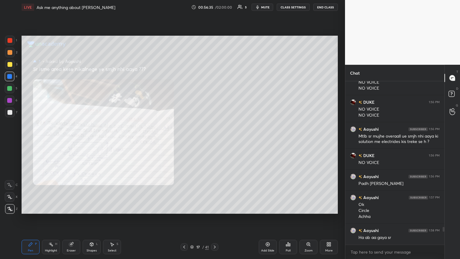
click at [185, 141] on icon at bounding box center [184, 247] width 2 height 3
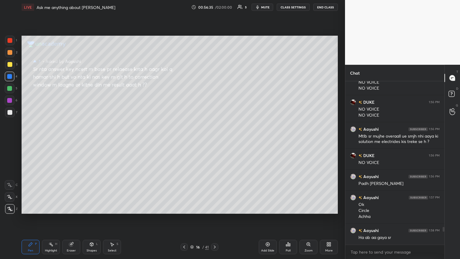
click at [184, 141] on div at bounding box center [184, 246] width 7 height 7
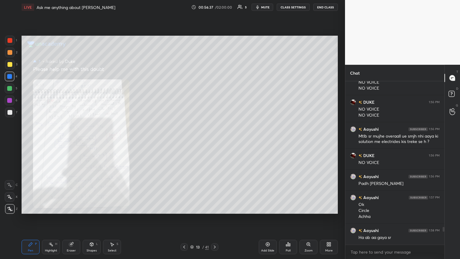
click at [184, 141] on div "Pen P Highlight H Eraser Shapes L Select S 13 / 41 Add Slide Poll Zoom More" at bounding box center [180, 247] width 317 height 24
click at [185, 141] on icon at bounding box center [184, 247] width 5 height 5
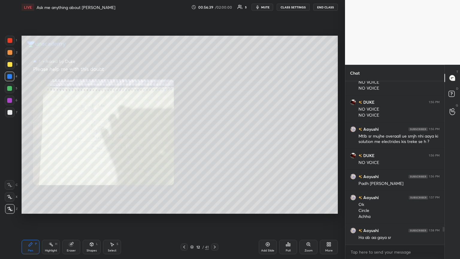
click at [185, 141] on icon at bounding box center [184, 247] width 2 height 3
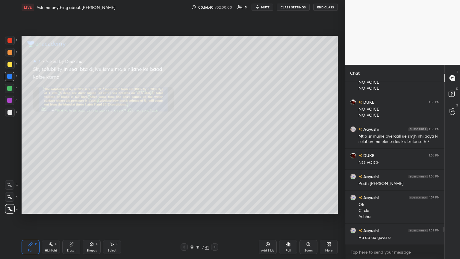
click at [183, 141] on icon at bounding box center [184, 247] width 5 height 5
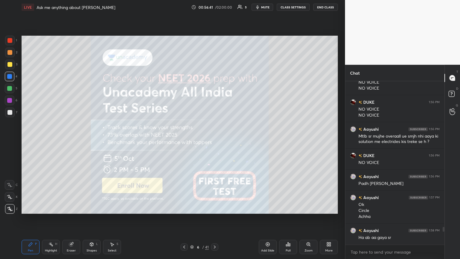
click at [183, 141] on icon at bounding box center [184, 247] width 5 height 5
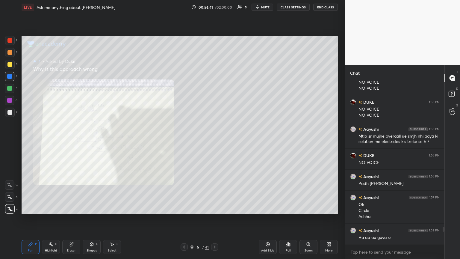
click at [183, 141] on icon at bounding box center [184, 247] width 5 height 5
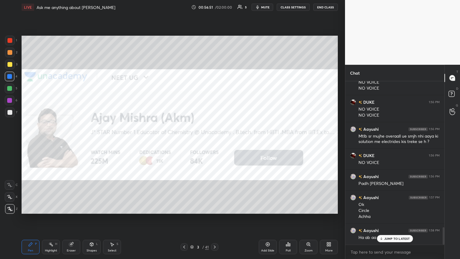
scroll to position [1377, 0]
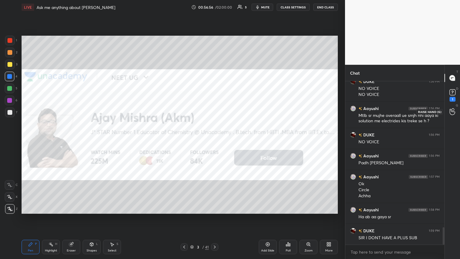
click at [215, 107] on div at bounding box center [453, 111] width 12 height 11
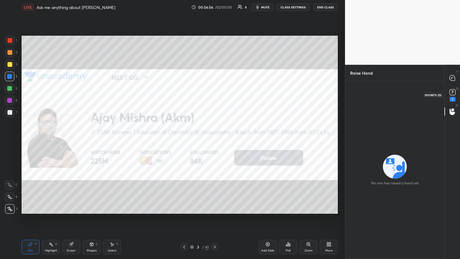
click at [215, 95] on rect at bounding box center [453, 93] width 6 height 6
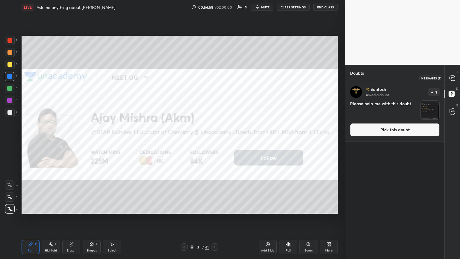
click at [215, 77] on icon at bounding box center [452, 77] width 5 height 5
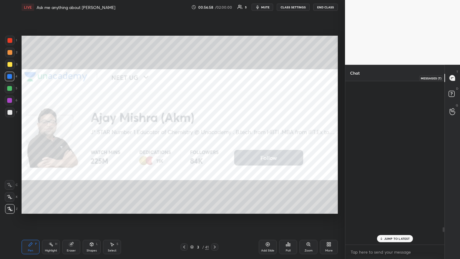
scroll to position [162, 97]
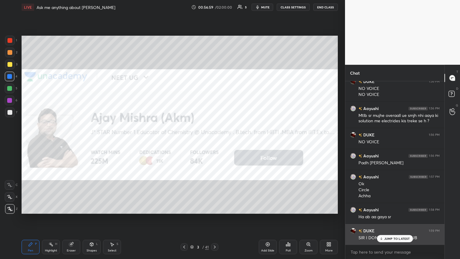
drag, startPoint x: 398, startPoint y: 239, endPoint x: 392, endPoint y: 236, distance: 6.7
click at [215, 141] on p "JUMP TO LATEST" at bounding box center [398, 239] width 26 height 4
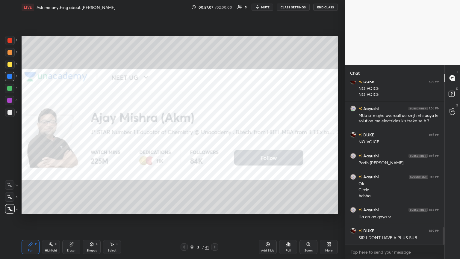
click at [213, 141] on div at bounding box center [214, 246] width 7 height 7
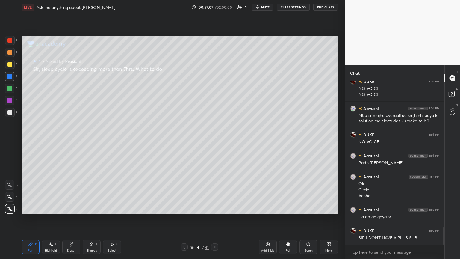
scroll to position [1403, 0]
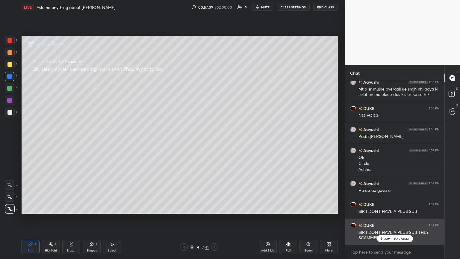
click at [215, 141] on div "JUMP TO LATEST" at bounding box center [395, 238] width 36 height 7
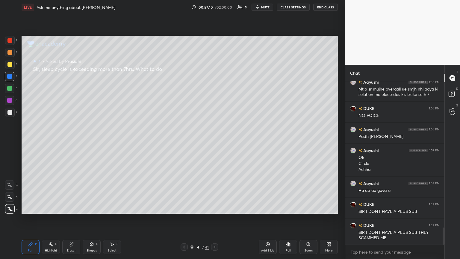
scroll to position [1429, 0]
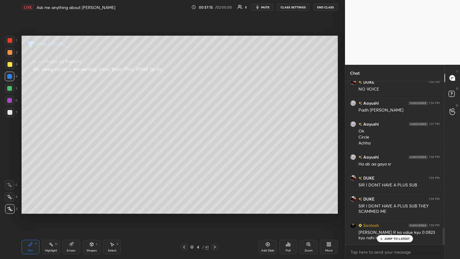
click at [215, 141] on div "Add Slide" at bounding box center [267, 250] width 13 height 3
drag, startPoint x: 38, startPoint y: 246, endPoint x: 37, endPoint y: 238, distance: 7.9
click at [37, 141] on div "Pen P" at bounding box center [31, 247] width 18 height 14
click at [10, 114] on div at bounding box center [9, 112] width 5 height 5
click at [9, 67] on div at bounding box center [10, 65] width 10 height 10
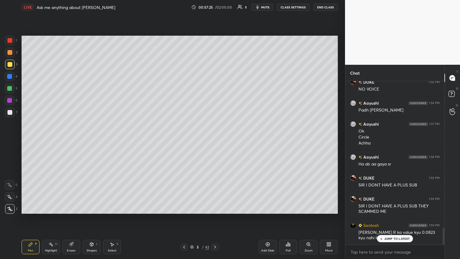
scroll to position [1451, 0]
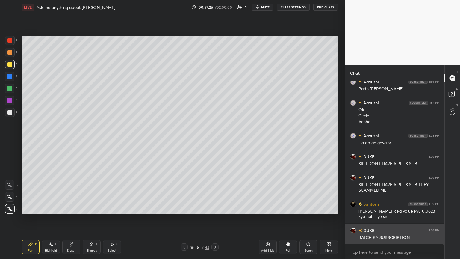
click at [215, 141] on div "BATCH KA SUBSCRIPTION" at bounding box center [399, 238] width 81 height 6
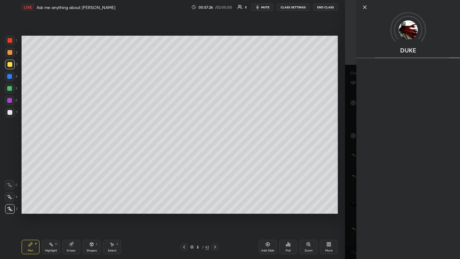
click at [215, 141] on div "Setting up your live class Poll for secs No correct answer Start poll" at bounding box center [179, 124] width 321 height 221
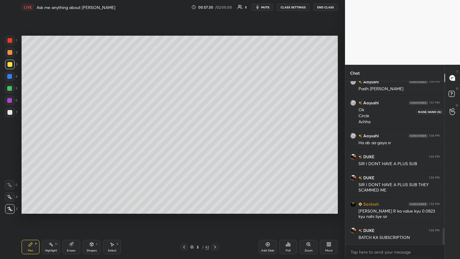
click at [215, 109] on icon at bounding box center [453, 111] width 6 height 7
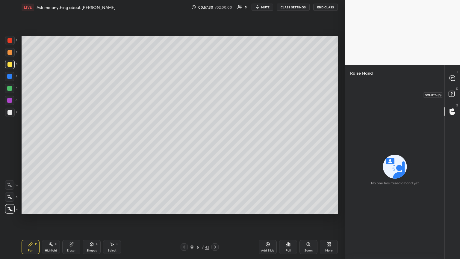
click at [215, 92] on rect at bounding box center [452, 94] width 6 height 6
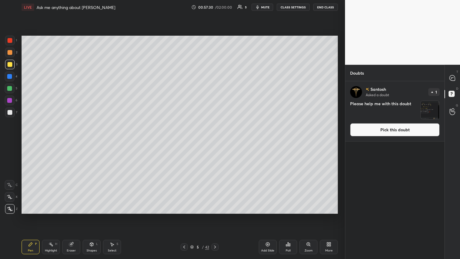
click at [215, 75] on icon at bounding box center [453, 78] width 6 height 6
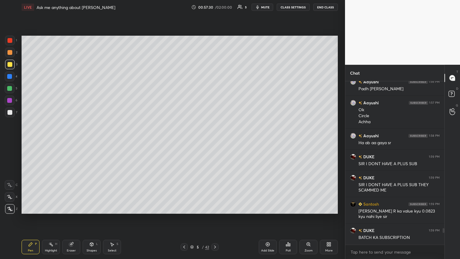
scroll to position [162, 97]
click at [215, 107] on div "G Raise Hand (G)" at bounding box center [452, 111] width 15 height 17
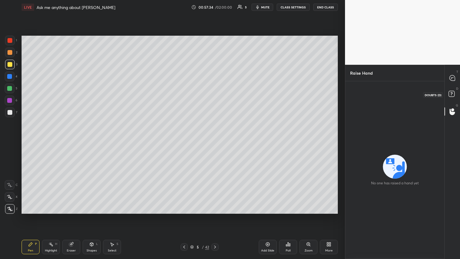
click at [215, 94] on rect at bounding box center [452, 94] width 6 height 6
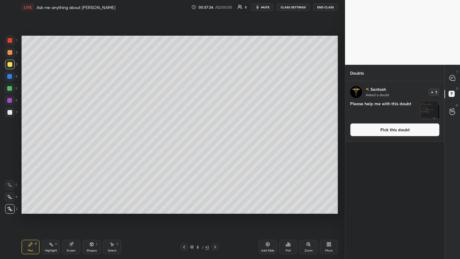
click at [215, 76] on icon at bounding box center [452, 77] width 5 height 5
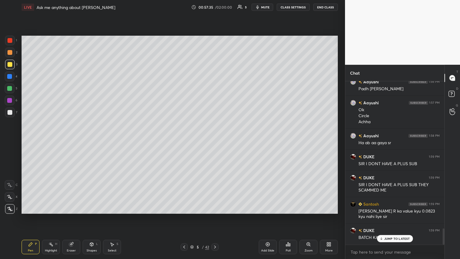
scroll to position [1471, 0]
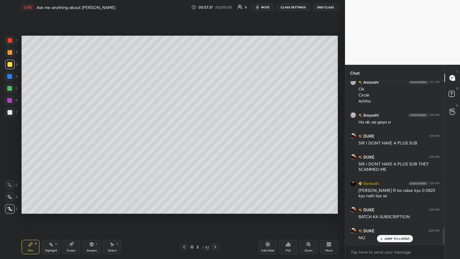
click at [11, 87] on div at bounding box center [9, 88] width 5 height 5
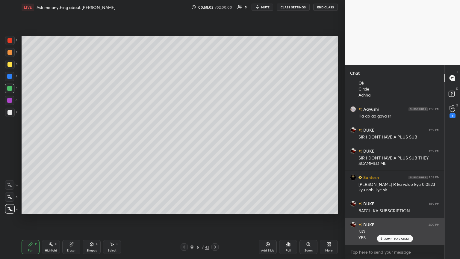
click at [215, 141] on p "JUMP TO LATEST" at bounding box center [398, 239] width 26 height 4
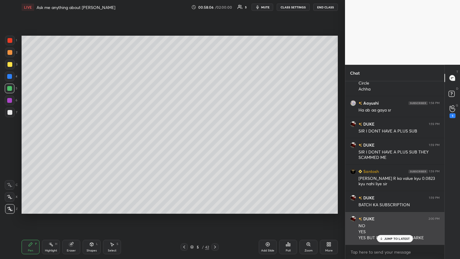
drag, startPoint x: 392, startPoint y: 238, endPoint x: 383, endPoint y: 233, distance: 9.8
click at [215, 141] on p "JUMP TO LATEST" at bounding box center [398, 239] width 26 height 4
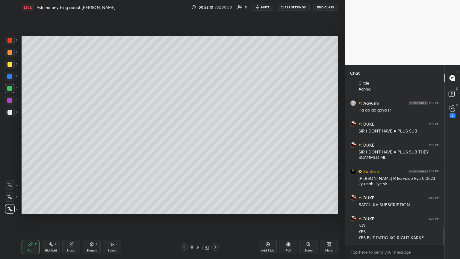
click at [215, 114] on div "1" at bounding box center [453, 111] width 12 height 11
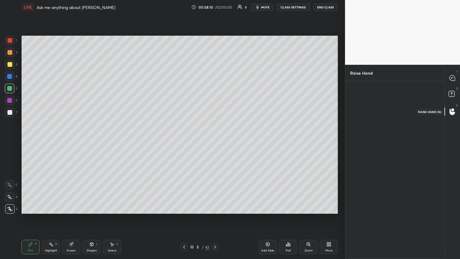
scroll to position [2, 2]
click at [215, 79] on icon at bounding box center [452, 77] width 5 height 5
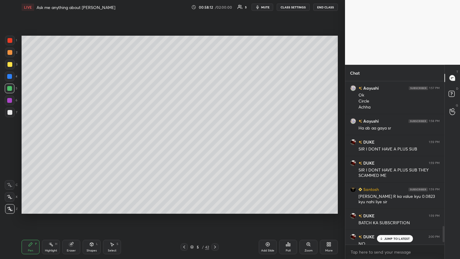
click at [51, 141] on div "Highlight H" at bounding box center [51, 247] width 18 height 14
click at [28, 141] on div "Pen P" at bounding box center [31, 247] width 18 height 14
click at [215, 141] on p "JUMP TO LATEST" at bounding box center [398, 239] width 26 height 4
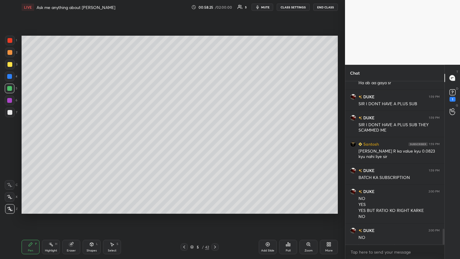
click at [12, 40] on div at bounding box center [9, 40] width 5 height 5
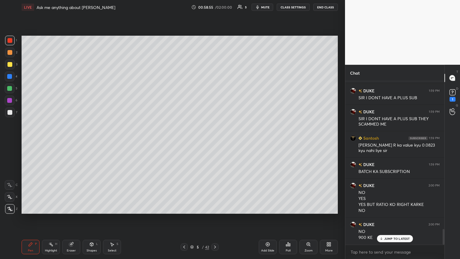
scroll to position [1537, 0]
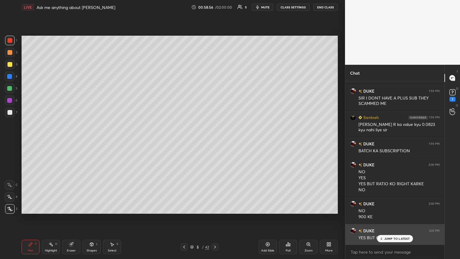
click at [215, 141] on p "JUMP TO LATEST" at bounding box center [398, 239] width 26 height 4
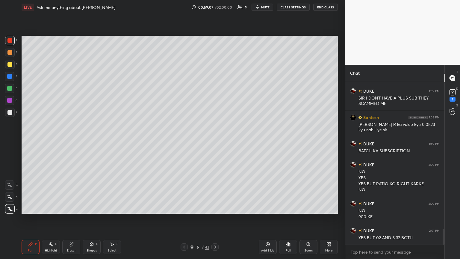
click at [185, 141] on icon at bounding box center [184, 247] width 5 height 5
click at [186, 141] on div at bounding box center [184, 246] width 7 height 7
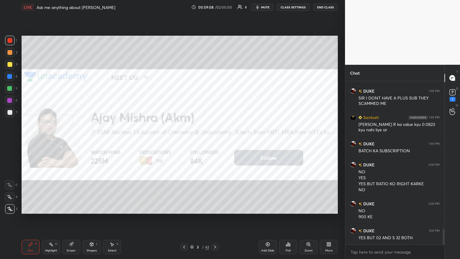
click at [187, 141] on div at bounding box center [184, 246] width 7 height 7
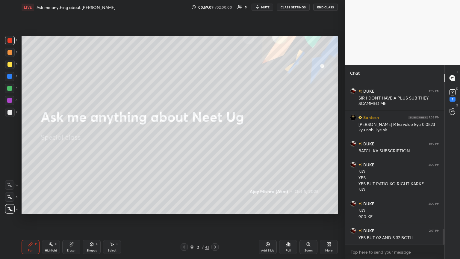
click at [187, 141] on div at bounding box center [184, 246] width 7 height 7
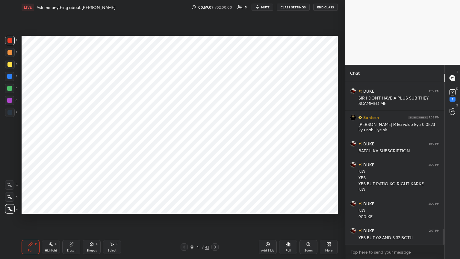
click at [215, 141] on icon at bounding box center [215, 247] width 5 height 5
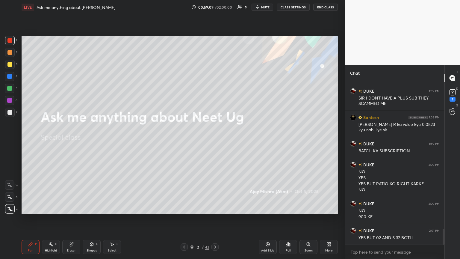
click at [215, 141] on icon at bounding box center [215, 247] width 5 height 5
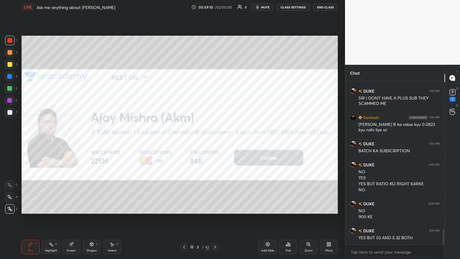
click at [215, 141] on icon at bounding box center [215, 247] width 2 height 3
click at [215, 141] on icon at bounding box center [215, 247] width 5 height 5
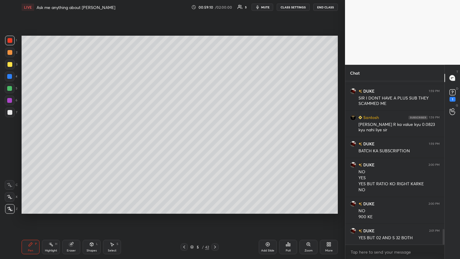
click at [215, 141] on icon at bounding box center [215, 247] width 5 height 5
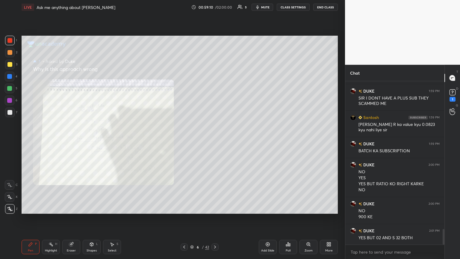
click at [215, 141] on icon at bounding box center [215, 247] width 5 height 5
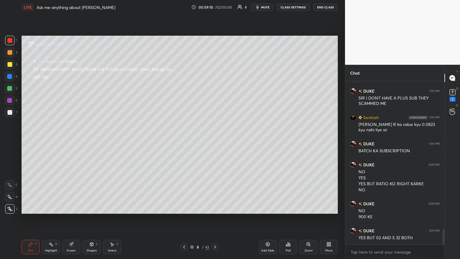
click at [215, 141] on icon at bounding box center [215, 247] width 5 height 5
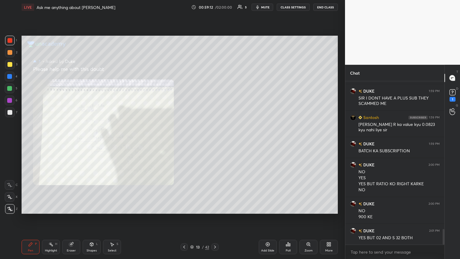
click at [215, 141] on icon at bounding box center [215, 247] width 5 height 5
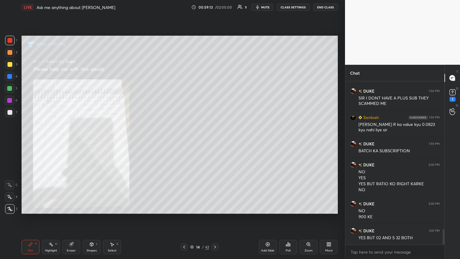
click at [184, 141] on icon at bounding box center [184, 247] width 5 height 5
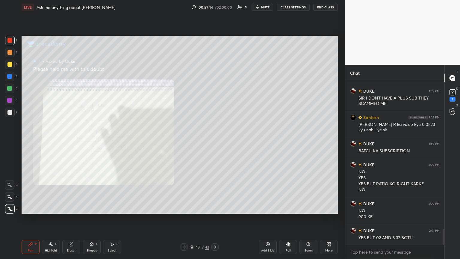
click at [184, 141] on icon at bounding box center [184, 247] width 5 height 5
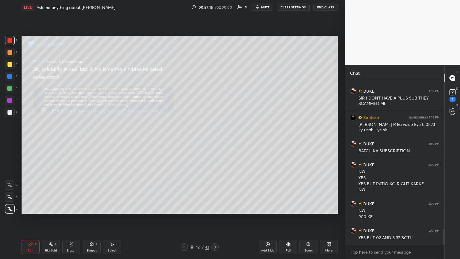
click at [215, 141] on icon at bounding box center [215, 247] width 5 height 5
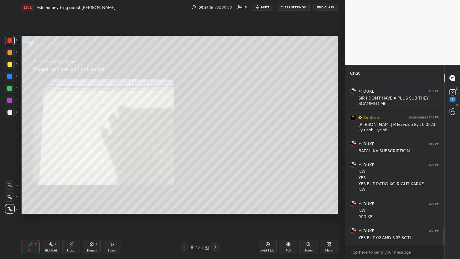
click at [215, 141] on div "Zoom" at bounding box center [309, 247] width 18 height 14
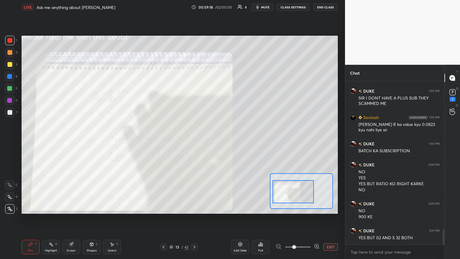
drag, startPoint x: 298, startPoint y: 200, endPoint x: 291, endPoint y: 201, distance: 7.3
click at [215, 141] on div at bounding box center [293, 191] width 41 height 23
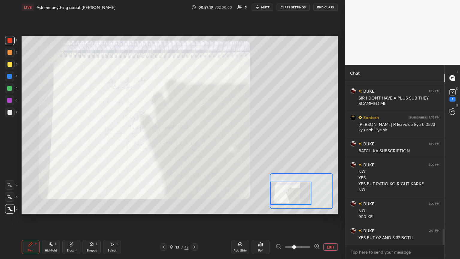
drag, startPoint x: 26, startPoint y: 246, endPoint x: 25, endPoint y: 234, distance: 12.3
click at [26, 141] on div "Pen P" at bounding box center [31, 247] width 18 height 14
drag, startPoint x: 13, startPoint y: 39, endPoint x: 21, endPoint y: 54, distance: 17.0
click at [12, 42] on div at bounding box center [10, 41] width 10 height 10
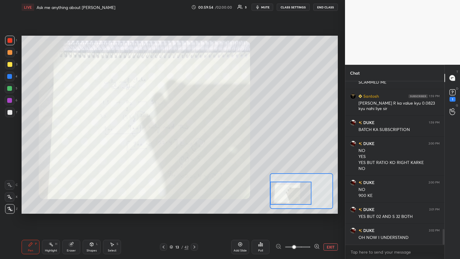
scroll to position [1565, 0]
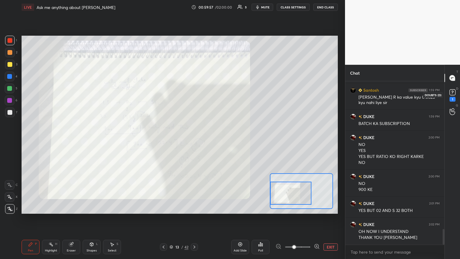
click at [215, 97] on div "1" at bounding box center [453, 99] width 6 height 5
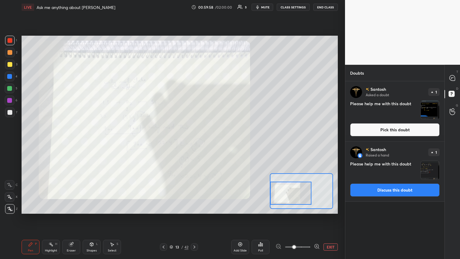
click at [215, 134] on button "Pick this doubt" at bounding box center [395, 129] width 90 height 13
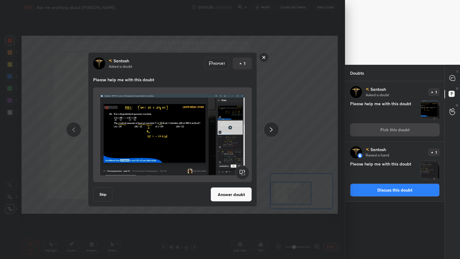
click at [215, 141] on button "Answer doubt" at bounding box center [231, 194] width 41 height 14
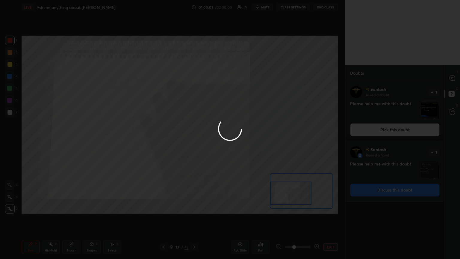
drag, startPoint x: 293, startPoint y: 116, endPoint x: 296, endPoint y: 127, distance: 11.1
click at [215, 119] on div at bounding box center [230, 129] width 460 height 259
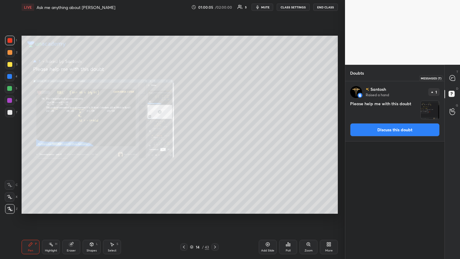
click at [215, 81] on div at bounding box center [453, 78] width 12 height 11
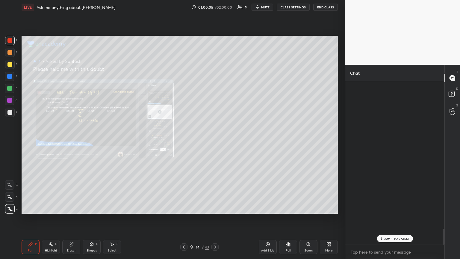
scroll to position [162, 97]
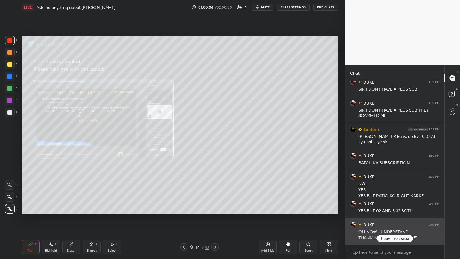
click at [215, 141] on p "JUMP TO LATEST" at bounding box center [398, 239] width 26 height 4
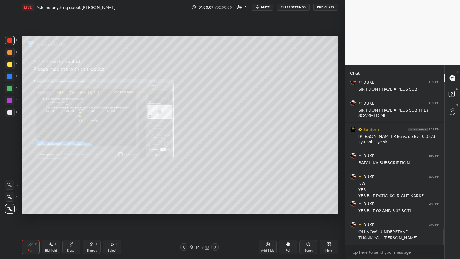
click at [215, 141] on div "Zoom" at bounding box center [309, 250] width 8 height 3
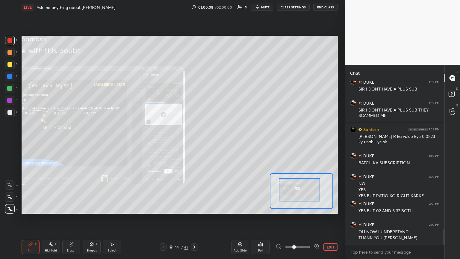
drag, startPoint x: 296, startPoint y: 195, endPoint x: 291, endPoint y: 191, distance: 6.8
drag, startPoint x: 288, startPoint y: 191, endPoint x: 280, endPoint y: 192, distance: 8.5
click at [215, 141] on div at bounding box center [299, 189] width 41 height 23
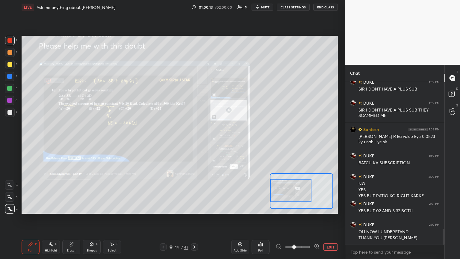
click at [215, 141] on div "Setting up your live class Poll for secs No correct answer Start poll" at bounding box center [179, 124] width 321 height 221
drag, startPoint x: 320, startPoint y: 246, endPoint x: 308, endPoint y: 243, distance: 11.9
click at [215, 141] on icon at bounding box center [317, 246] width 6 height 6
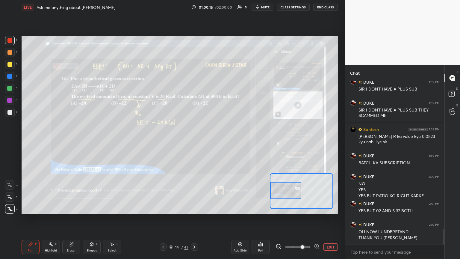
drag, startPoint x: 280, startPoint y: 194, endPoint x: 276, endPoint y: 193, distance: 4.5
click at [215, 141] on div at bounding box center [286, 190] width 31 height 17
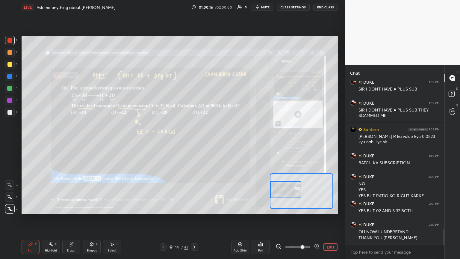
click at [52, 141] on div "Highlight H" at bounding box center [51, 247] width 18 height 14
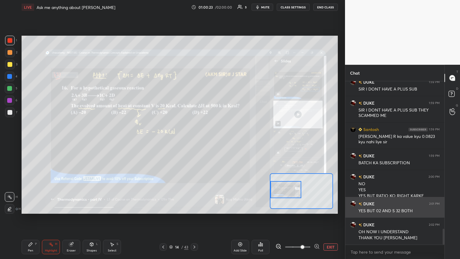
drag, startPoint x: 332, startPoint y: 248, endPoint x: 361, endPoint y: 209, distance: 47.8
click at [215, 141] on button "EXIT" at bounding box center [331, 246] width 14 height 7
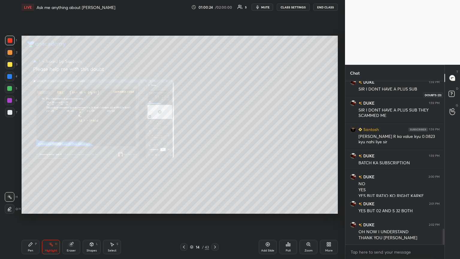
drag, startPoint x: 456, startPoint y: 91, endPoint x: 440, endPoint y: 102, distance: 19.0
click at [215, 91] on icon at bounding box center [453, 94] width 11 height 11
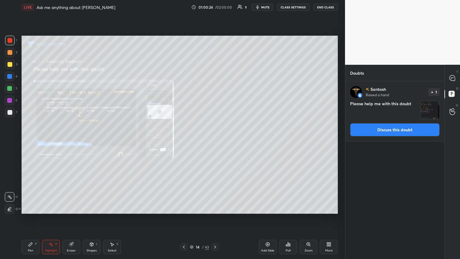
click at [215, 132] on button "Discuss this doubt" at bounding box center [395, 129] width 90 height 13
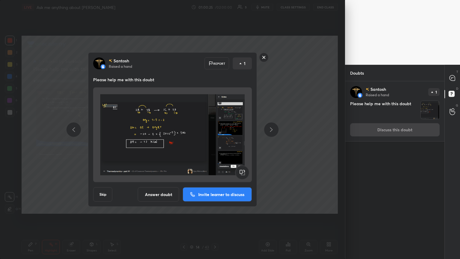
drag, startPoint x: 223, startPoint y: 192, endPoint x: 273, endPoint y: 155, distance: 62.2
click at [215, 141] on div "[PERSON_NAME] Raised a hand Report 1 Please help me with this doubt Skip Answer…" at bounding box center [172, 129] width 169 height 154
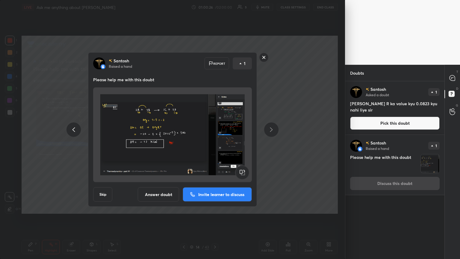
click at [156, 141] on button "Answer doubt" at bounding box center [158, 194] width 41 height 14
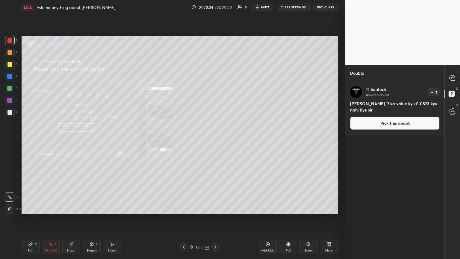
click at [187, 141] on div at bounding box center [183, 246] width 7 height 7
click at [215, 141] on div "Zoom" at bounding box center [309, 247] width 18 height 14
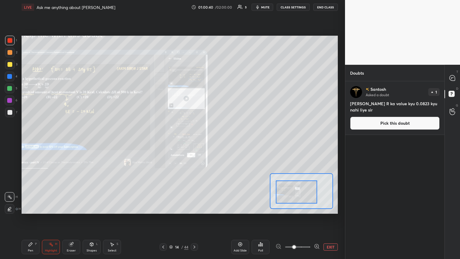
drag, startPoint x: 297, startPoint y: 192, endPoint x: 284, endPoint y: 198, distance: 13.8
click at [215, 141] on div at bounding box center [296, 191] width 41 height 23
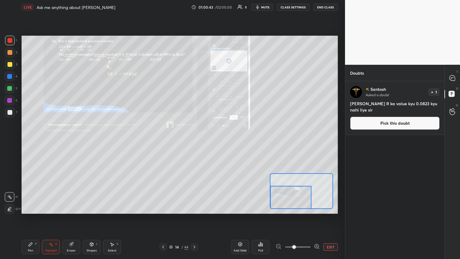
drag, startPoint x: 195, startPoint y: 245, endPoint x: 187, endPoint y: 214, distance: 31.9
click at [194, 141] on icon at bounding box center [194, 247] width 5 height 5
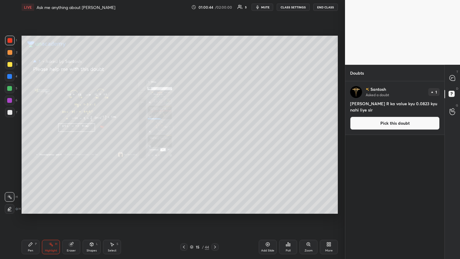
click at [37, 141] on div "Pen P Highlight H Eraser Shapes L Select S" at bounding box center [81, 247] width 119 height 14
drag, startPoint x: 31, startPoint y: 250, endPoint x: 29, endPoint y: 227, distance: 23.2
click at [31, 141] on div "Pen" at bounding box center [30, 250] width 5 height 3
click at [215, 128] on button "Pick this doubt" at bounding box center [395, 123] width 90 height 13
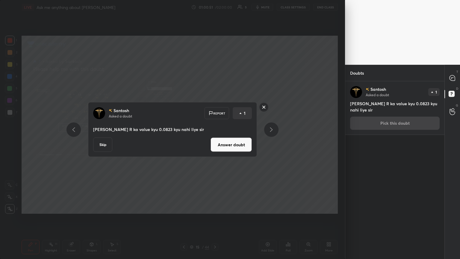
drag, startPoint x: 237, startPoint y: 144, endPoint x: 315, endPoint y: 125, distance: 80.3
click at [215, 141] on button "Answer doubt" at bounding box center [231, 145] width 41 height 14
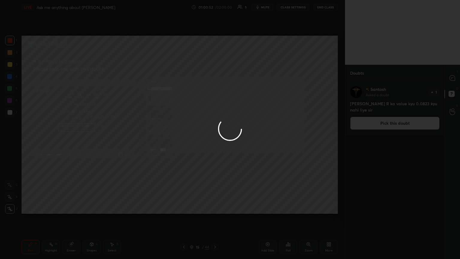
click at [215, 77] on div at bounding box center [230, 129] width 460 height 259
click at [215, 79] on div at bounding box center [230, 129] width 460 height 259
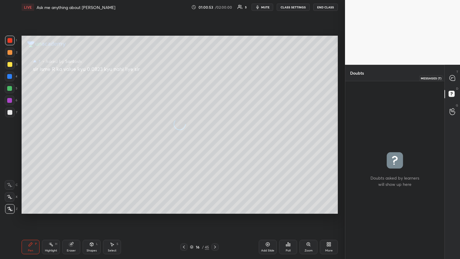
click at [215, 80] on icon at bounding box center [453, 78] width 6 height 6
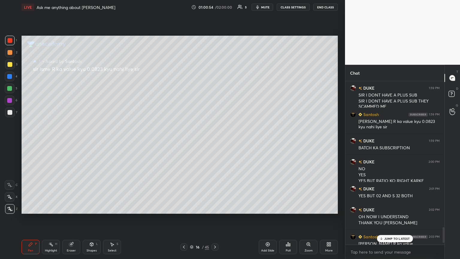
click at [215, 141] on p "JUMP TO LATEST" at bounding box center [398, 239] width 26 height 4
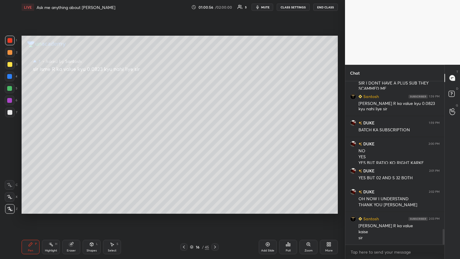
click at [184, 141] on div "Pen P Highlight H Eraser Shapes L Select S 16 / 45 Add Slide Poll Zoom More" at bounding box center [180, 247] width 317 height 24
click at [185, 141] on icon at bounding box center [184, 247] width 5 height 5
click at [184, 141] on icon at bounding box center [184, 247] width 5 height 5
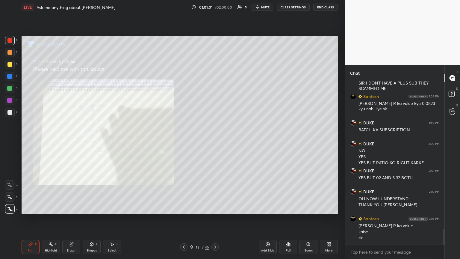
click at [184, 141] on icon at bounding box center [184, 247] width 5 height 5
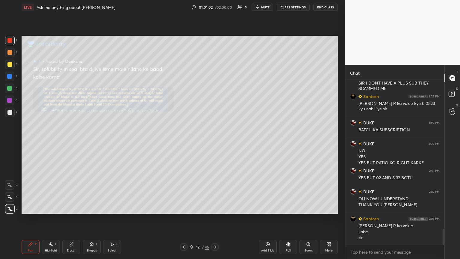
click at [184, 141] on icon at bounding box center [184, 247] width 5 height 5
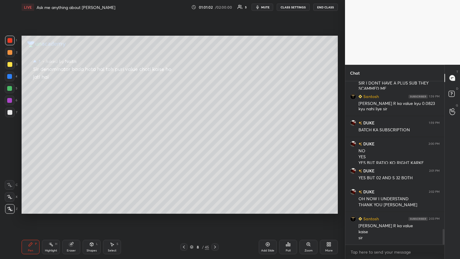
click at [184, 141] on icon at bounding box center [184, 247] width 5 height 5
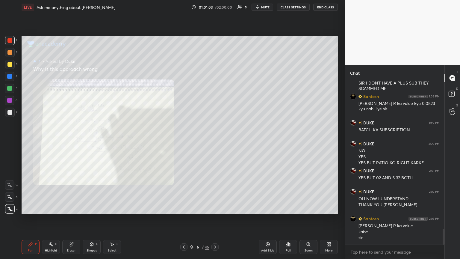
click at [184, 141] on icon at bounding box center [184, 247] width 5 height 5
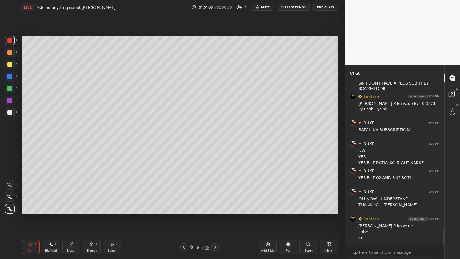
click at [184, 141] on icon at bounding box center [184, 247] width 5 height 5
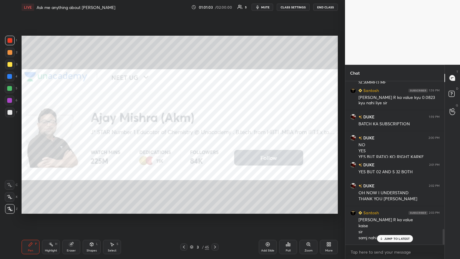
click at [184, 141] on icon at bounding box center [184, 247] width 5 height 5
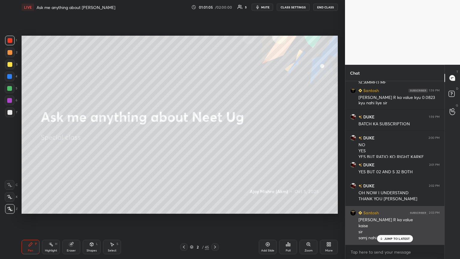
drag, startPoint x: 380, startPoint y: 240, endPoint x: 371, endPoint y: 237, distance: 10.1
click at [215, 141] on div "JUMP TO LATEST" at bounding box center [395, 238] width 36 height 7
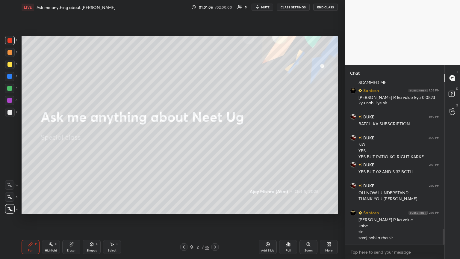
click at [215, 141] on icon at bounding box center [215, 247] width 5 height 5
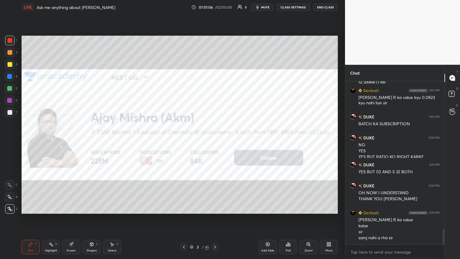
click at [215, 141] on icon at bounding box center [215, 247] width 5 height 5
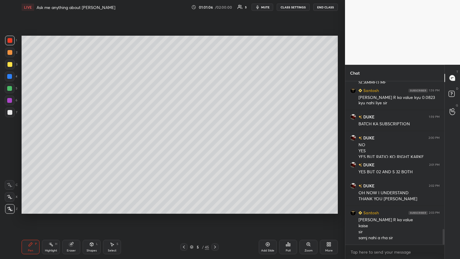
click at [215, 141] on icon at bounding box center [215, 247] width 5 height 5
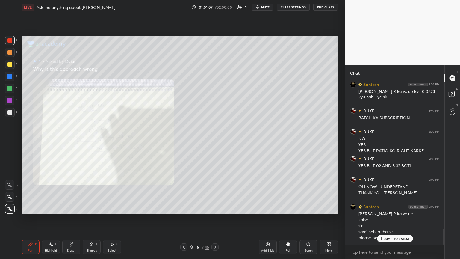
click at [215, 141] on icon at bounding box center [215, 247] width 5 height 5
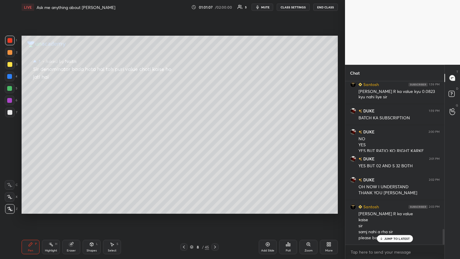
click at [215, 141] on icon at bounding box center [215, 247] width 5 height 5
click at [215, 141] on div at bounding box center [215, 246] width 7 height 7
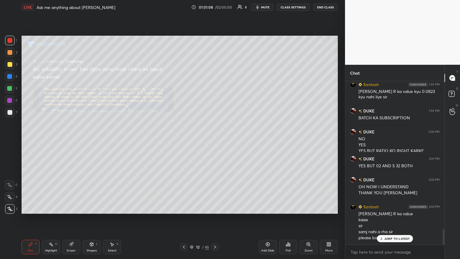
click at [215, 141] on div at bounding box center [215, 246] width 7 height 7
click at [215, 141] on div "Zoom" at bounding box center [309, 247] width 18 height 14
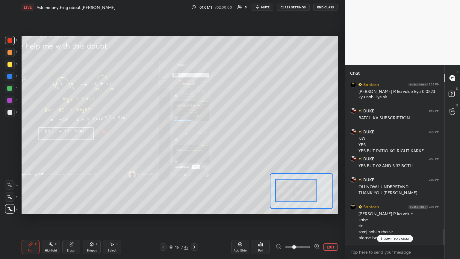
drag, startPoint x: 277, startPoint y: 198, endPoint x: 272, endPoint y: 198, distance: 4.8
click at [215, 141] on div at bounding box center [296, 190] width 41 height 23
click at [164, 141] on icon at bounding box center [163, 247] width 5 height 5
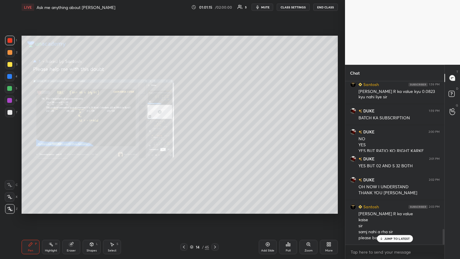
drag, startPoint x: 309, startPoint y: 249, endPoint x: 303, endPoint y: 241, distance: 9.8
click at [215, 141] on div "Zoom" at bounding box center [309, 247] width 18 height 14
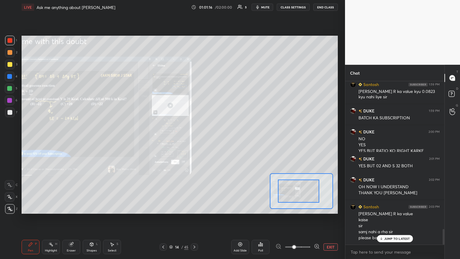
click at [215, 141] on div at bounding box center [298, 191] width 41 height 23
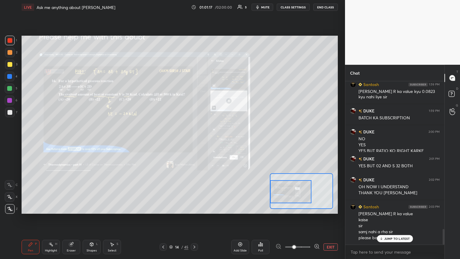
click at [31, 141] on div "Pen P" at bounding box center [31, 247] width 18 height 14
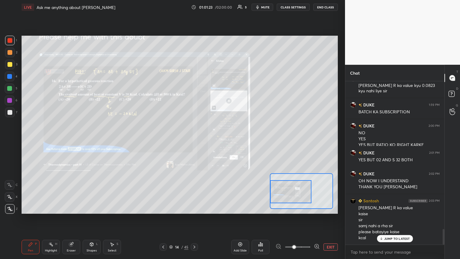
click at [192, 141] on div at bounding box center [194, 246] width 7 height 7
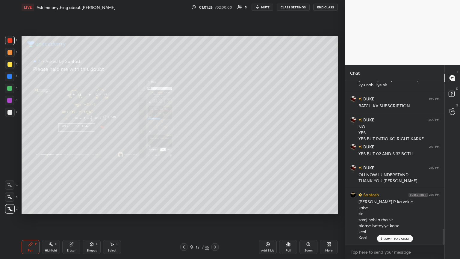
drag, startPoint x: 75, startPoint y: 242, endPoint x: 76, endPoint y: 219, distance: 22.8
click at [74, 141] on div "Pen P Highlight H Eraser Shapes L Select S 15 / 45 Add Slide Poll Zoom More" at bounding box center [180, 247] width 317 height 24
drag, startPoint x: 74, startPoint y: 248, endPoint x: 77, endPoint y: 220, distance: 27.4
click at [73, 141] on div "Eraser" at bounding box center [71, 247] width 18 height 14
drag, startPoint x: 25, startPoint y: 252, endPoint x: 28, endPoint y: 218, distance: 33.7
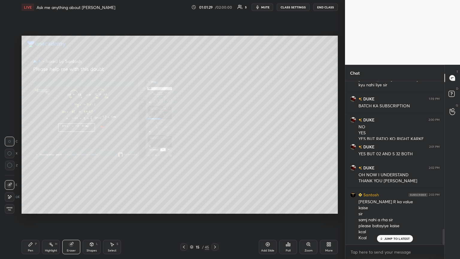
click at [24, 141] on div "Pen P" at bounding box center [31, 247] width 18 height 14
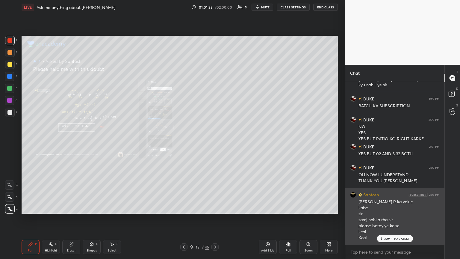
click at [215, 141] on p "JUMP TO LATEST" at bounding box center [398, 239] width 26 height 4
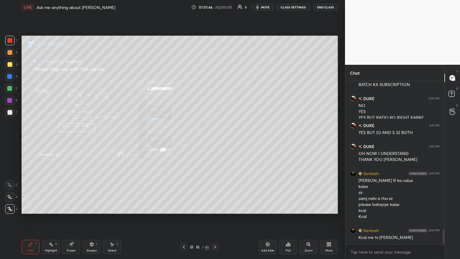
scroll to position [1589, 0]
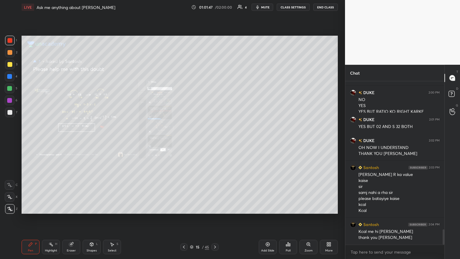
click at [215, 7] on span "mute" at bounding box center [265, 7] width 8 height 4
click at [215, 8] on span "unmute" at bounding box center [265, 7] width 13 height 4
click at [182, 141] on icon at bounding box center [184, 247] width 5 height 5
click at [185, 141] on icon at bounding box center [184, 247] width 5 height 5
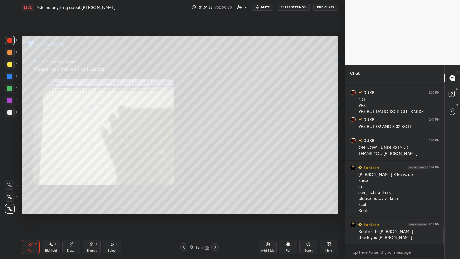
click at [183, 141] on icon at bounding box center [184, 247] width 5 height 5
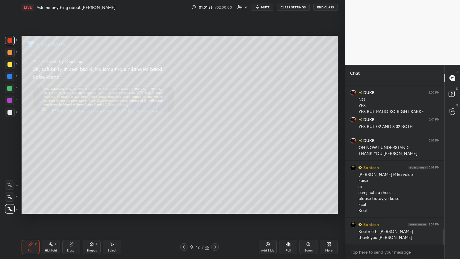
click at [183, 141] on icon at bounding box center [184, 247] width 5 height 5
click at [182, 141] on icon at bounding box center [184, 247] width 5 height 5
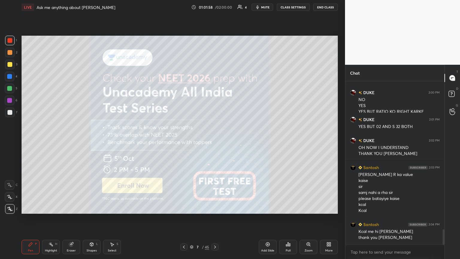
click at [182, 141] on icon at bounding box center [184, 247] width 5 height 5
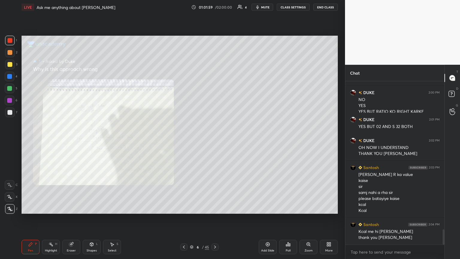
click at [182, 141] on icon at bounding box center [184, 247] width 5 height 5
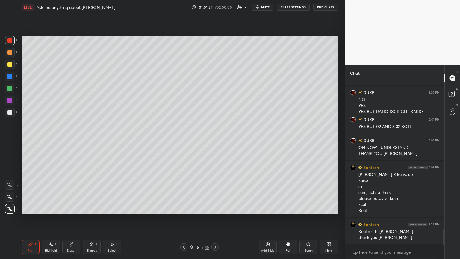
click at [183, 141] on icon at bounding box center [184, 247] width 5 height 5
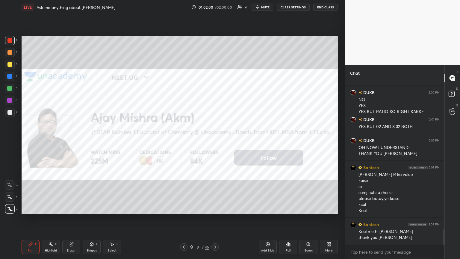
click at [183, 141] on icon at bounding box center [184, 247] width 5 height 5
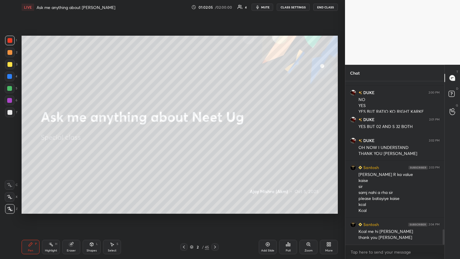
click at [215, 141] on icon at bounding box center [215, 247] width 5 height 5
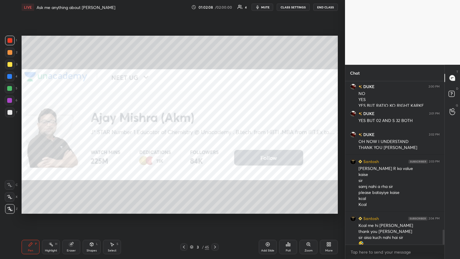
scroll to position [1601, 0]
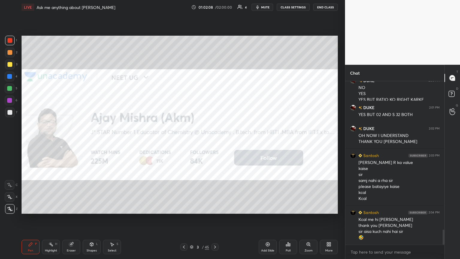
click at [215, 10] on button "mute" at bounding box center [263, 7] width 22 height 7
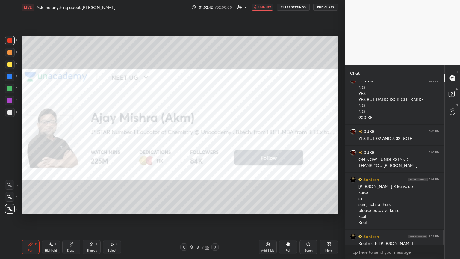
scroll to position [1639, 0]
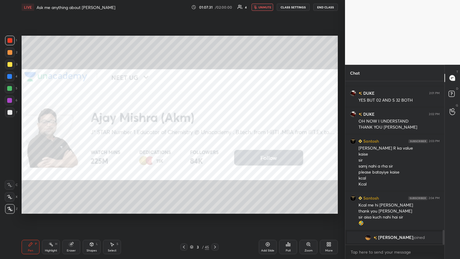
click at [215, 141] on icon at bounding box center [215, 247] width 5 height 5
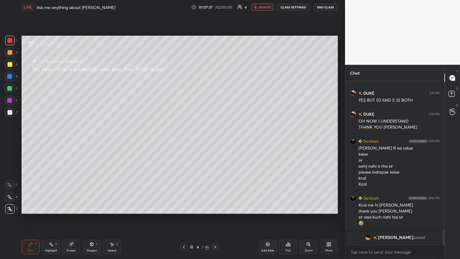
click at [215, 141] on icon at bounding box center [215, 247] width 5 height 5
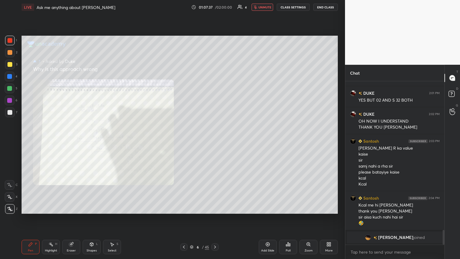
click at [215, 141] on icon at bounding box center [215, 247] width 2 height 3
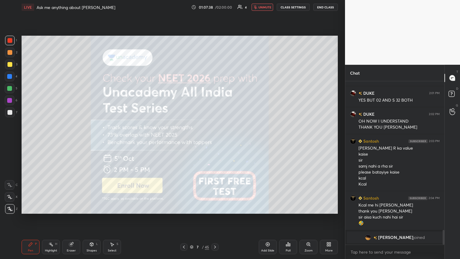
click at [215, 141] on icon at bounding box center [215, 247] width 2 height 3
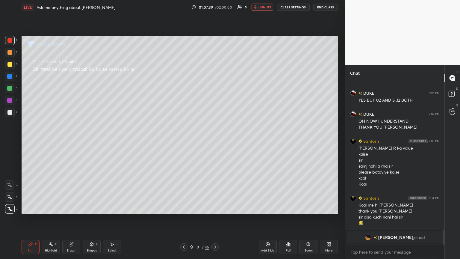
click at [183, 141] on icon at bounding box center [184, 247] width 2 height 3
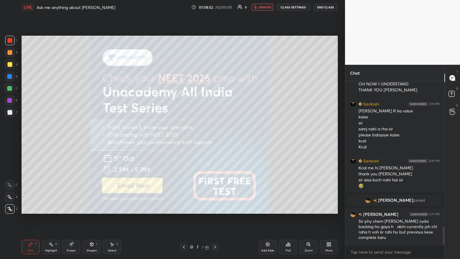
scroll to position [1330, 0]
drag, startPoint x: 263, startPoint y: 7, endPoint x: 276, endPoint y: 33, distance: 29.1
click at [215, 8] on span "unmute" at bounding box center [265, 7] width 13 height 4
click at [215, 141] on div "Add Slide" at bounding box center [267, 250] width 13 height 3
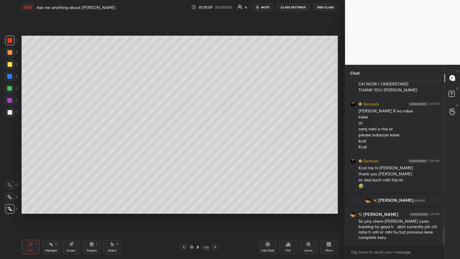
click at [29, 141] on div "Pen P" at bounding box center [31, 247] width 18 height 14
drag, startPoint x: 11, startPoint y: 78, endPoint x: 10, endPoint y: 65, distance: 12.6
click at [11, 79] on div at bounding box center [10, 77] width 10 height 10
click at [10, 66] on div at bounding box center [9, 64] width 5 height 5
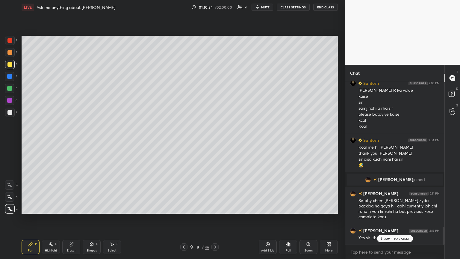
click at [215, 141] on p "JUMP TO LATEST" at bounding box center [398, 239] width 26 height 4
drag, startPoint x: 261, startPoint y: 7, endPoint x: 260, endPoint y: 11, distance: 5.0
click at [215, 11] on div "LIVE Ask me anything about Neet Ug 01:10:55 / 02:00:00 4 mute CLASS SETTINGS En…" at bounding box center [180, 7] width 317 height 14
drag, startPoint x: 264, startPoint y: 5, endPoint x: 261, endPoint y: 11, distance: 5.8
click at [215, 6] on span "mute" at bounding box center [265, 7] width 8 height 4
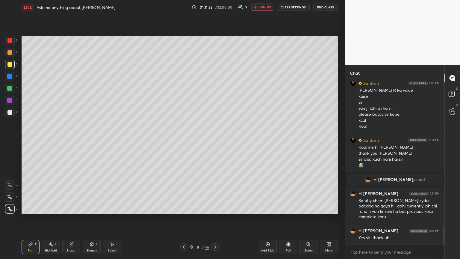
click at [183, 141] on icon at bounding box center [184, 247] width 5 height 5
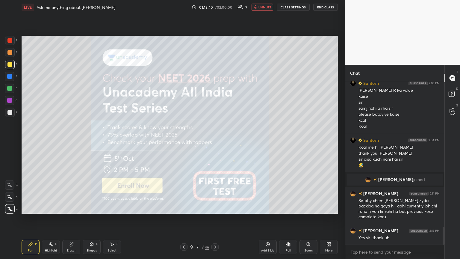
click at [55, 141] on div "Highlight" at bounding box center [51, 250] width 12 height 3
click at [56, 141] on div "Highlight" at bounding box center [51, 250] width 12 height 3
click at [75, 141] on div "Eraser" at bounding box center [71, 247] width 18 height 14
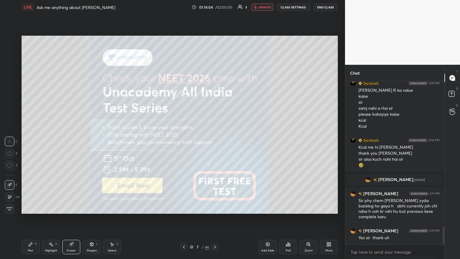
scroll to position [1365, 0]
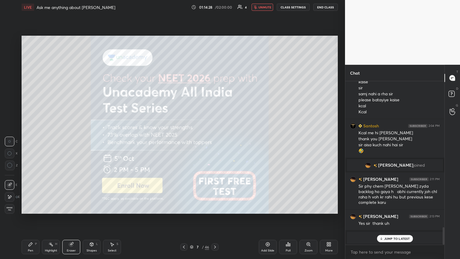
click at [215, 141] on p "JUMP TO LATEST" at bounding box center [398, 239] width 26 height 4
click at [35, 141] on div "Pen P" at bounding box center [31, 247] width 18 height 14
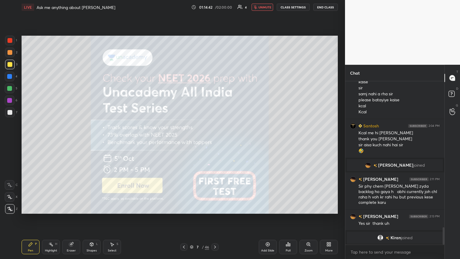
click at [215, 141] on div "Setting up your live class Poll for secs No correct answer Start poll" at bounding box center [179, 124] width 321 height 221
click at [73, 141] on div "Eraser" at bounding box center [71, 250] width 9 height 3
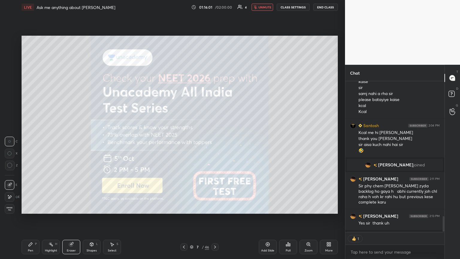
scroll to position [150, 97]
type textarea "x"
click at [73, 141] on div "Eraser" at bounding box center [71, 247] width 18 height 14
click at [185, 141] on icon at bounding box center [184, 247] width 5 height 5
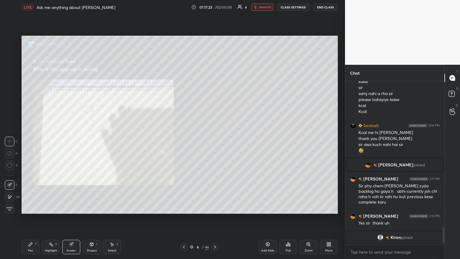
click at [183, 141] on icon at bounding box center [184, 247] width 5 height 5
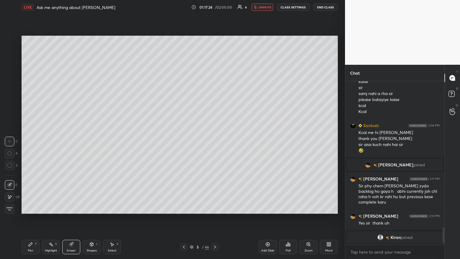
click at [184, 141] on icon at bounding box center [184, 247] width 5 height 5
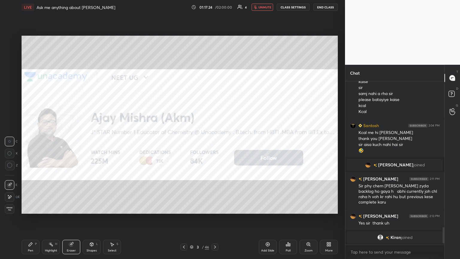
click at [184, 141] on icon at bounding box center [184, 247] width 5 height 5
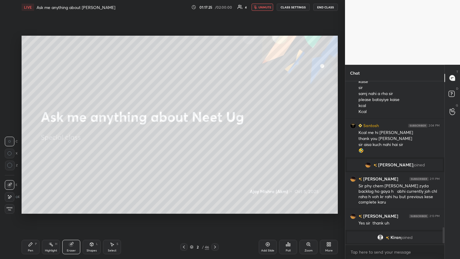
click at [215, 141] on icon at bounding box center [215, 247] width 5 height 5
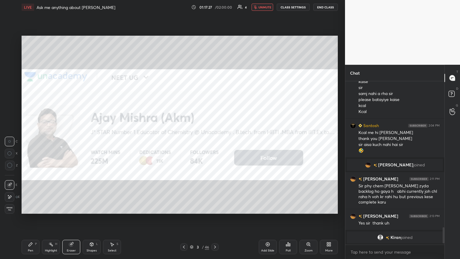
drag, startPoint x: 20, startPoint y: 249, endPoint x: 30, endPoint y: 245, distance: 10.4
click at [23, 141] on div "LIVE Ask me anything about Neet Ug 01:17:27 / 02:00:00 4 unmute CLASS SETTINGS …" at bounding box center [179, 129] width 321 height 259
click at [32, 141] on div "Pen P" at bounding box center [31, 247] width 18 height 14
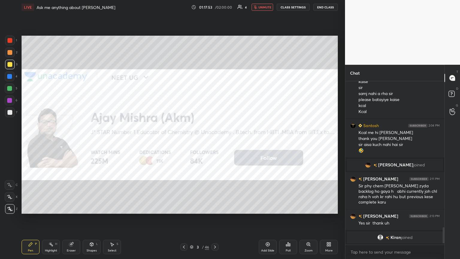
drag, startPoint x: 76, startPoint y: 249, endPoint x: 96, endPoint y: 239, distance: 21.9
click at [76, 141] on div "Eraser" at bounding box center [71, 247] width 18 height 14
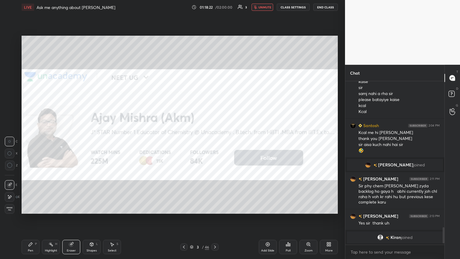
click at [183, 141] on icon at bounding box center [184, 247] width 5 height 5
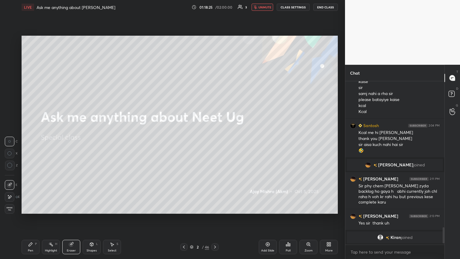
drag, startPoint x: 215, startPoint y: 245, endPoint x: 219, endPoint y: 238, distance: 7.9
click at [215, 141] on icon at bounding box center [215, 247] width 5 height 5
drag, startPoint x: 35, startPoint y: 244, endPoint x: 37, endPoint y: 241, distance: 4.2
click at [35, 141] on div "Pen P" at bounding box center [31, 247] width 18 height 14
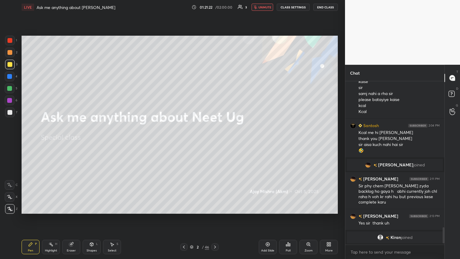
click at [215, 141] on icon at bounding box center [215, 247] width 5 height 5
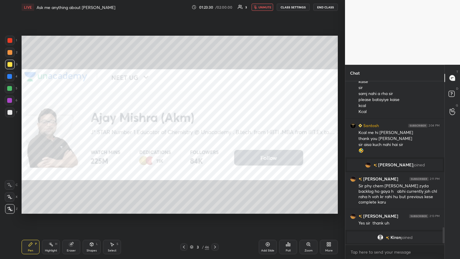
drag, startPoint x: 70, startPoint y: 249, endPoint x: 79, endPoint y: 242, distance: 11.5
click at [71, 141] on div "Eraser" at bounding box center [71, 247] width 18 height 14
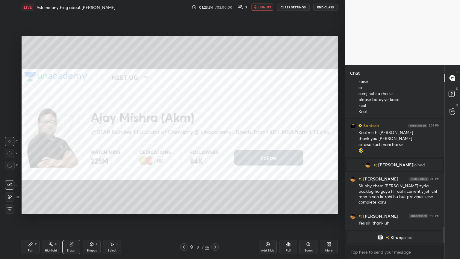
click at [33, 141] on div "Pen P" at bounding box center [31, 247] width 18 height 14
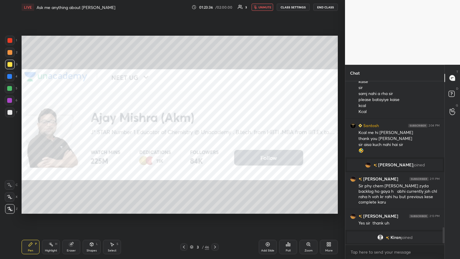
drag, startPoint x: 308, startPoint y: 216, endPoint x: 314, endPoint y: 216, distance: 6.1
click at [215, 141] on div "Setting up your live class Poll for secs No correct answer Start poll" at bounding box center [179, 124] width 321 height 221
drag, startPoint x: 313, startPoint y: 218, endPoint x: 316, endPoint y: 218, distance: 3.3
click at [215, 141] on div "Setting up your live class Poll for secs No correct answer Start poll" at bounding box center [179, 124] width 321 height 221
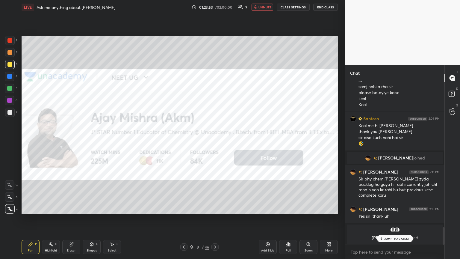
click at [215, 141] on p "JUMP TO LATEST" at bounding box center [398, 239] width 26 height 4
drag, startPoint x: 73, startPoint y: 247, endPoint x: 78, endPoint y: 245, distance: 5.9
click at [73, 141] on div "Eraser" at bounding box center [71, 247] width 18 height 14
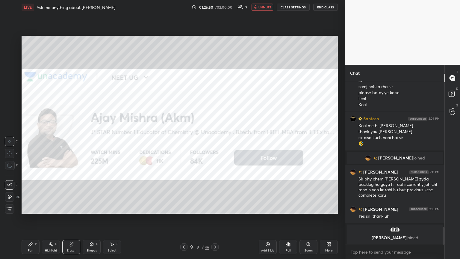
click at [30, 141] on div "Pen P" at bounding box center [31, 247] width 18 height 14
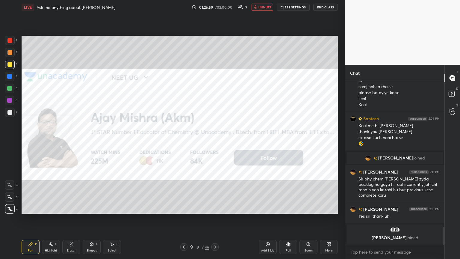
click at [214, 141] on icon at bounding box center [215, 247] width 5 height 5
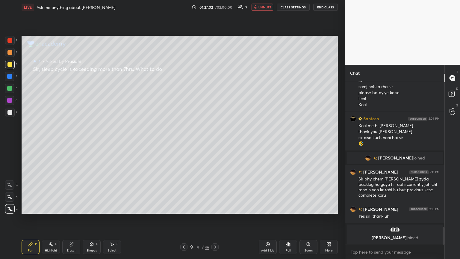
click at [215, 141] on icon at bounding box center [215, 247] width 5 height 5
click at [215, 141] on div at bounding box center [215, 246] width 7 height 7
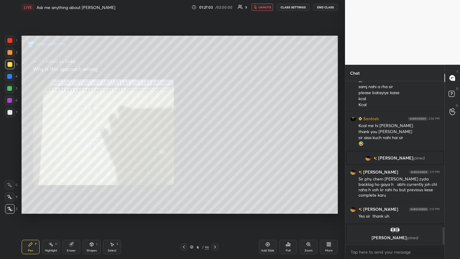
click at [215, 141] on icon at bounding box center [215, 247] width 5 height 5
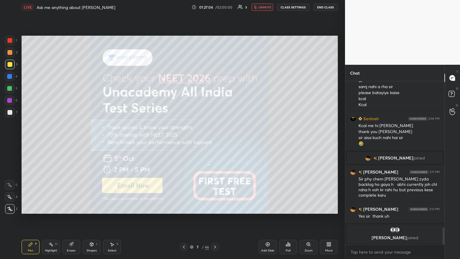
click at [215, 141] on icon at bounding box center [215, 247] width 5 height 5
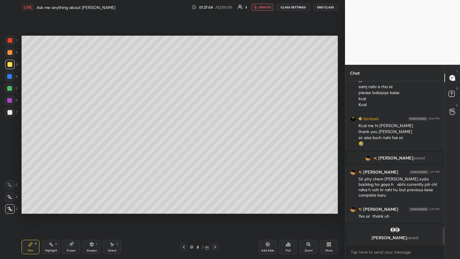
click at [186, 141] on div at bounding box center [183, 246] width 7 height 7
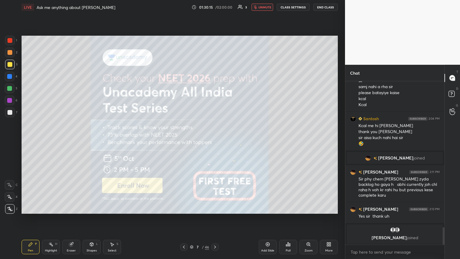
drag, startPoint x: 71, startPoint y: 251, endPoint x: 137, endPoint y: 226, distance: 70.3
click at [73, 141] on div "Eraser" at bounding box center [71, 250] width 9 height 3
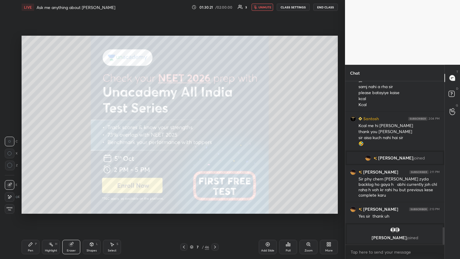
click at [31, 141] on div "Pen P" at bounding box center [31, 247] width 18 height 14
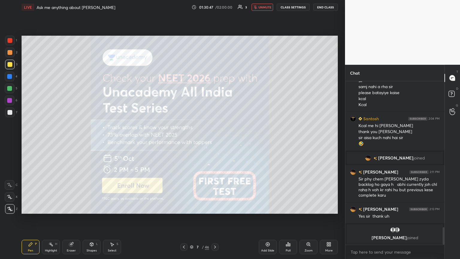
click at [76, 141] on div "Eraser" at bounding box center [71, 247] width 18 height 14
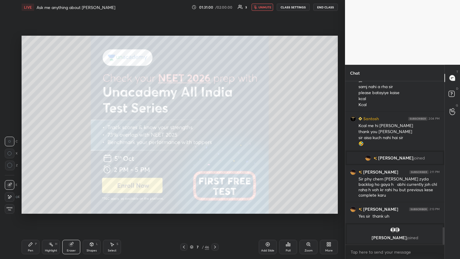
drag, startPoint x: 31, startPoint y: 244, endPoint x: 92, endPoint y: 216, distance: 67.1
click at [31, 141] on icon at bounding box center [30, 244] width 5 height 5
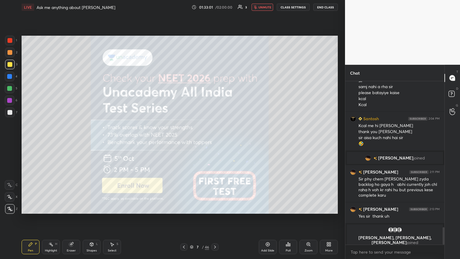
drag, startPoint x: 70, startPoint y: 246, endPoint x: 139, endPoint y: 225, distance: 72.6
click at [72, 141] on div "Eraser" at bounding box center [71, 247] width 18 height 14
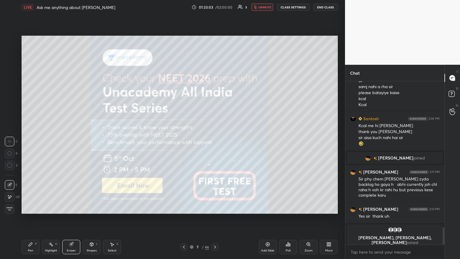
click at [48, 141] on div "Highlight" at bounding box center [51, 250] width 12 height 3
click at [30, 141] on div "Pen" at bounding box center [30, 250] width 5 height 3
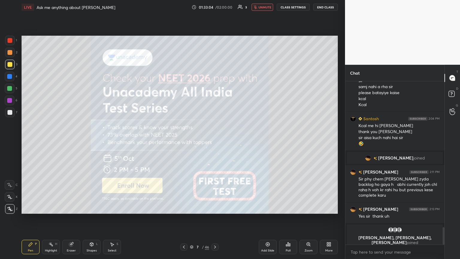
click at [51, 141] on div "Highlight H" at bounding box center [51, 247] width 18 height 14
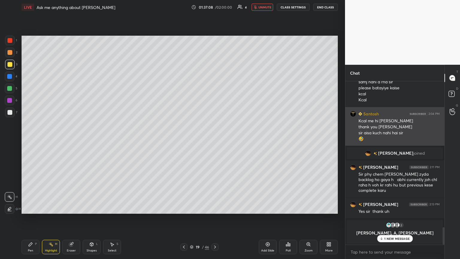
click at [215, 130] on div "Santosh 2:04 PM Kcal me hi lagayenga thank you [PERSON_NAME] nahi hai sir 🤣" at bounding box center [395, 126] width 99 height 39
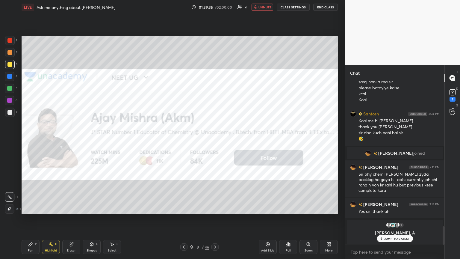
scroll to position [1316, 0]
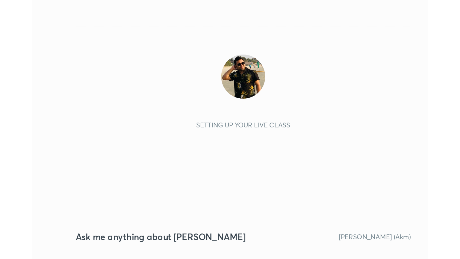
scroll to position [103, 191]
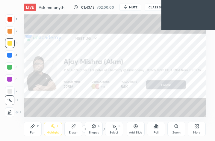
drag, startPoint x: 134, startPoint y: 7, endPoint x: 133, endPoint y: 10, distance: 3.2
click at [134, 7] on span "mute" at bounding box center [133, 7] width 8 height 4
click at [201, 132] on div "More" at bounding box center [197, 129] width 18 height 14
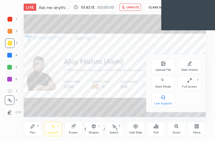
click at [163, 84] on icon at bounding box center [163, 80] width 5 height 7
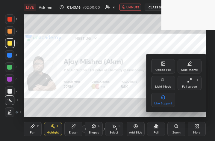
click at [193, 87] on div "Full screen" at bounding box center [189, 86] width 15 height 3
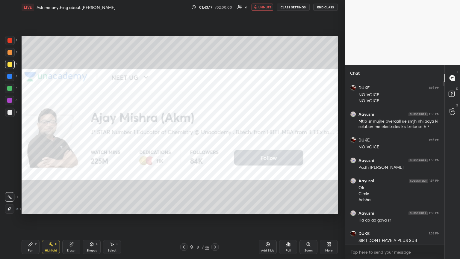
scroll to position [29758, 29658]
drag, startPoint x: 444, startPoint y: 84, endPoint x: 442, endPoint y: 96, distance: 11.8
click at [215, 91] on div at bounding box center [443, 162] width 4 height 163
drag, startPoint x: 445, startPoint y: 84, endPoint x: 445, endPoint y: 87, distance: 3.4
click at [215, 87] on div "T Messages (T) D Doubts (D) G Raise Hand (G)" at bounding box center [453, 162] width 16 height 194
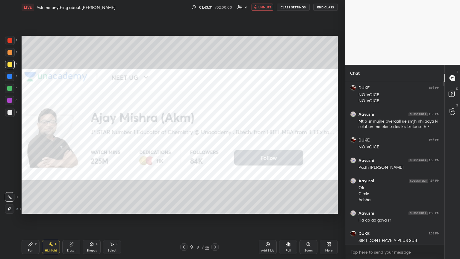
drag, startPoint x: 444, startPoint y: 83, endPoint x: 444, endPoint y: 88, distance: 4.2
click at [215, 87] on div at bounding box center [443, 162] width 4 height 163
click at [76, 141] on div "Eraser" at bounding box center [71, 247] width 18 height 14
click at [35, 141] on div "Pen P" at bounding box center [31, 247] width 18 height 14
drag, startPoint x: 444, startPoint y: 84, endPoint x: 444, endPoint y: 91, distance: 6.9
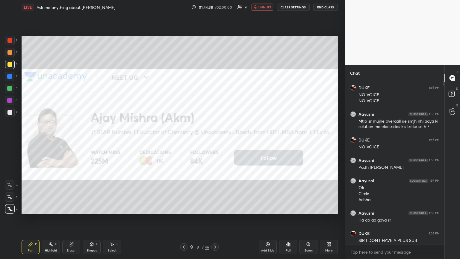
click at [215, 88] on div at bounding box center [443, 162] width 4 height 163
drag, startPoint x: 71, startPoint y: 244, endPoint x: 122, endPoint y: 234, distance: 52.6
click at [71, 141] on g at bounding box center [71, 244] width 4 height 4
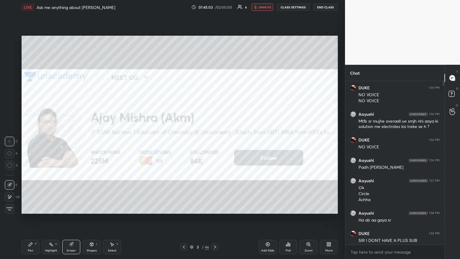
drag, startPoint x: 445, startPoint y: 84, endPoint x: 445, endPoint y: 89, distance: 5.1
click at [215, 88] on div "Chat DUKE 1:56 PM NO VOICE NO VOICE Aayushi 1:56 PM Mtlb sr mujhe overaall ue s…" at bounding box center [402, 162] width 115 height 194
drag, startPoint x: 444, startPoint y: 85, endPoint x: 444, endPoint y: 90, distance: 5.7
click at [215, 90] on div at bounding box center [443, 162] width 4 height 163
drag, startPoint x: 455, startPoint y: 93, endPoint x: 452, endPoint y: 90, distance: 4.3
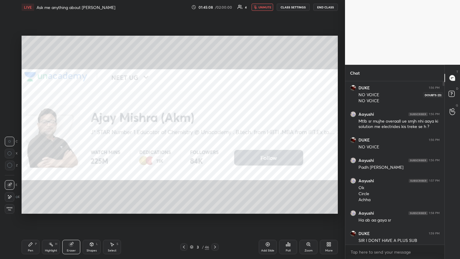
click at [215, 93] on icon at bounding box center [453, 94] width 11 height 11
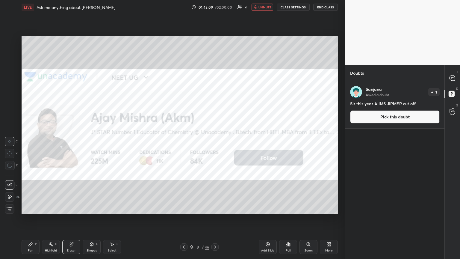
drag, startPoint x: 386, startPoint y: 115, endPoint x: 378, endPoint y: 115, distance: 7.5
click at [215, 116] on button "Pick this doubt" at bounding box center [395, 116] width 90 height 13
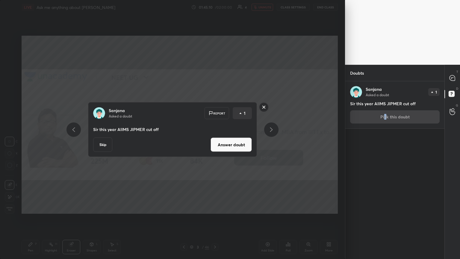
click at [215, 141] on button "Answer doubt" at bounding box center [231, 145] width 41 height 14
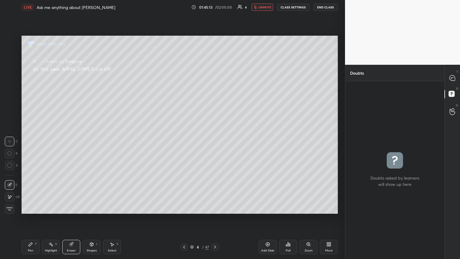
click at [31, 141] on icon at bounding box center [30, 244] width 5 height 5
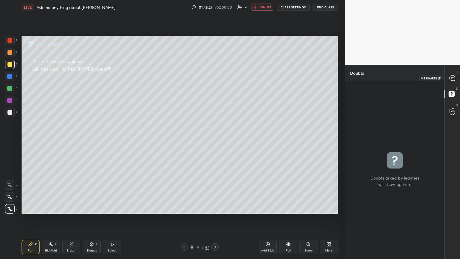
drag, startPoint x: 455, startPoint y: 76, endPoint x: 450, endPoint y: 80, distance: 6.8
click at [215, 76] on icon at bounding box center [453, 78] width 6 height 6
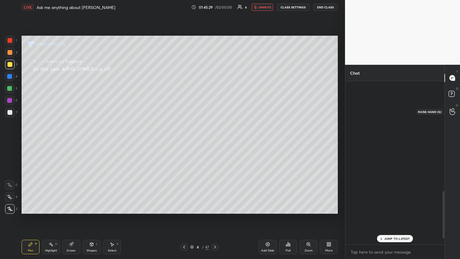
scroll to position [162, 97]
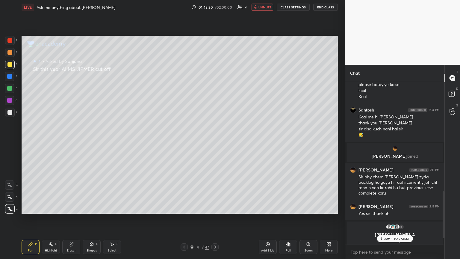
click at [215, 141] on p "JUMP TO LATEST" at bounding box center [398, 239] width 26 height 4
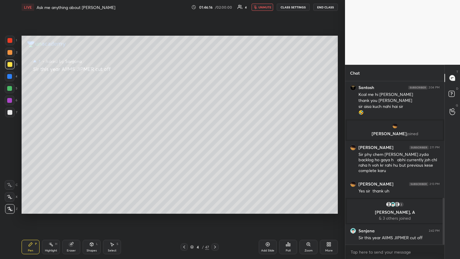
scroll to position [406, 0]
drag, startPoint x: 443, startPoint y: 202, endPoint x: 445, endPoint y: 213, distance: 11.3
click at [215, 141] on div "Chat DUKE 1:59 PM SIR I DONT HAVE A PLUS SUB THEY SCAMMED ME Santosh 1:59 PM si…" at bounding box center [402, 162] width 115 height 194
click at [183, 141] on icon at bounding box center [184, 247] width 5 height 5
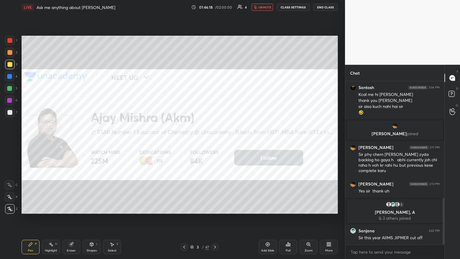
click at [183, 141] on icon at bounding box center [184, 247] width 5 height 5
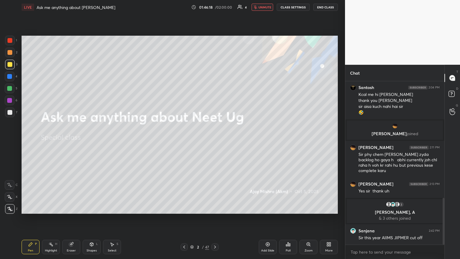
click at [183, 141] on icon at bounding box center [184, 247] width 5 height 5
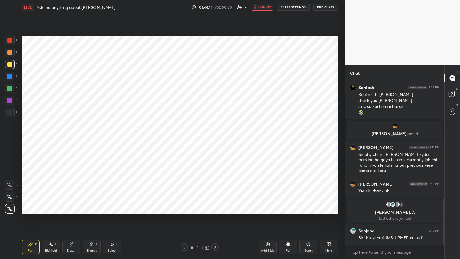
click at [215, 141] on icon at bounding box center [215, 247] width 5 height 5
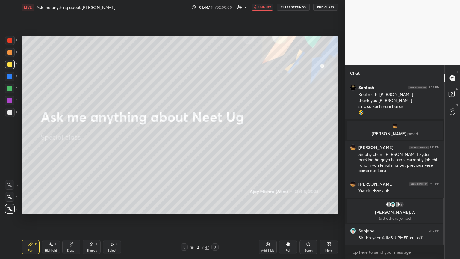
click at [215, 141] on icon at bounding box center [215, 247] width 5 height 5
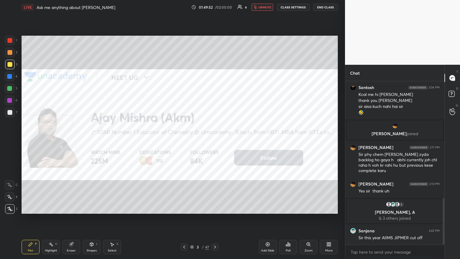
drag, startPoint x: 72, startPoint y: 247, endPoint x: 94, endPoint y: 239, distance: 23.5
click at [73, 141] on div "Eraser" at bounding box center [71, 247] width 18 height 14
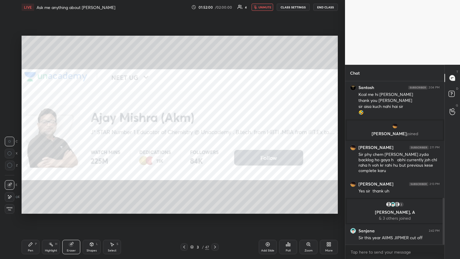
click at [184, 141] on icon at bounding box center [184, 247] width 5 height 5
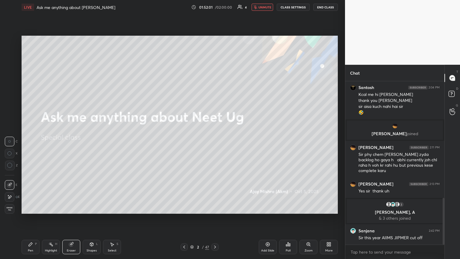
drag, startPoint x: 76, startPoint y: 245, endPoint x: 109, endPoint y: 219, distance: 42.2
click at [77, 141] on div "Eraser" at bounding box center [71, 247] width 18 height 14
click at [215, 141] on icon at bounding box center [215, 247] width 5 height 5
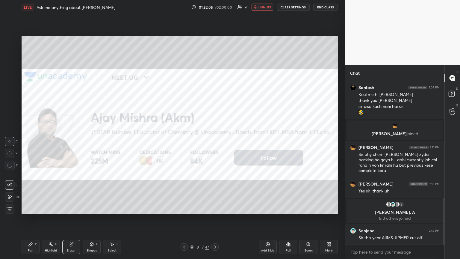
click at [215, 141] on icon at bounding box center [215, 247] width 5 height 5
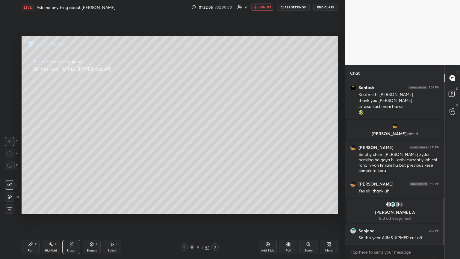
click at [215, 141] on icon at bounding box center [215, 247] width 2 height 3
click at [215, 141] on icon at bounding box center [215, 247] width 5 height 5
click at [215, 141] on icon at bounding box center [215, 247] width 2 height 3
click at [215, 141] on icon at bounding box center [215, 247] width 5 height 5
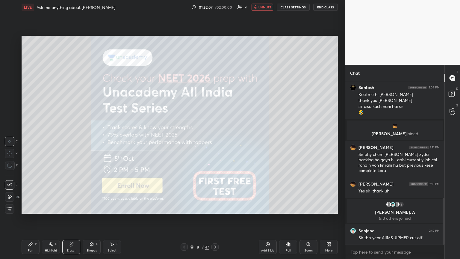
click at [215, 141] on icon at bounding box center [215, 247] width 5 height 5
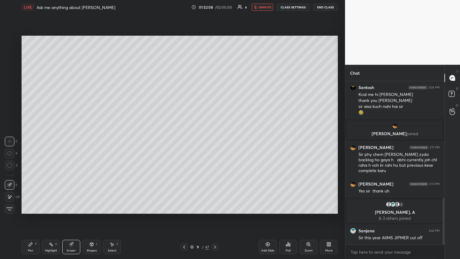
click at [215, 141] on icon at bounding box center [215, 247] width 5 height 5
click at [215, 141] on icon at bounding box center [215, 247] width 2 height 3
click at [215, 141] on icon at bounding box center [215, 247] width 5 height 5
click at [215, 141] on icon at bounding box center [215, 247] width 2 height 3
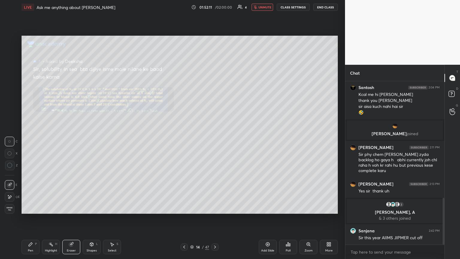
click at [215, 141] on icon at bounding box center [215, 247] width 5 height 5
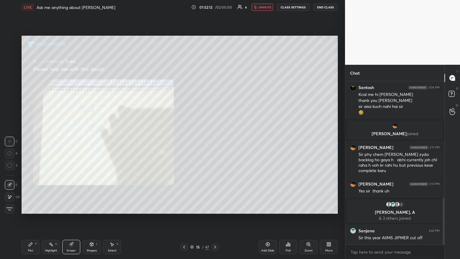
click at [215, 141] on icon at bounding box center [215, 247] width 5 height 5
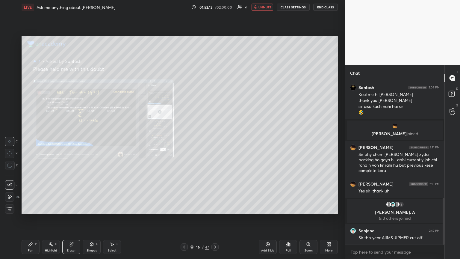
click at [215, 141] on icon at bounding box center [215, 247] width 5 height 5
click at [215, 141] on icon at bounding box center [215, 247] width 2 height 3
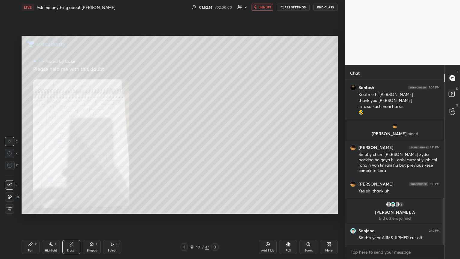
click at [215, 141] on icon at bounding box center [215, 247] width 2 height 3
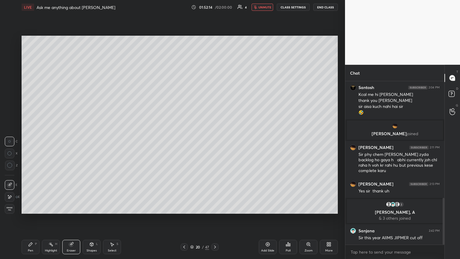
click at [215, 141] on icon at bounding box center [215, 247] width 5 height 5
click at [215, 141] on icon at bounding box center [215, 247] width 2 height 3
click at [215, 141] on icon at bounding box center [215, 247] width 5 height 5
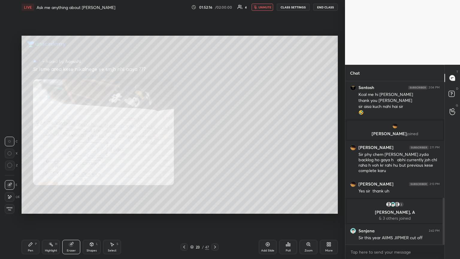
click at [215, 141] on icon at bounding box center [215, 247] width 5 height 5
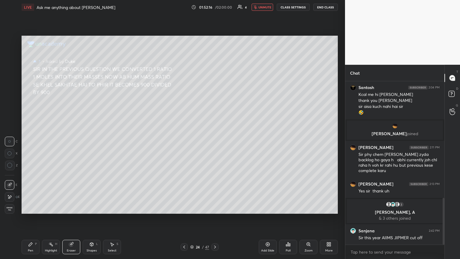
click at [215, 141] on icon at bounding box center [215, 247] width 5 height 5
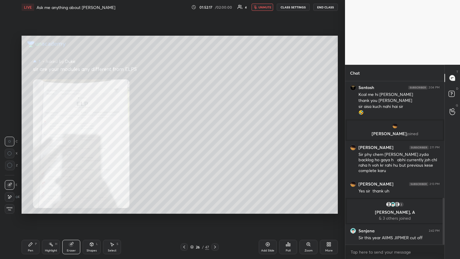
click at [215, 141] on icon at bounding box center [215, 247] width 5 height 5
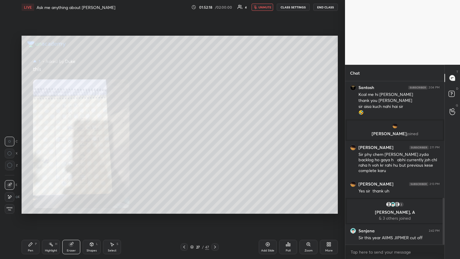
click at [215, 141] on icon at bounding box center [215, 247] width 2 height 3
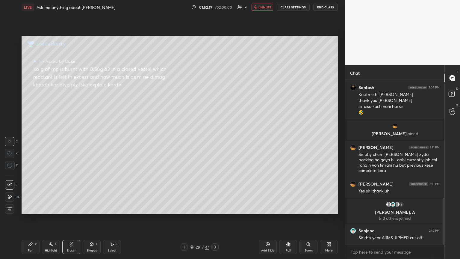
click at [215, 141] on icon at bounding box center [215, 247] width 5 height 5
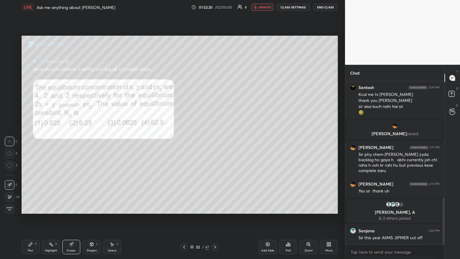
click at [215, 141] on icon at bounding box center [215, 247] width 5 height 5
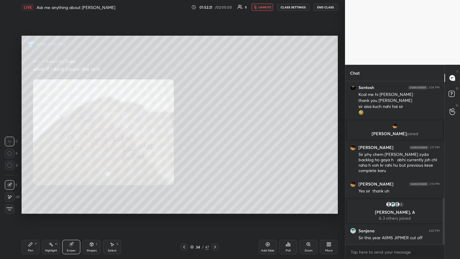
click at [215, 141] on icon at bounding box center [215, 247] width 5 height 5
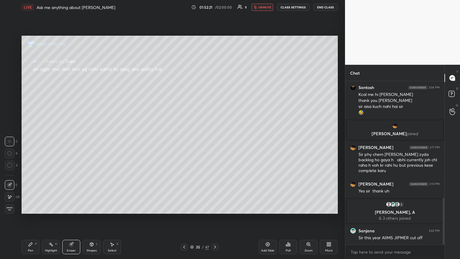
click at [215, 141] on icon at bounding box center [215, 247] width 5 height 5
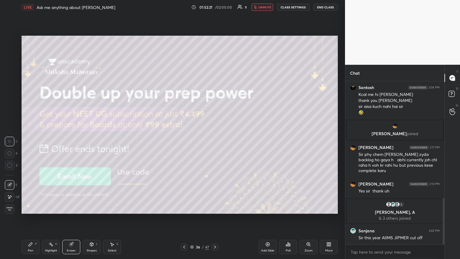
click at [215, 141] on icon at bounding box center [215, 247] width 2 height 3
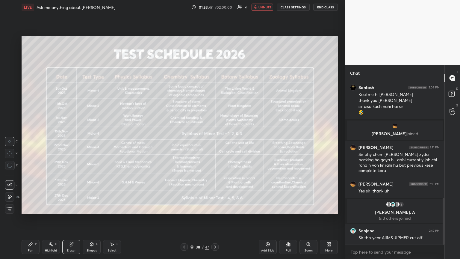
click at [183, 141] on icon at bounding box center [184, 247] width 5 height 5
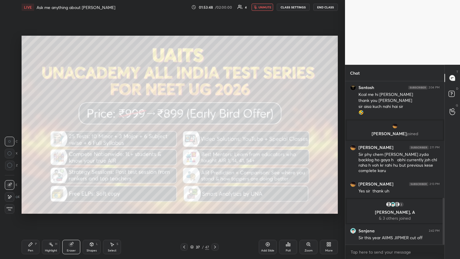
click at [185, 141] on icon at bounding box center [184, 247] width 5 height 5
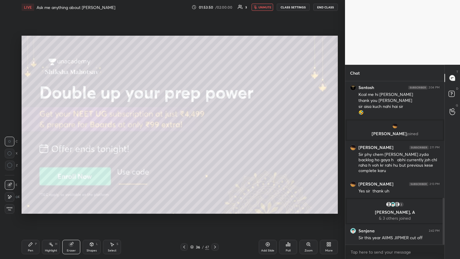
click at [32, 141] on div "Pen P" at bounding box center [31, 247] width 18 height 14
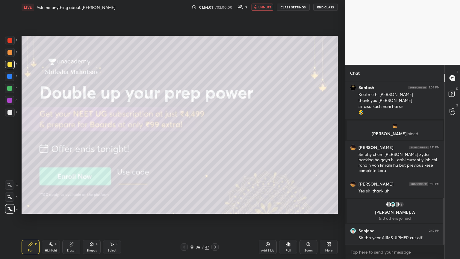
drag, startPoint x: 7, startPoint y: 113, endPoint x: 17, endPoint y: 116, distance: 10.0
click at [10, 114] on div at bounding box center [9, 112] width 5 height 5
click at [74, 141] on div "Eraser" at bounding box center [71, 247] width 18 height 14
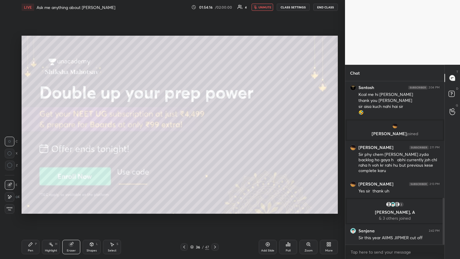
drag, startPoint x: 31, startPoint y: 244, endPoint x: 65, endPoint y: 231, distance: 36.6
click at [32, 141] on icon at bounding box center [30, 244] width 5 height 5
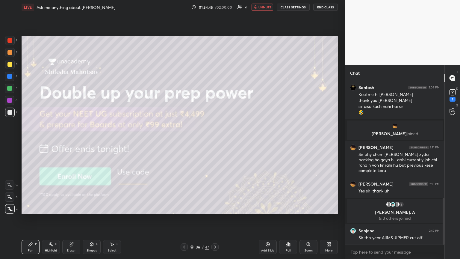
scroll to position [432, 0]
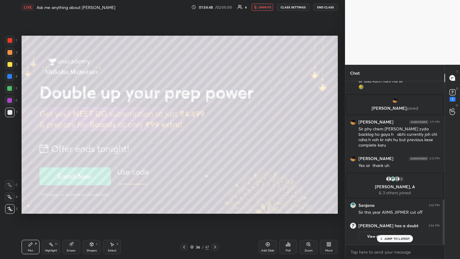
click at [215, 141] on icon at bounding box center [215, 247] width 5 height 5
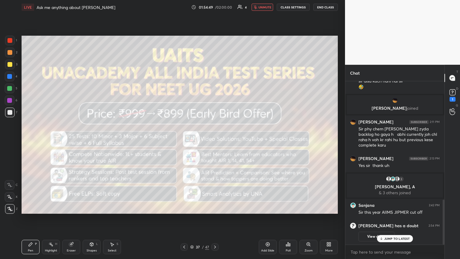
click at [214, 141] on icon at bounding box center [215, 247] width 5 height 5
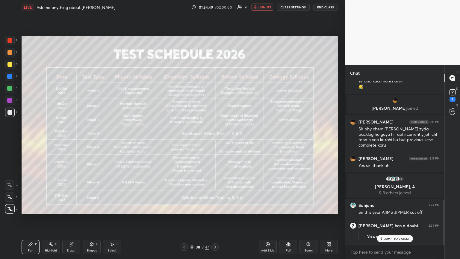
click at [215, 141] on icon at bounding box center [215, 247] width 5 height 5
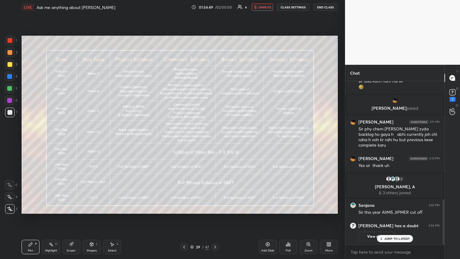
click at [215, 141] on icon at bounding box center [215, 247] width 5 height 5
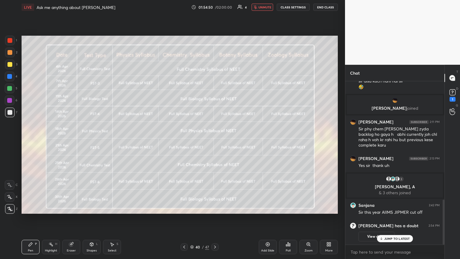
click at [215, 141] on icon at bounding box center [215, 247] width 2 height 3
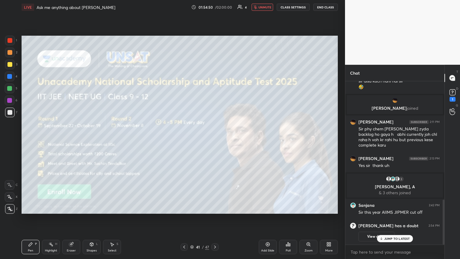
click at [215, 141] on icon at bounding box center [215, 247] width 5 height 5
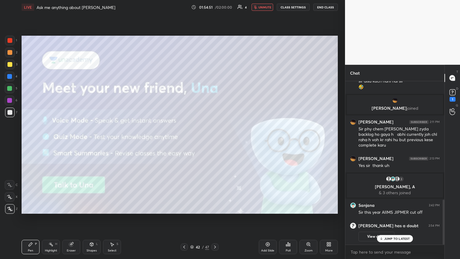
click at [215, 141] on icon at bounding box center [215, 247] width 5 height 5
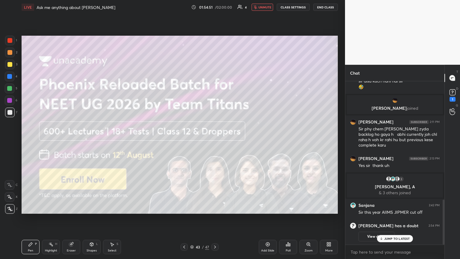
click at [215, 141] on icon at bounding box center [215, 247] width 2 height 3
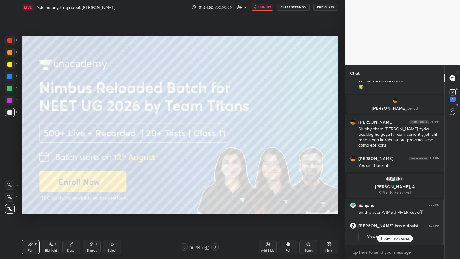
click at [215, 141] on icon at bounding box center [215, 247] width 5 height 5
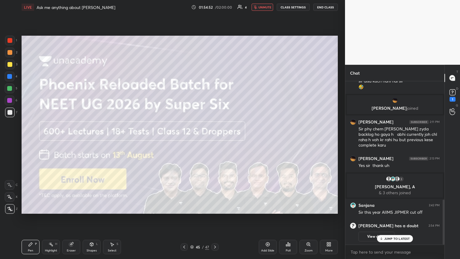
click at [215, 141] on icon at bounding box center [215, 247] width 2 height 3
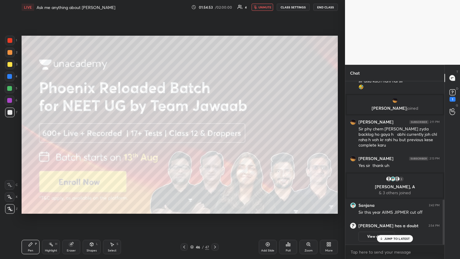
click at [215, 141] on icon at bounding box center [215, 247] width 2 height 3
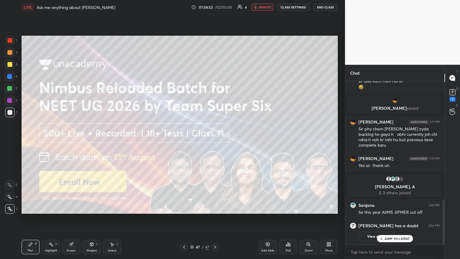
click at [215, 141] on icon at bounding box center [215, 247] width 2 height 3
click at [215, 141] on icon at bounding box center [215, 247] width 5 height 5
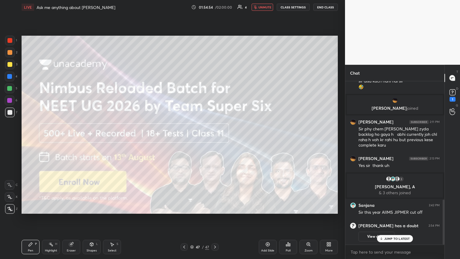
click at [215, 141] on icon at bounding box center [215, 247] width 5 height 5
click at [215, 141] on icon at bounding box center [215, 247] width 2 height 3
click at [215, 141] on icon at bounding box center [215, 247] width 5 height 5
click at [215, 141] on p "JUMP TO LATEST" at bounding box center [398, 239] width 26 height 4
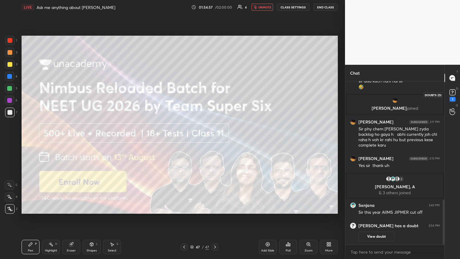
click at [215, 96] on icon at bounding box center [452, 92] width 9 height 9
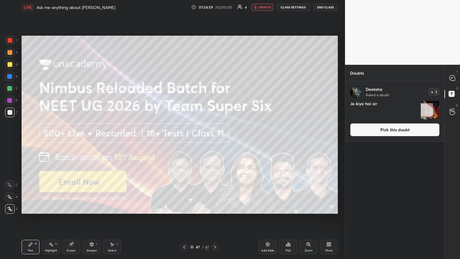
click at [215, 130] on button "Pick this doubt" at bounding box center [395, 129] width 90 height 13
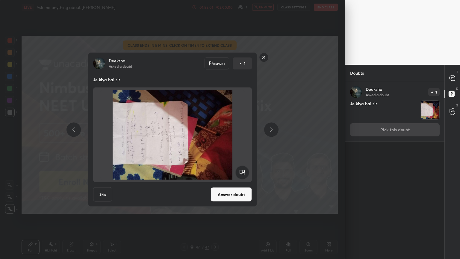
click at [215, 141] on rect at bounding box center [242, 172] width 13 height 13
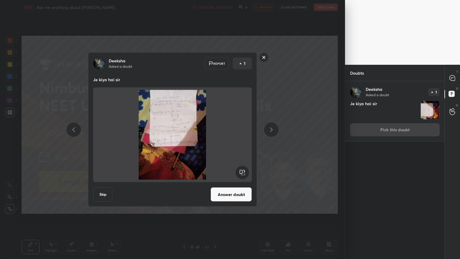
click at [215, 141] on button "Answer doubt" at bounding box center [231, 194] width 41 height 14
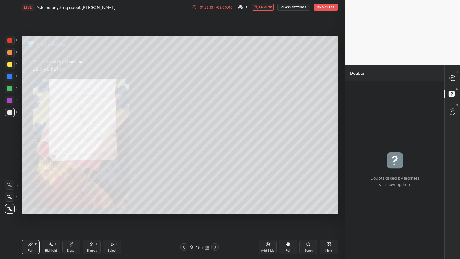
click at [215, 141] on div "Zoom" at bounding box center [309, 247] width 18 height 14
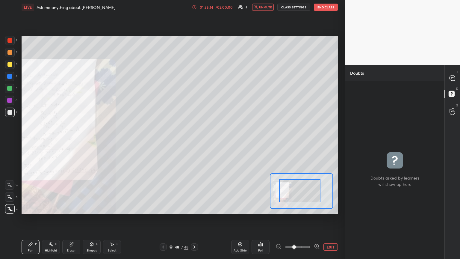
drag, startPoint x: 295, startPoint y: 188, endPoint x: 284, endPoint y: 184, distance: 11.9
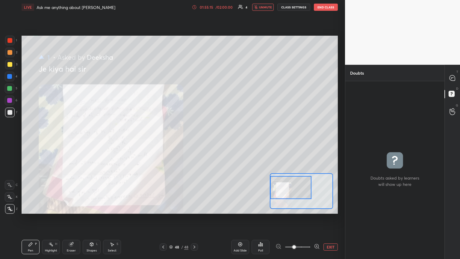
drag, startPoint x: 294, startPoint y: 189, endPoint x: 287, endPoint y: 192, distance: 8.0
click at [215, 141] on div at bounding box center [290, 187] width 41 height 23
click at [215, 141] on icon at bounding box center [317, 246] width 6 height 6
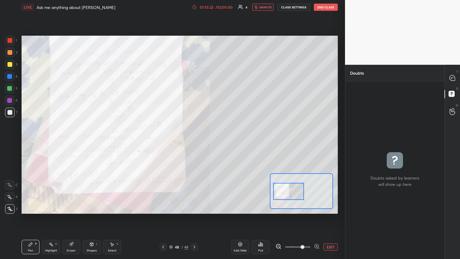
click at [215, 141] on div at bounding box center [288, 191] width 31 height 17
click at [11, 100] on div at bounding box center [9, 100] width 5 height 5
click at [215, 76] on icon at bounding box center [452, 77] width 5 height 5
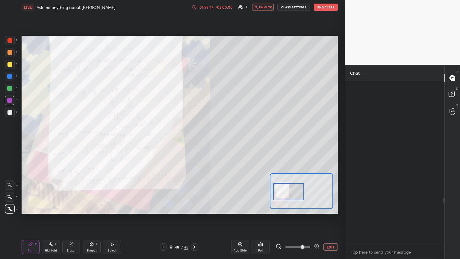
scroll to position [162, 97]
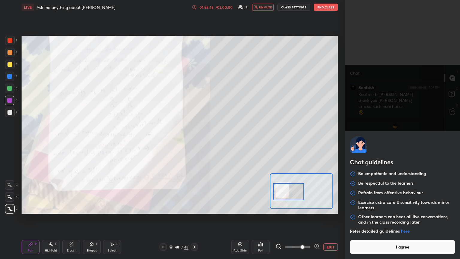
drag, startPoint x: 382, startPoint y: 252, endPoint x: 375, endPoint y: 246, distance: 9.1
click at [215, 141] on body "1 2 3 4 5 6 7 C X Z C X Z E E Erase all H H LIVE Ask me anything about Neet Ug …" at bounding box center [230, 129] width 460 height 259
click at [215, 7] on span "unmute" at bounding box center [265, 7] width 13 height 4
drag, startPoint x: 409, startPoint y: 248, endPoint x: 412, endPoint y: 232, distance: 16.5
click at [215, 141] on button "I agree" at bounding box center [403, 247] width 106 height 14
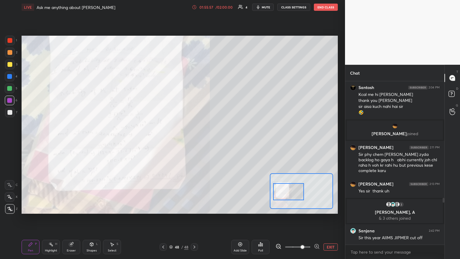
click at [215, 141] on button "EXIT" at bounding box center [331, 246] width 14 height 7
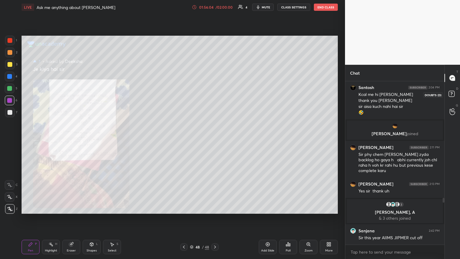
click at [215, 93] on rect at bounding box center [452, 94] width 6 height 6
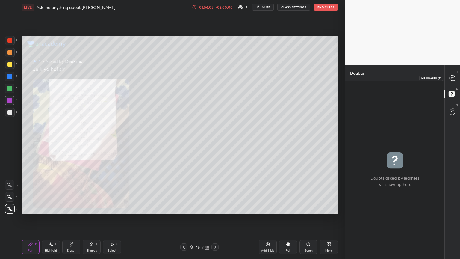
click at [215, 79] on icon at bounding box center [452, 77] width 5 height 5
type textarea "x"
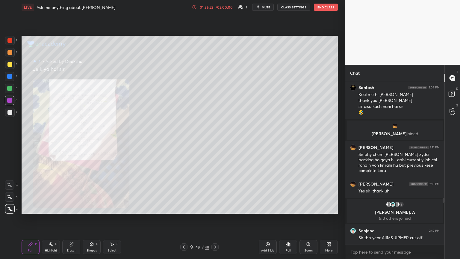
click at [215, 9] on button "mute" at bounding box center [263, 7] width 22 height 7
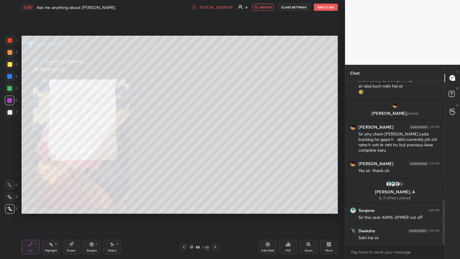
click at [215, 141] on icon at bounding box center [215, 247] width 5 height 5
click at [183, 141] on icon at bounding box center [184, 247] width 5 height 5
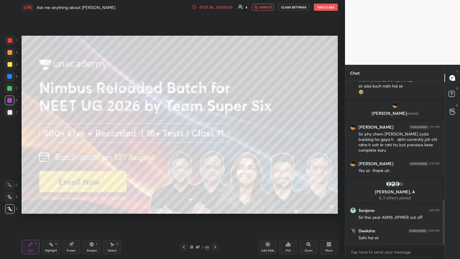
drag, startPoint x: 13, startPoint y: 208, endPoint x: 21, endPoint y: 182, distance: 26.9
click at [13, 141] on div at bounding box center [10, 209] width 10 height 10
drag, startPoint x: 11, startPoint y: 113, endPoint x: 14, endPoint y: 121, distance: 9.0
click at [11, 115] on div at bounding box center [10, 113] width 10 height 10
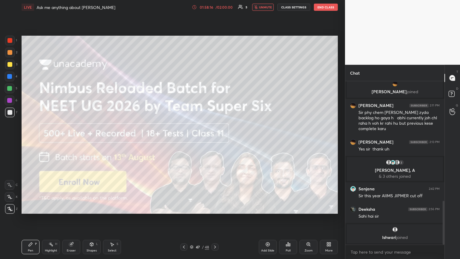
drag, startPoint x: 73, startPoint y: 249, endPoint x: 83, endPoint y: 222, distance: 28.8
click at [73, 141] on div "Eraser" at bounding box center [71, 247] width 18 height 14
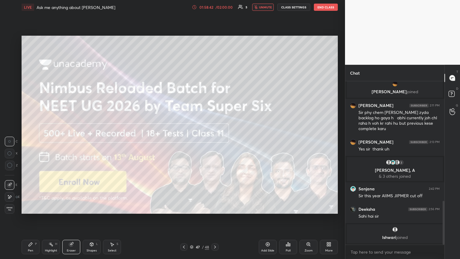
scroll to position [433, 0]
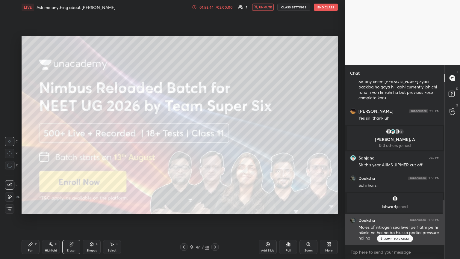
click at [215, 141] on p "JUMP TO LATEST" at bounding box center [398, 239] width 26 height 4
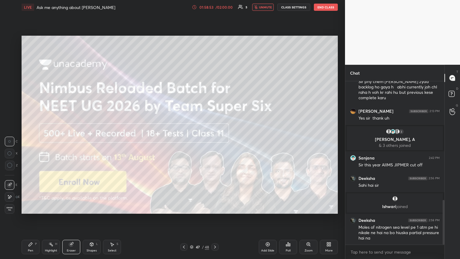
click at [215, 8] on span "unmute" at bounding box center [265, 7] width 13 height 4
click at [185, 141] on icon at bounding box center [184, 247] width 5 height 5
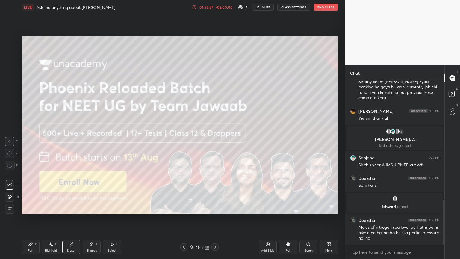
click at [183, 141] on icon at bounding box center [184, 247] width 5 height 5
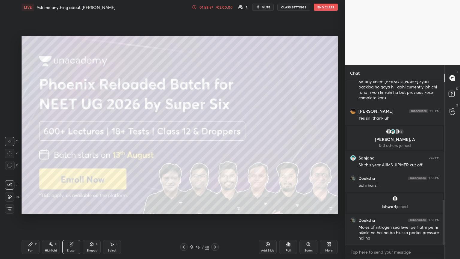
click at [185, 141] on icon at bounding box center [184, 247] width 5 height 5
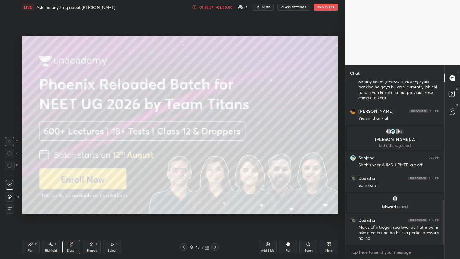
click at [186, 141] on icon at bounding box center [184, 247] width 5 height 5
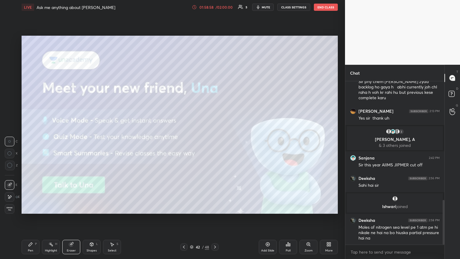
click at [186, 141] on icon at bounding box center [184, 247] width 5 height 5
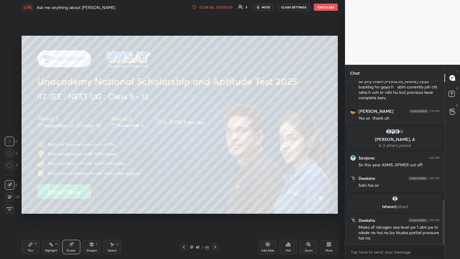
click at [186, 141] on icon at bounding box center [184, 247] width 5 height 5
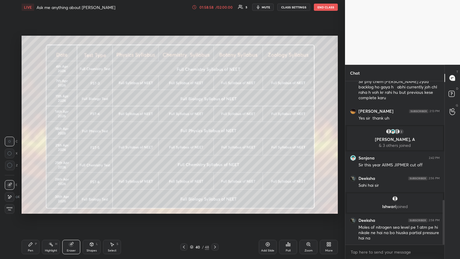
click at [186, 141] on icon at bounding box center [184, 247] width 5 height 5
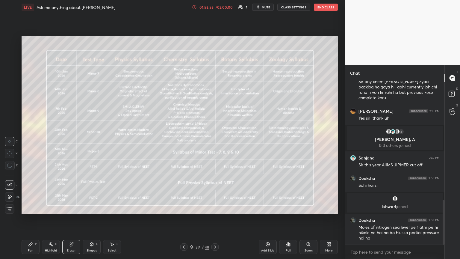
click at [186, 141] on icon at bounding box center [184, 247] width 5 height 5
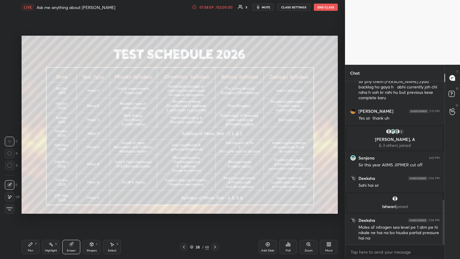
click at [186, 141] on icon at bounding box center [184, 247] width 5 height 5
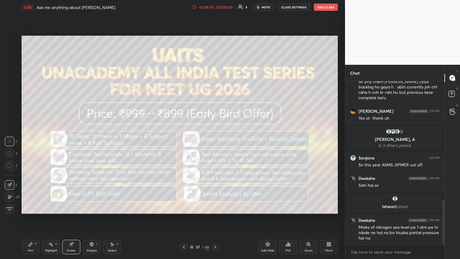
drag, startPoint x: 186, startPoint y: 246, endPoint x: 196, endPoint y: 247, distance: 10.0
click at [186, 141] on icon at bounding box center [184, 247] width 5 height 5
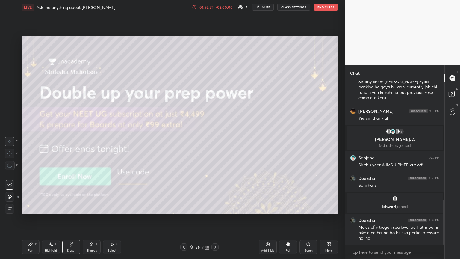
drag, startPoint x: 213, startPoint y: 247, endPoint x: 217, endPoint y: 247, distance: 3.9
click at [214, 141] on icon at bounding box center [215, 247] width 5 height 5
click at [215, 141] on icon at bounding box center [215, 247] width 5 height 5
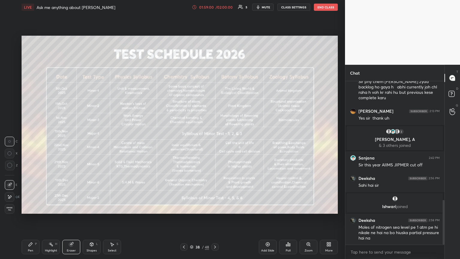
click at [215, 141] on icon at bounding box center [215, 247] width 5 height 5
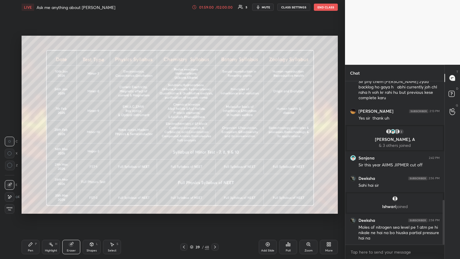
click at [215, 141] on icon at bounding box center [215, 247] width 5 height 5
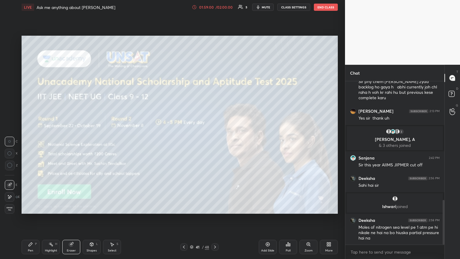
click at [215, 141] on icon at bounding box center [215, 247] width 5 height 5
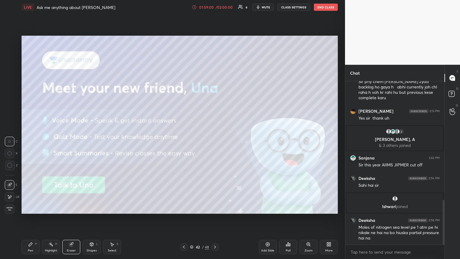
click at [215, 141] on icon at bounding box center [215, 247] width 5 height 5
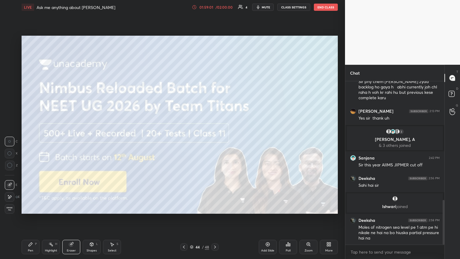
click at [215, 141] on icon at bounding box center [215, 247] width 5 height 5
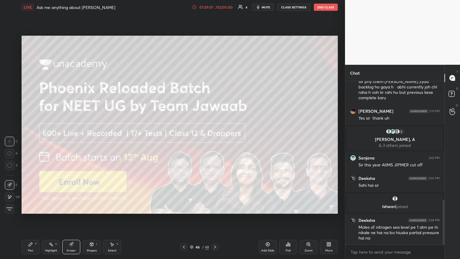
click at [215, 141] on icon at bounding box center [215, 247] width 5 height 5
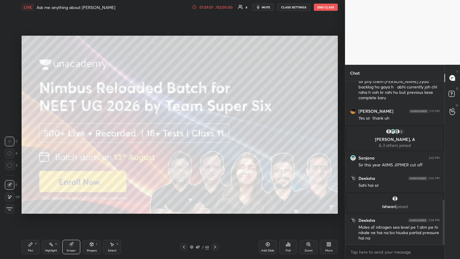
click at [215, 141] on icon at bounding box center [215, 247] width 5 height 5
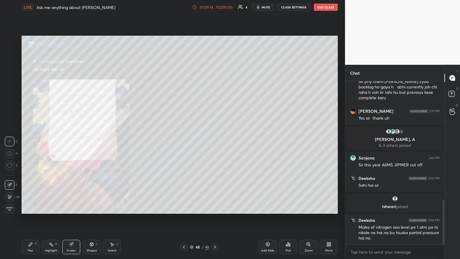
click at [215, 141] on div "Zoom" at bounding box center [309, 250] width 8 height 3
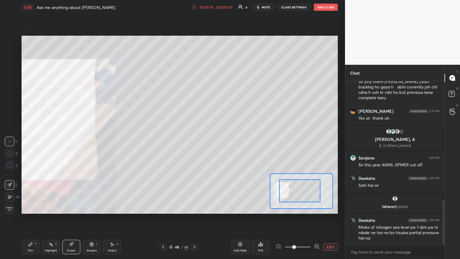
click at [215, 141] on div at bounding box center [299, 190] width 41 height 23
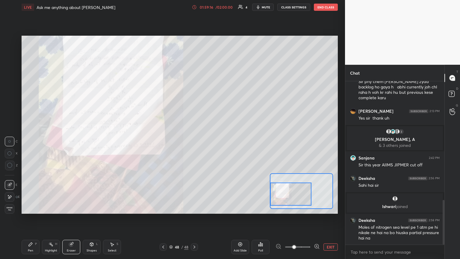
drag, startPoint x: 28, startPoint y: 244, endPoint x: 29, endPoint y: 217, distance: 27.6
click at [28, 141] on div "Pen P" at bounding box center [31, 247] width 18 height 14
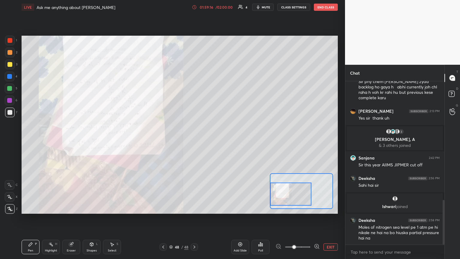
click at [10, 57] on div at bounding box center [10, 53] width 10 height 10
drag, startPoint x: 8, startPoint y: 53, endPoint x: 18, endPoint y: 66, distance: 16.5
click at [8, 54] on div at bounding box center [9, 52] width 5 height 5
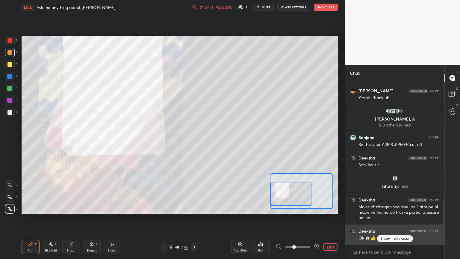
click at [215, 141] on div "JUMP TO LATEST" at bounding box center [395, 238] width 36 height 7
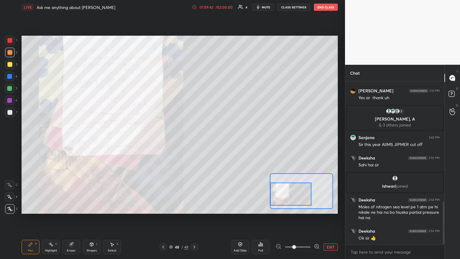
drag, startPoint x: 266, startPoint y: 5, endPoint x: 261, endPoint y: 34, distance: 29.8
click at [215, 6] on button "mute" at bounding box center [263, 7] width 22 height 7
click at [215, 7] on button "CLASS SETTINGS" at bounding box center [294, 7] width 33 height 7
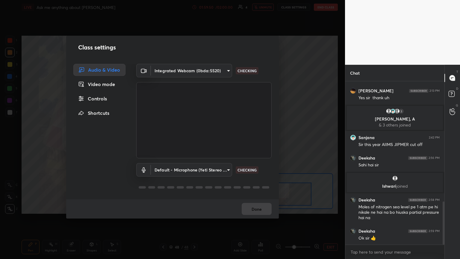
click at [101, 96] on div "Controls" at bounding box center [99, 99] width 52 height 12
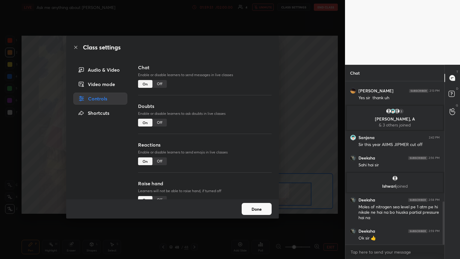
click at [158, 84] on div "Off" at bounding box center [160, 84] width 14 height 8
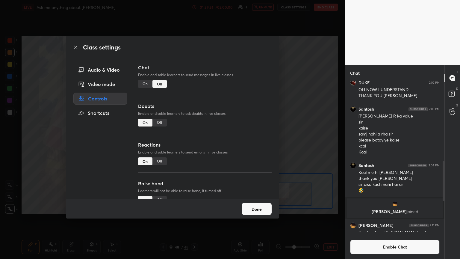
scroll to position [150, 97]
drag, startPoint x: 161, startPoint y: 125, endPoint x: 162, endPoint y: 133, distance: 8.1
click at [160, 124] on div "Off" at bounding box center [160, 123] width 14 height 8
click at [159, 141] on div "Off" at bounding box center [160, 161] width 14 height 8
drag, startPoint x: 270, startPoint y: 121, endPoint x: 272, endPoint y: 177, distance: 56.1
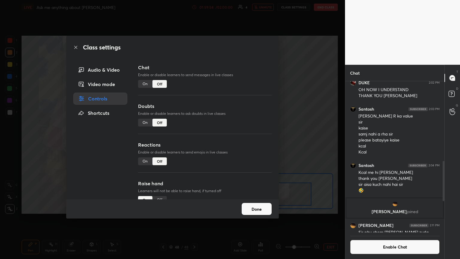
click at [215, 141] on div "Chat Enable or disable learners to send messages in live classes On Off Doubts …" at bounding box center [205, 132] width 148 height 136
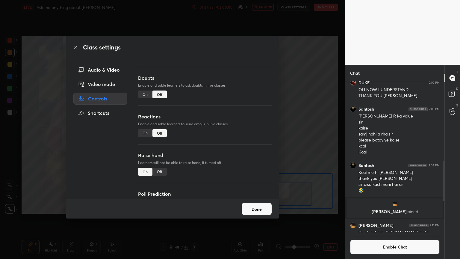
scroll to position [52, 0]
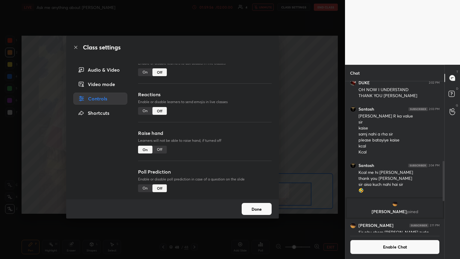
click at [160, 141] on div "Off" at bounding box center [160, 150] width 14 height 8
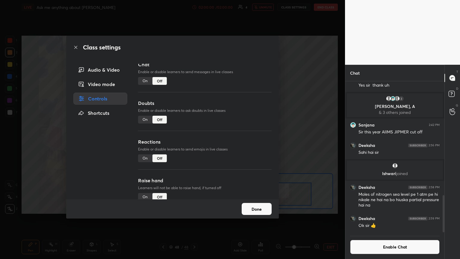
scroll to position [0, 0]
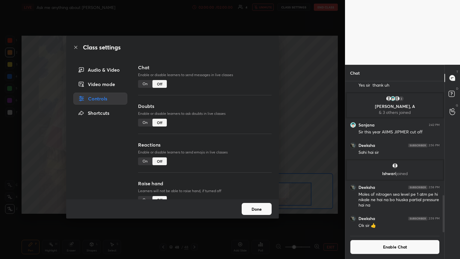
drag, startPoint x: 262, startPoint y: 210, endPoint x: 260, endPoint y: 204, distance: 6.6
click at [215, 141] on button "Done" at bounding box center [257, 209] width 30 height 12
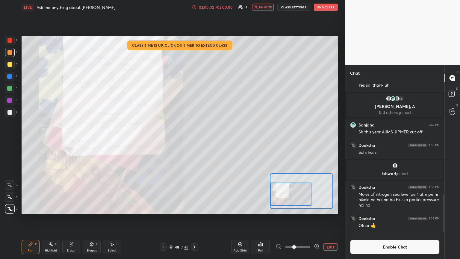
click at [215, 7] on button "End Class" at bounding box center [326, 7] width 24 height 7
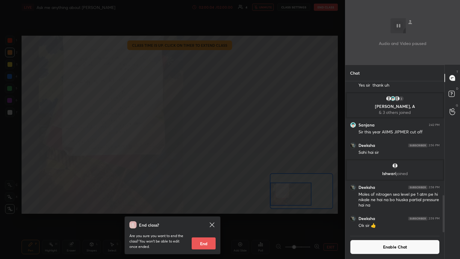
click at [204, 141] on button "End" at bounding box center [204, 243] width 24 height 12
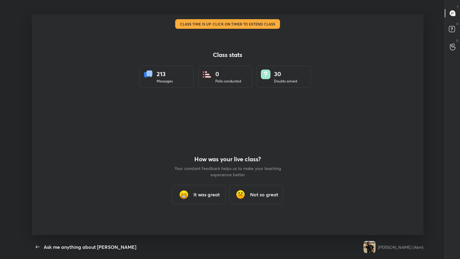
drag, startPoint x: 202, startPoint y: 196, endPoint x: 201, endPoint y: 192, distance: 3.6
click at [202, 141] on h3 "It was great" at bounding box center [207, 194] width 26 height 7
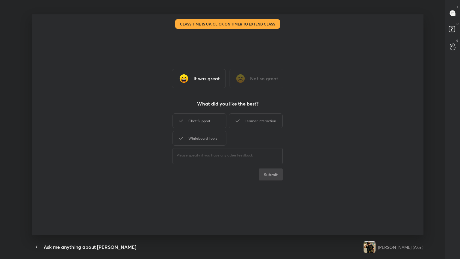
click at [205, 125] on div "Chat Support" at bounding box center [200, 120] width 54 height 15
drag, startPoint x: 206, startPoint y: 137, endPoint x: 218, endPoint y: 125, distance: 17.2
click at [206, 135] on div "Whiteboard Tools" at bounding box center [200, 138] width 54 height 15
click at [215, 122] on div "Learner Interaction" at bounding box center [256, 120] width 54 height 15
click at [215, 141] on button "Submit" at bounding box center [271, 174] width 24 height 12
